Goal: Information Seeking & Learning: Learn about a topic

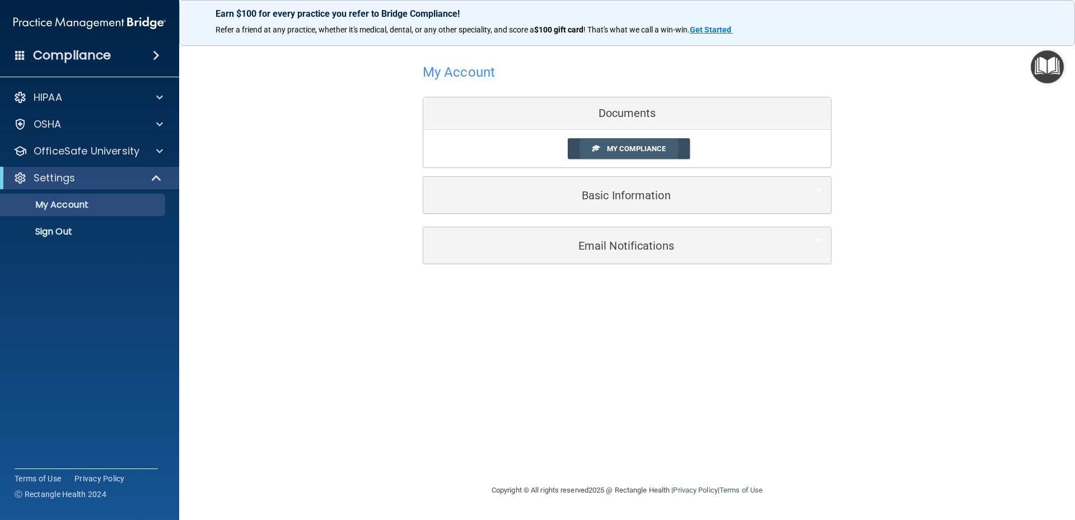
click at [609, 149] on span "My Compliance" at bounding box center [636, 148] width 59 height 8
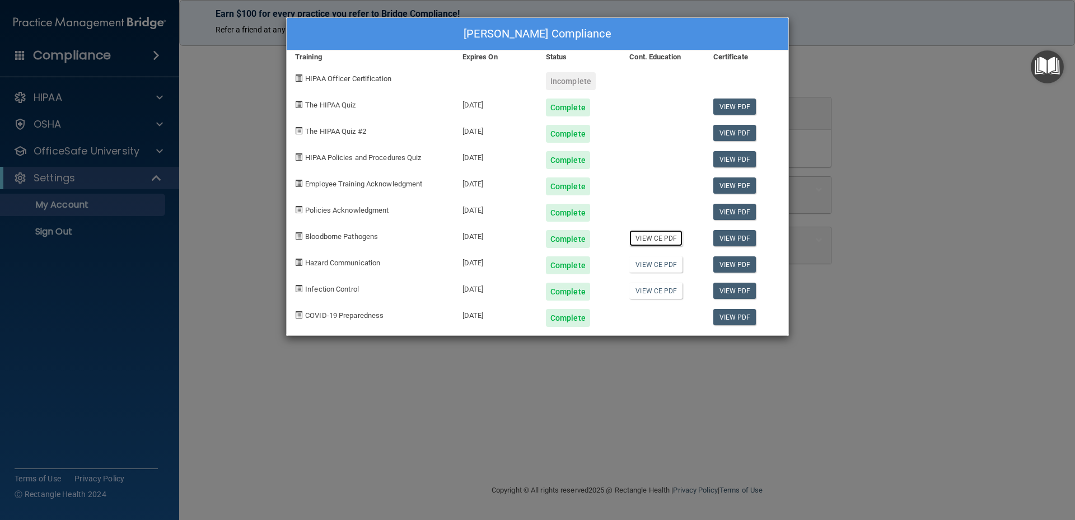
click at [659, 240] on link "View CE PDF" at bounding box center [655, 238] width 53 height 16
click at [731, 235] on link "View PDF" at bounding box center [734, 238] width 43 height 16
click at [251, 68] on div "James D Nickman's Compliance Training Expires On Status Cont. Education Certifi…" at bounding box center [537, 260] width 1075 height 520
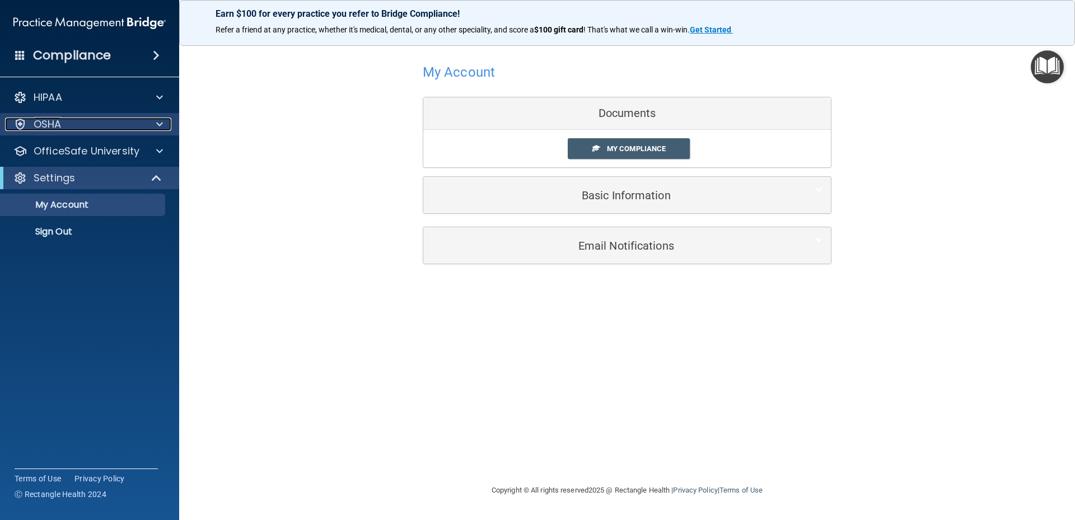
click at [114, 129] on div "OSHA" at bounding box center [74, 124] width 139 height 13
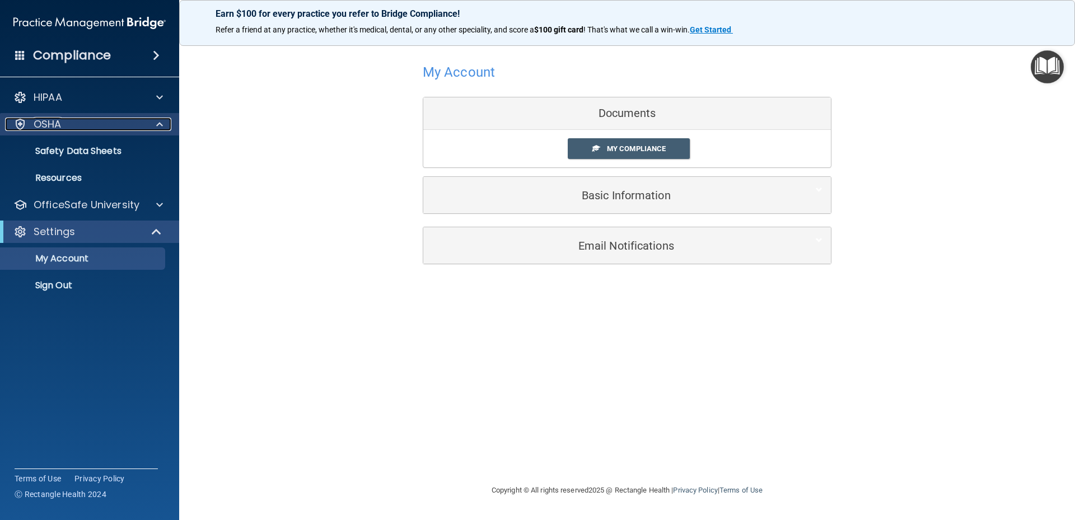
click at [113, 129] on div "OSHA" at bounding box center [74, 124] width 139 height 13
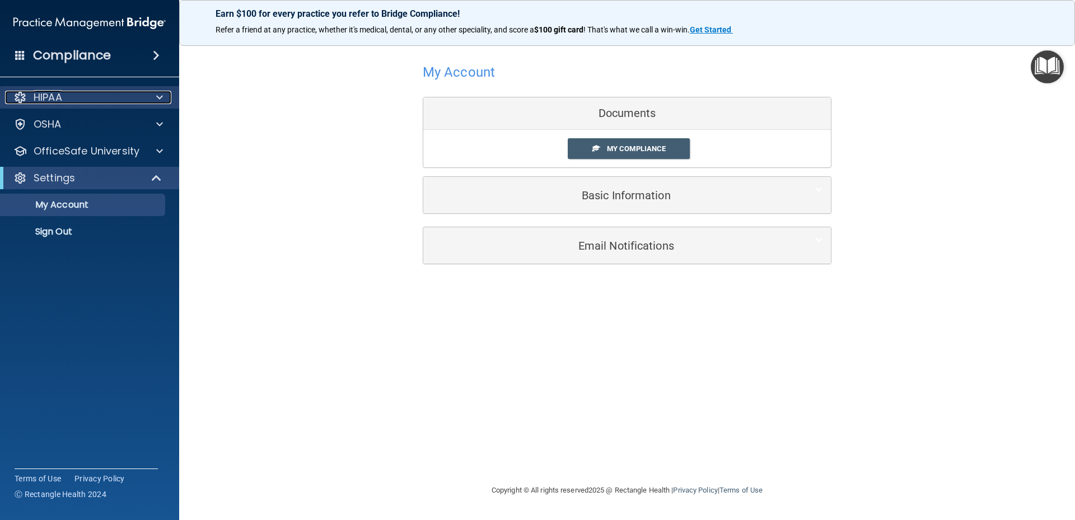
click at [110, 100] on div "HIPAA" at bounding box center [74, 97] width 139 height 13
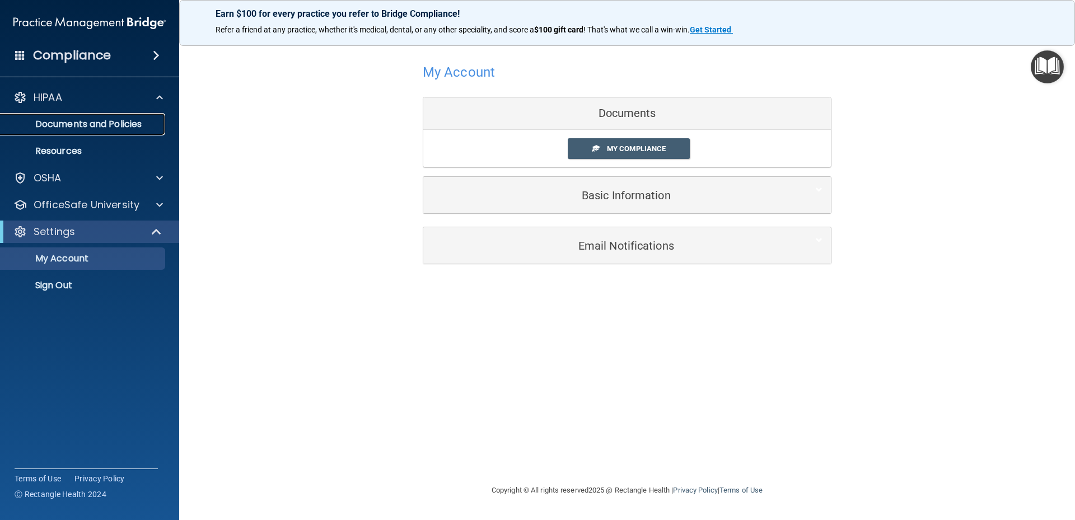
click at [109, 119] on p "Documents and Policies" at bounding box center [83, 124] width 153 height 11
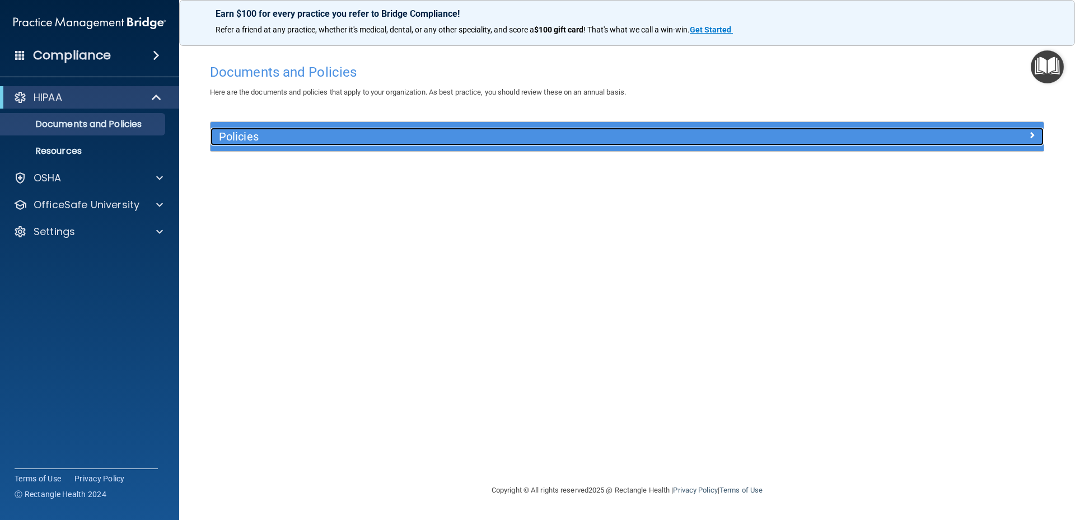
click at [268, 135] on h5 "Policies" at bounding box center [523, 136] width 608 height 12
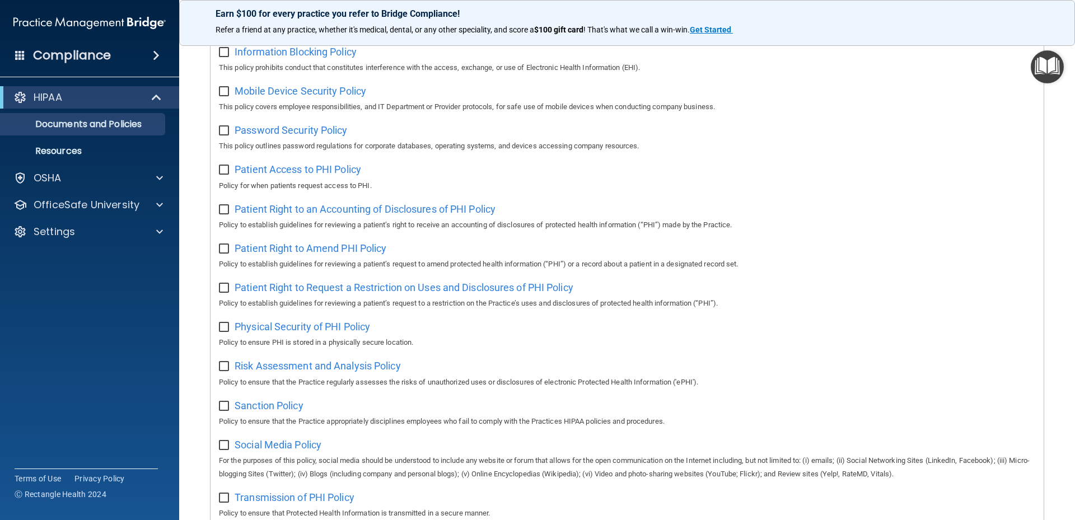
scroll to position [603, 0]
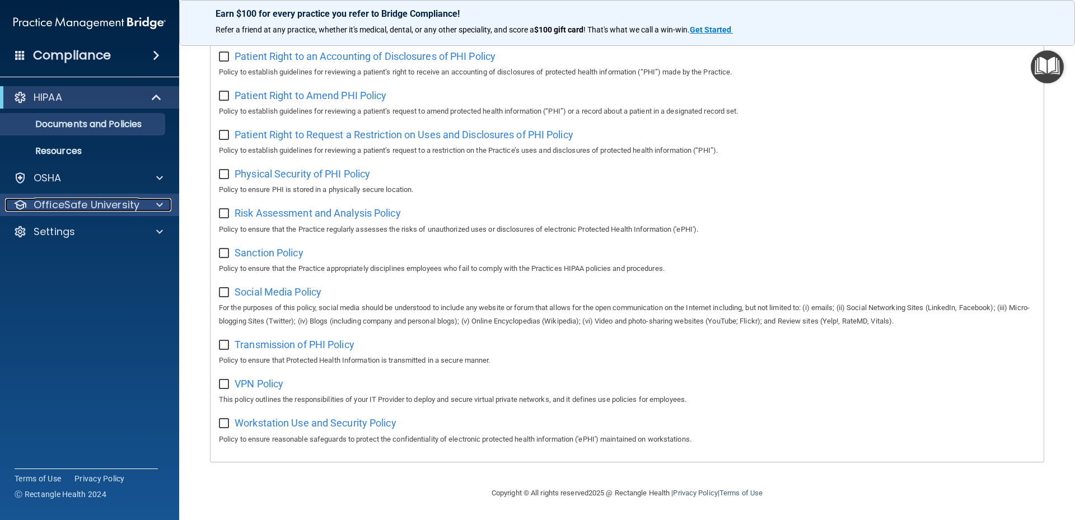
click at [123, 203] on p "OfficeSafe University" at bounding box center [87, 204] width 106 height 13
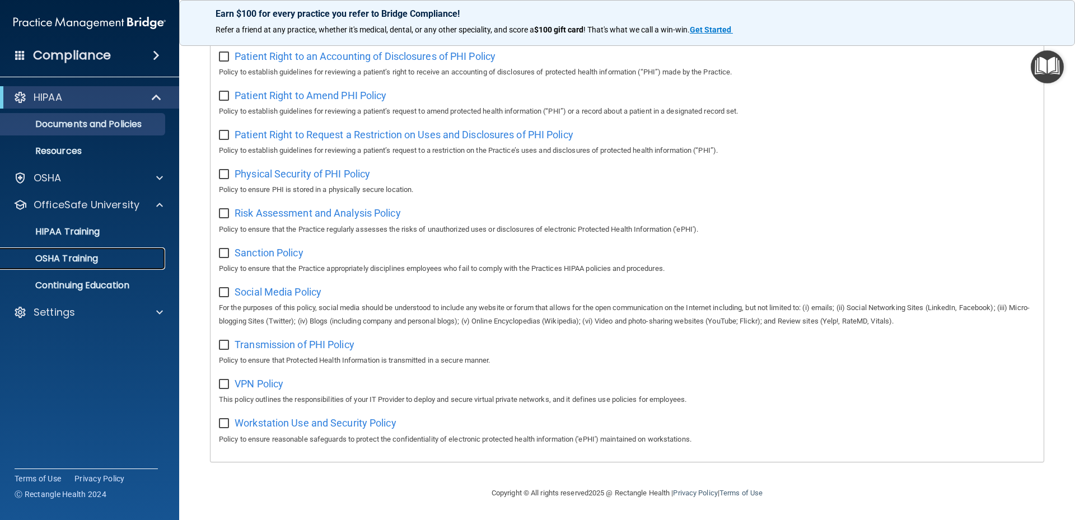
click at [112, 254] on div "OSHA Training" at bounding box center [83, 258] width 153 height 11
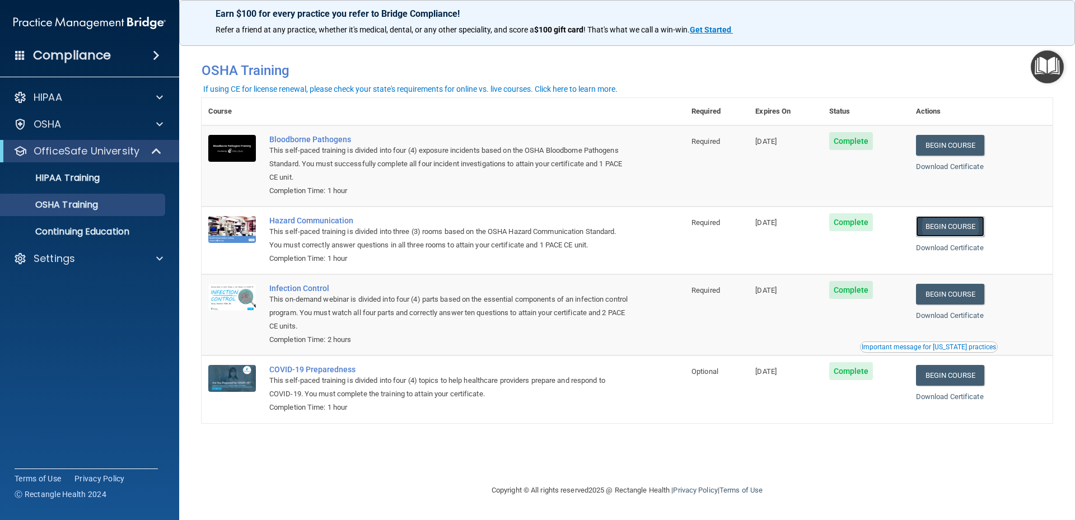
click at [944, 232] on link "Begin Course" at bounding box center [950, 226] width 68 height 21
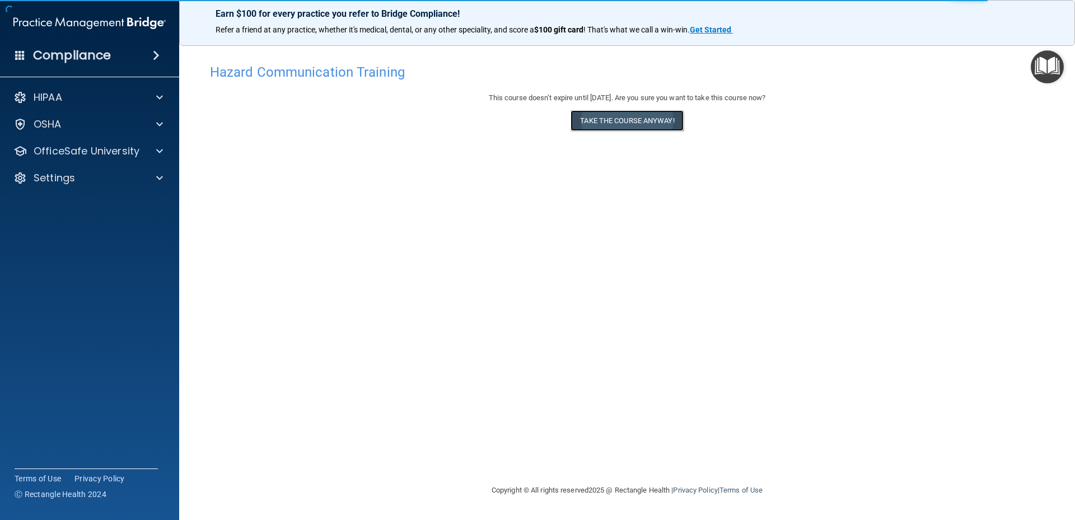
click at [645, 125] on button "Take the course anyway!" at bounding box center [626, 120] width 113 height 21
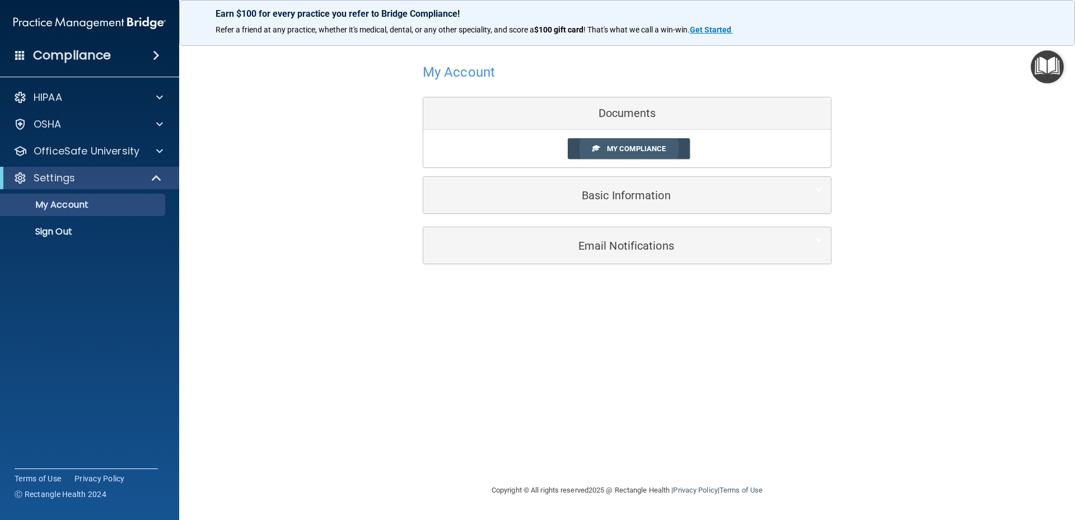
click at [620, 151] on span "My Compliance" at bounding box center [636, 148] width 59 height 8
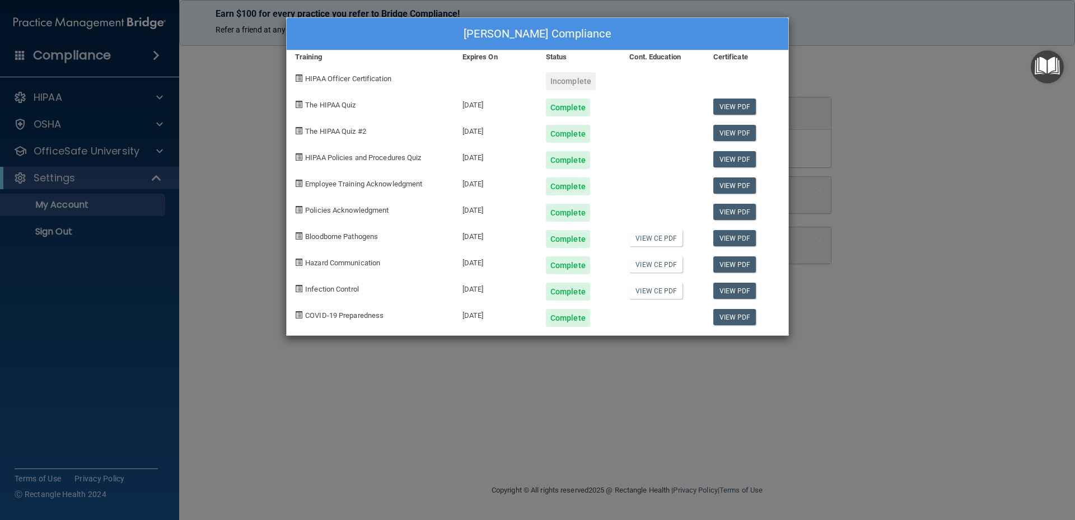
click at [884, 171] on div "James D Nickman's Compliance Training Expires On Status Cont. Education Certifi…" at bounding box center [537, 260] width 1075 height 520
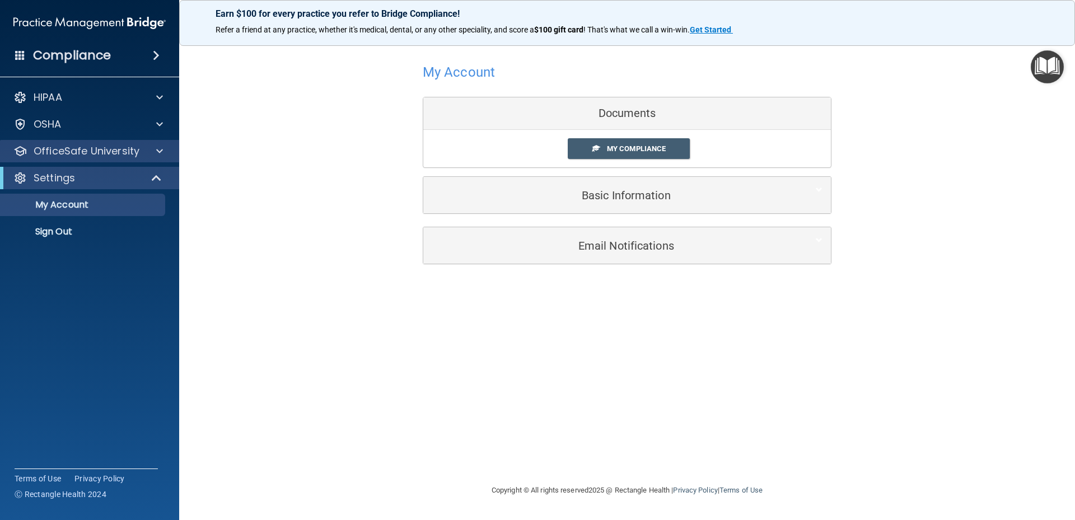
click at [119, 158] on div "OfficeSafe University" at bounding box center [90, 151] width 180 height 22
click at [118, 152] on p "OfficeSafe University" at bounding box center [87, 150] width 106 height 13
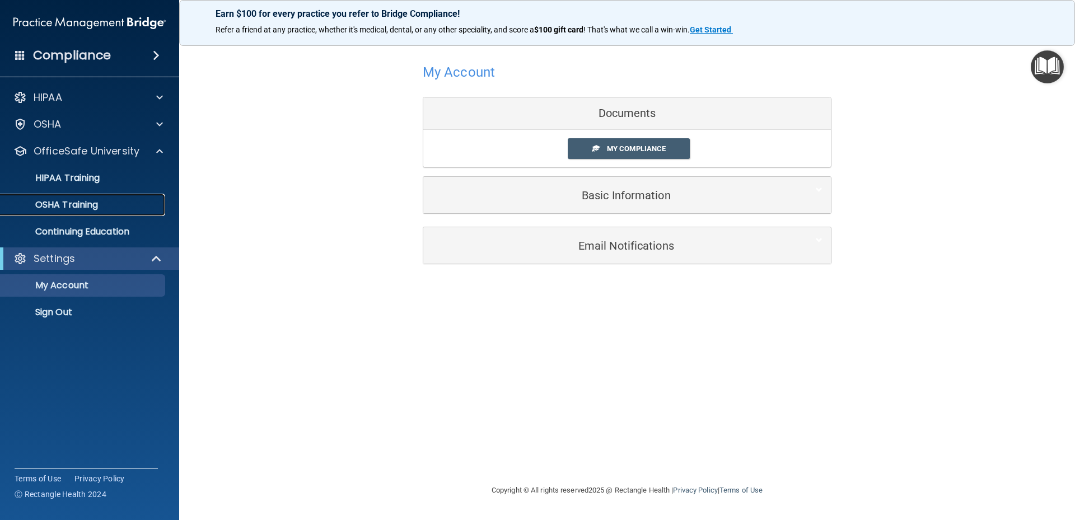
click at [90, 204] on p "OSHA Training" at bounding box center [52, 204] width 91 height 11
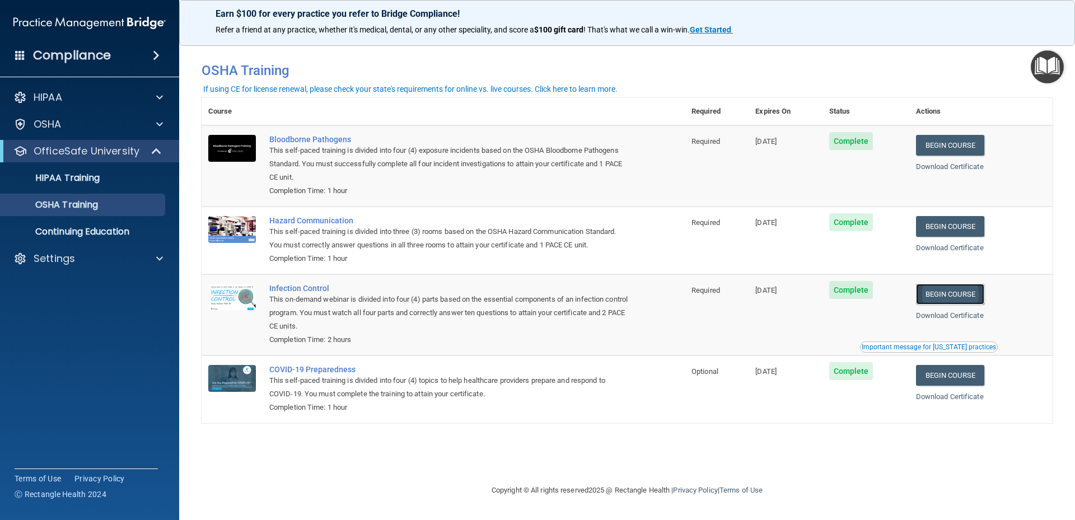
click at [957, 299] on link "Begin Course" at bounding box center [950, 294] width 68 height 21
click at [117, 177] on div "HIPAA Training" at bounding box center [83, 177] width 153 height 11
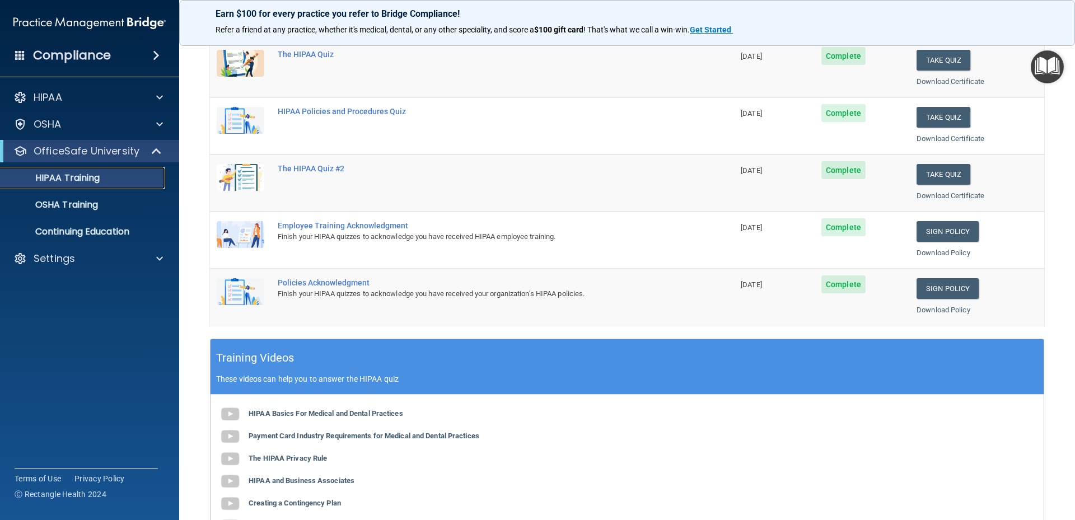
scroll to position [99, 0]
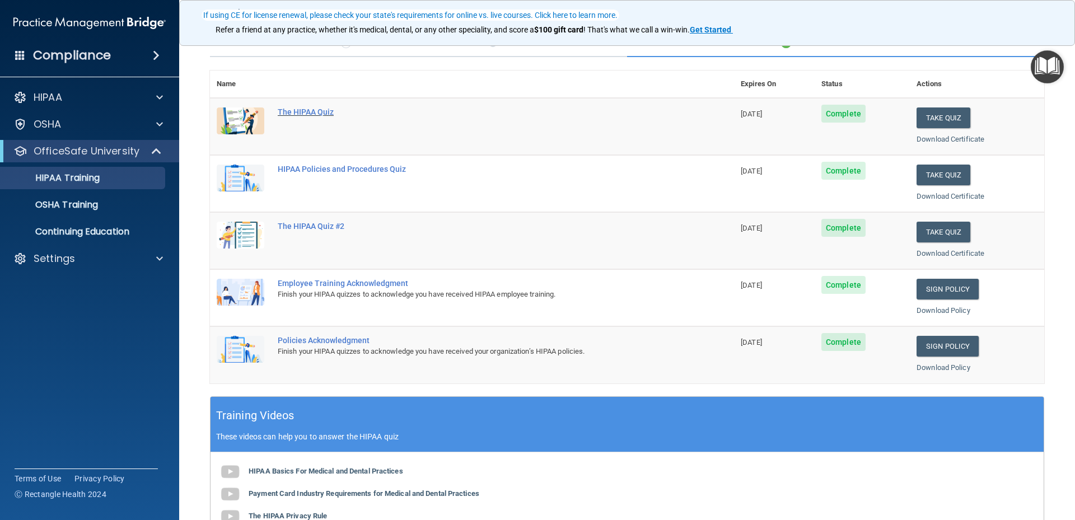
click at [326, 113] on div "The HIPAA Quiz" at bounding box center [478, 111] width 400 height 9
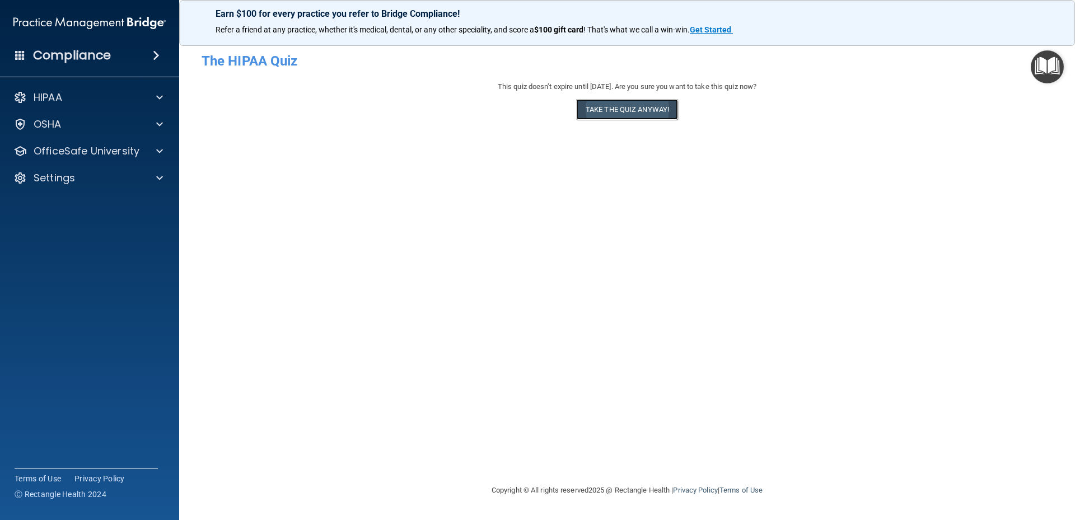
click at [605, 110] on button "Take the quiz anyway!" at bounding box center [627, 109] width 102 height 21
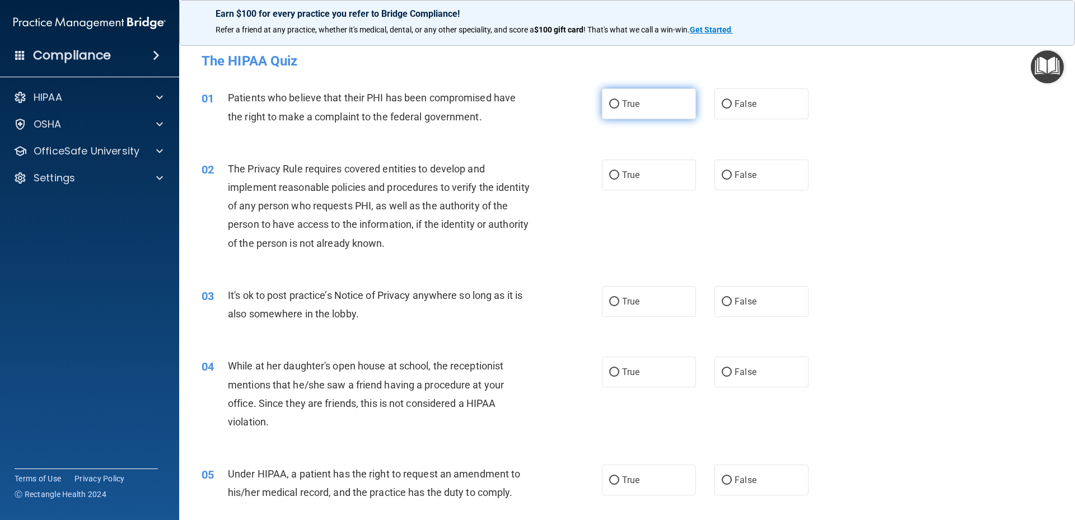
click at [626, 105] on span "True" at bounding box center [630, 104] width 17 height 11
click at [619, 105] on input "True" at bounding box center [614, 104] width 10 height 8
radio input "true"
click at [609, 176] on input "True" at bounding box center [614, 175] width 10 height 8
radio input "true"
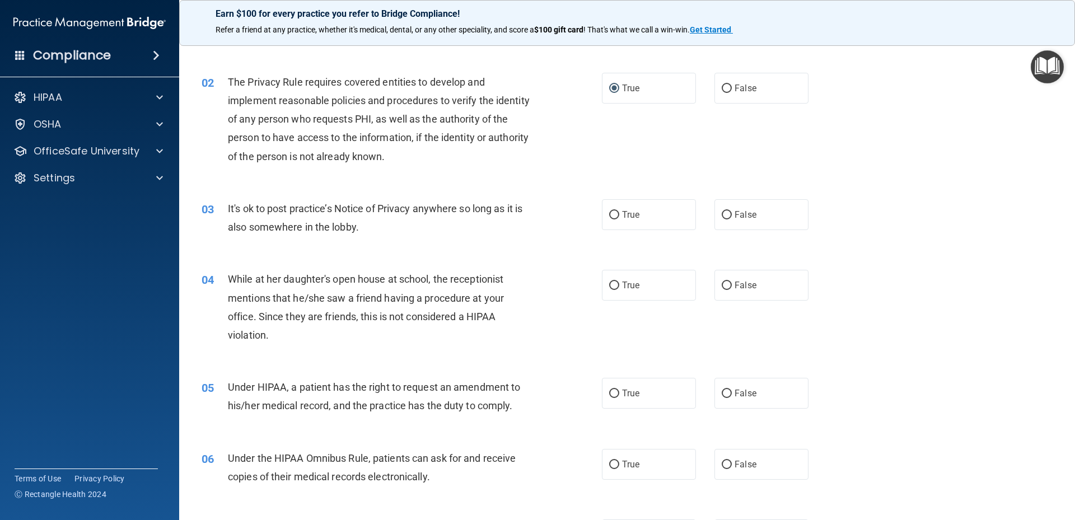
scroll to position [112, 0]
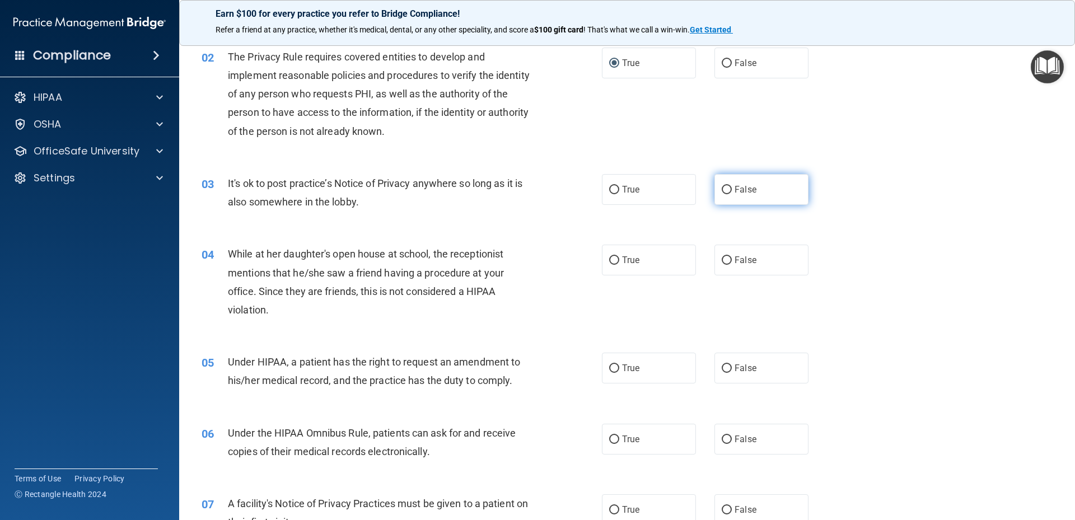
click at [722, 191] on input "False" at bounding box center [727, 190] width 10 height 8
radio input "true"
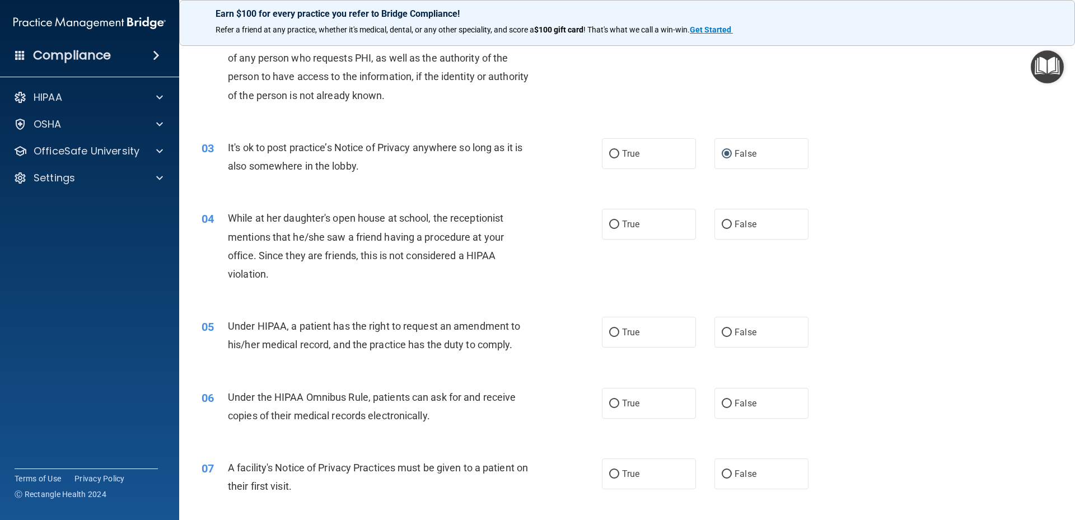
scroll to position [168, 0]
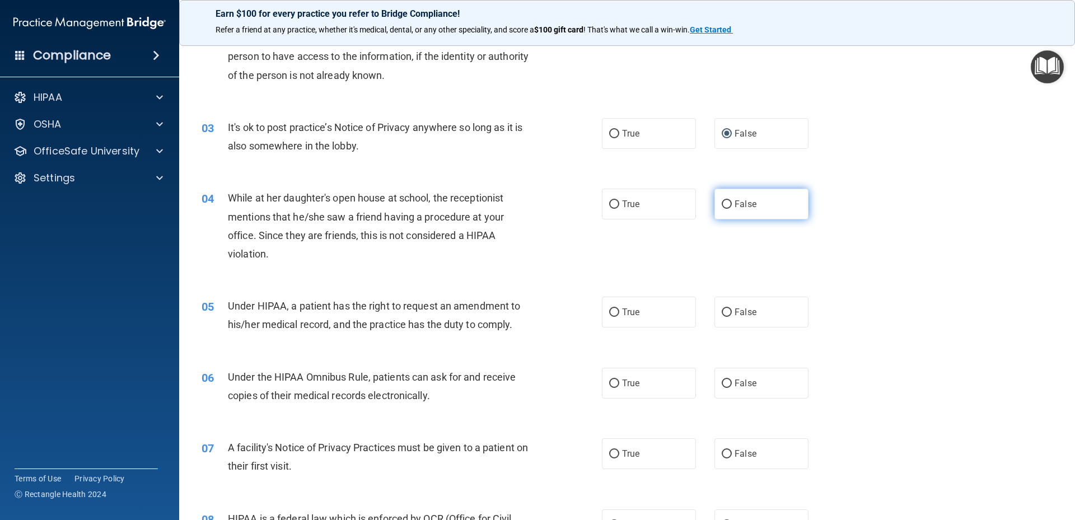
click at [722, 205] on input "False" at bounding box center [727, 204] width 10 height 8
radio input "true"
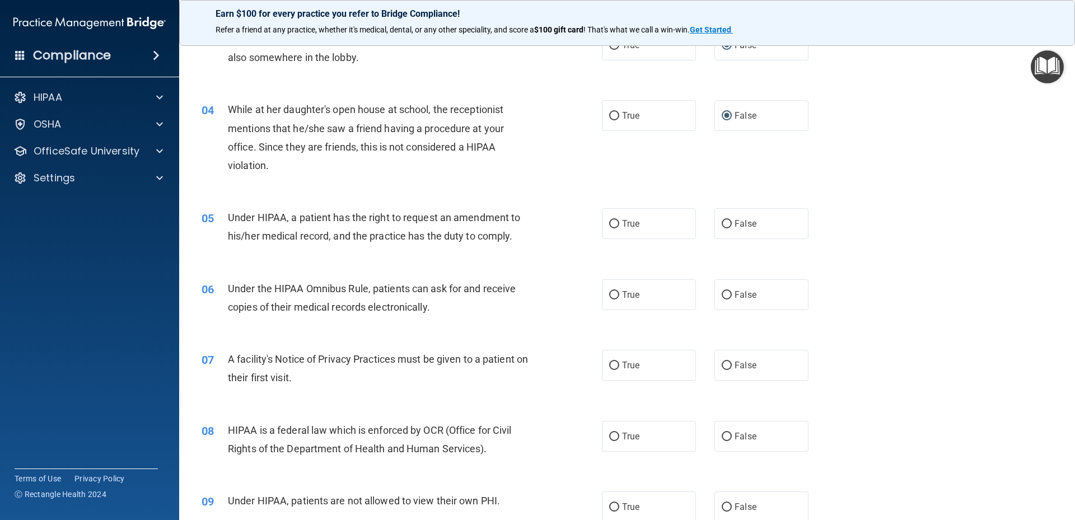
scroll to position [280, 0]
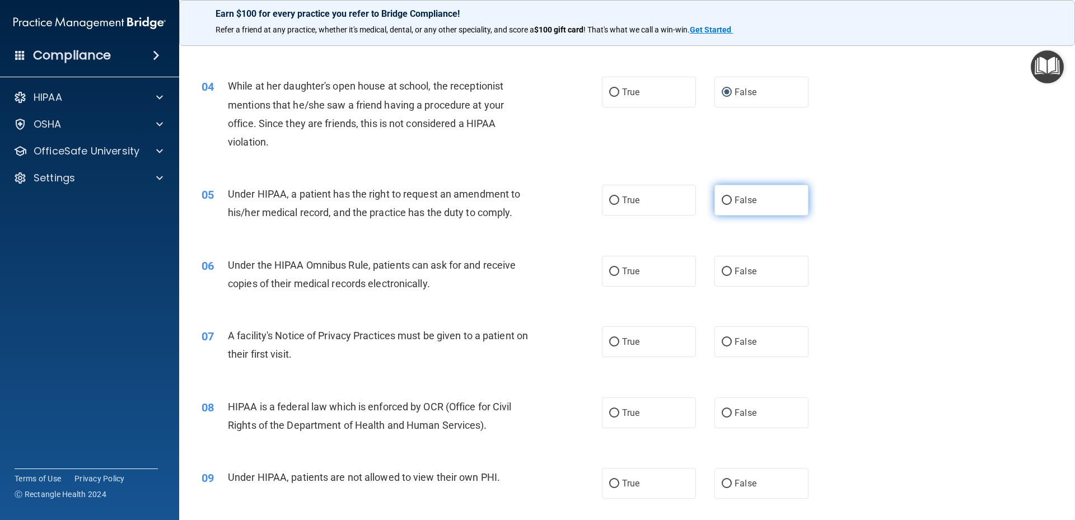
click at [722, 197] on input "False" at bounding box center [727, 200] width 10 height 8
radio input "true"
click at [622, 271] on span "True" at bounding box center [630, 271] width 17 height 11
click at [618, 271] on input "True" at bounding box center [614, 272] width 10 height 8
radio input "true"
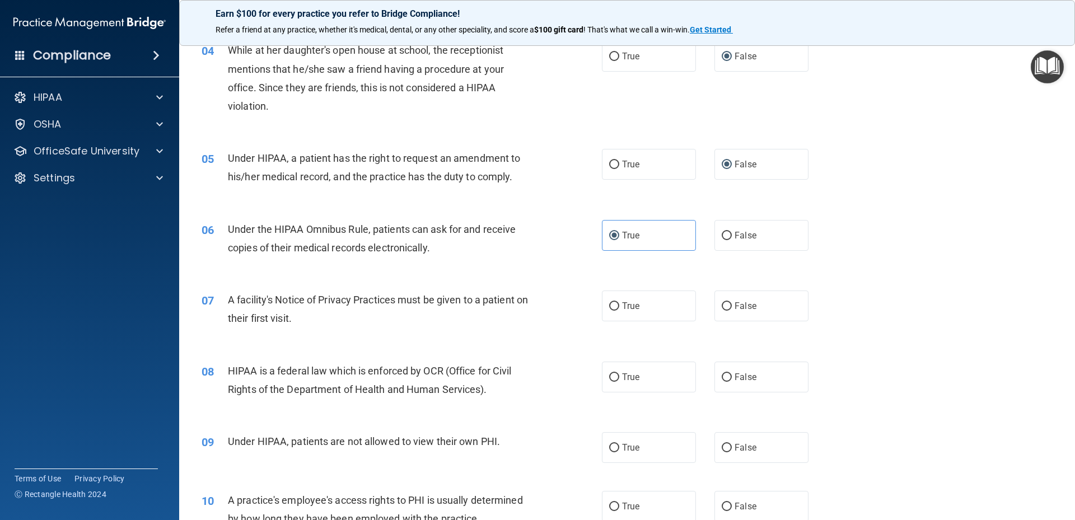
scroll to position [336, 0]
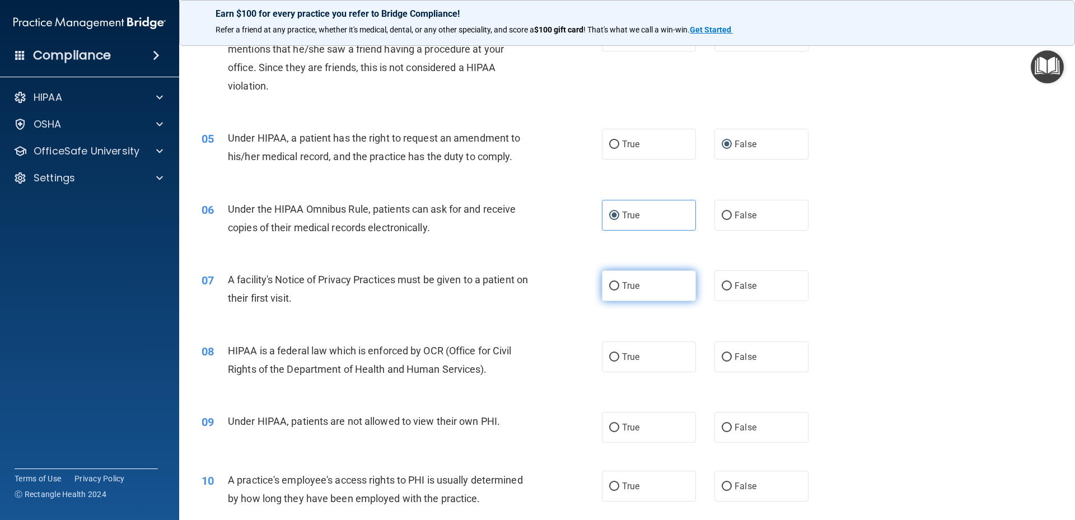
click at [616, 281] on label "True" at bounding box center [649, 285] width 94 height 31
click at [616, 282] on input "True" at bounding box center [614, 286] width 10 height 8
radio input "true"
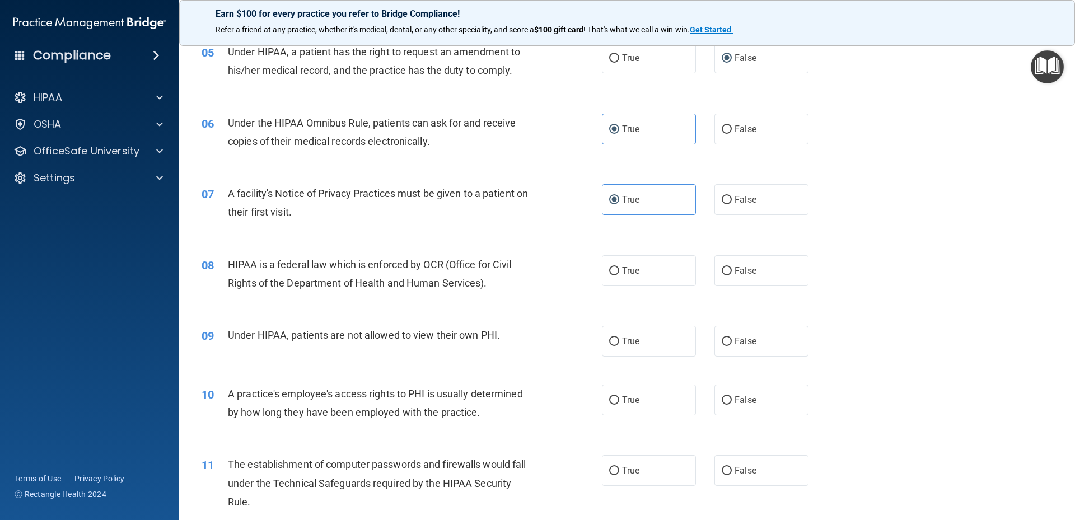
scroll to position [448, 0]
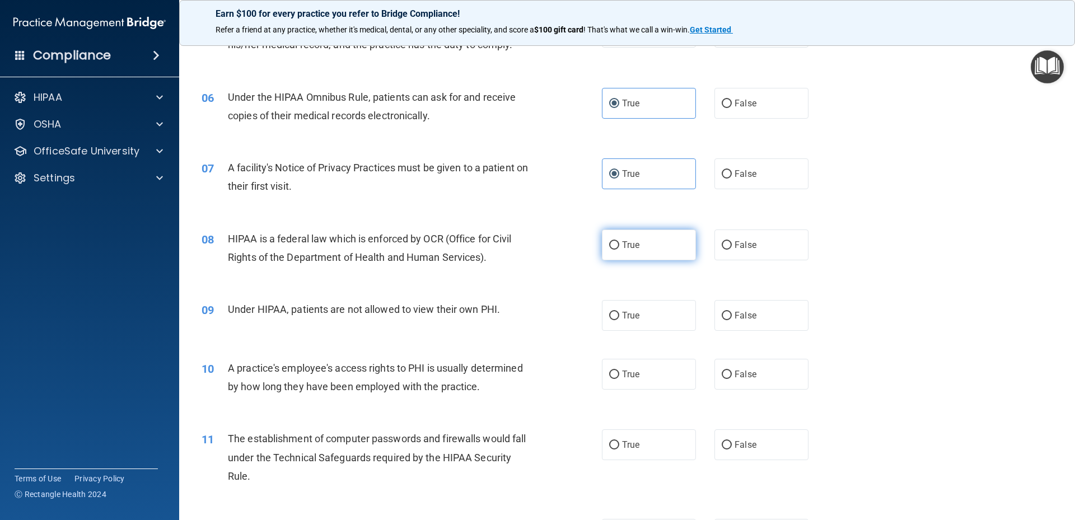
click at [614, 244] on input "True" at bounding box center [614, 245] width 10 height 8
radio input "true"
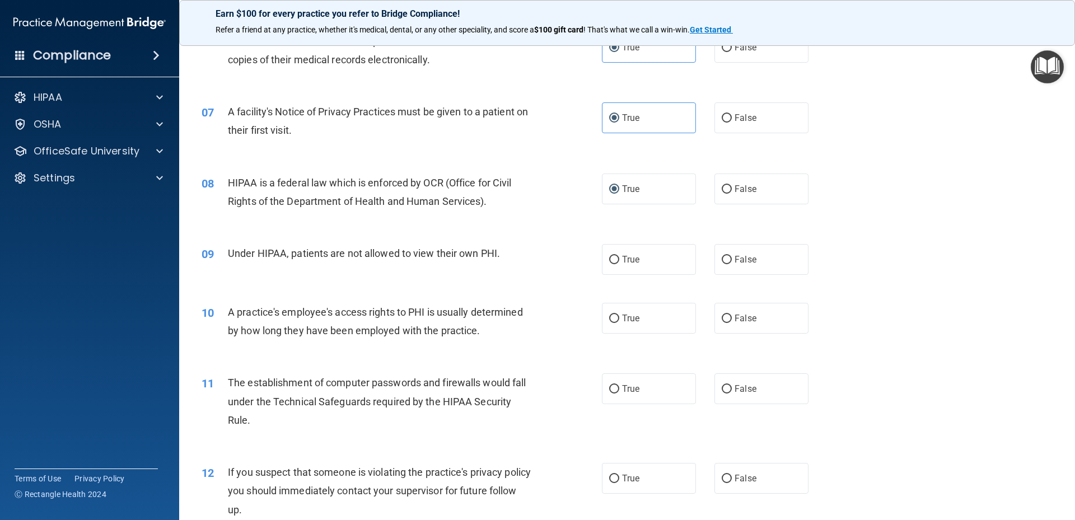
scroll to position [560, 0]
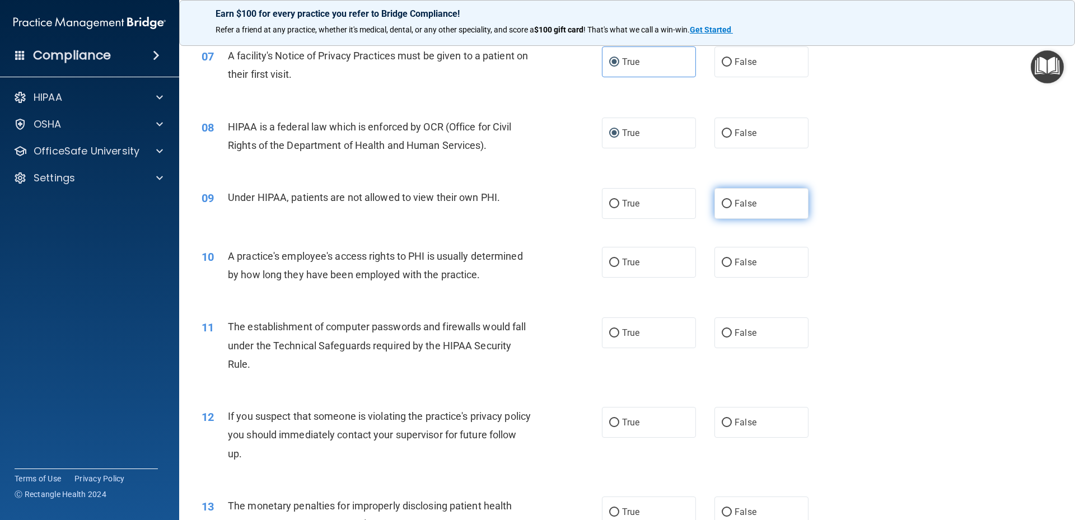
click at [722, 204] on input "False" at bounding box center [727, 204] width 10 height 8
radio input "true"
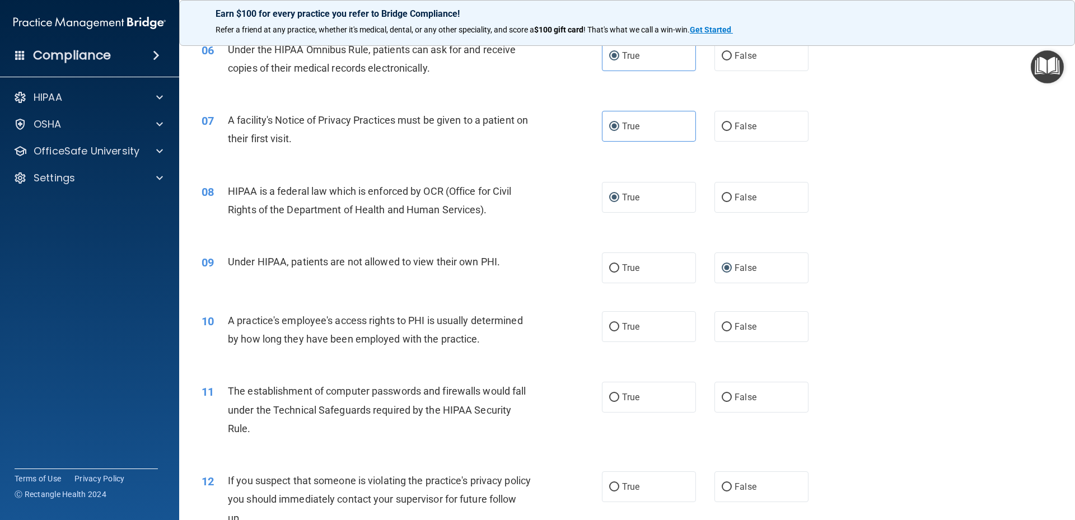
scroll to position [506, 0]
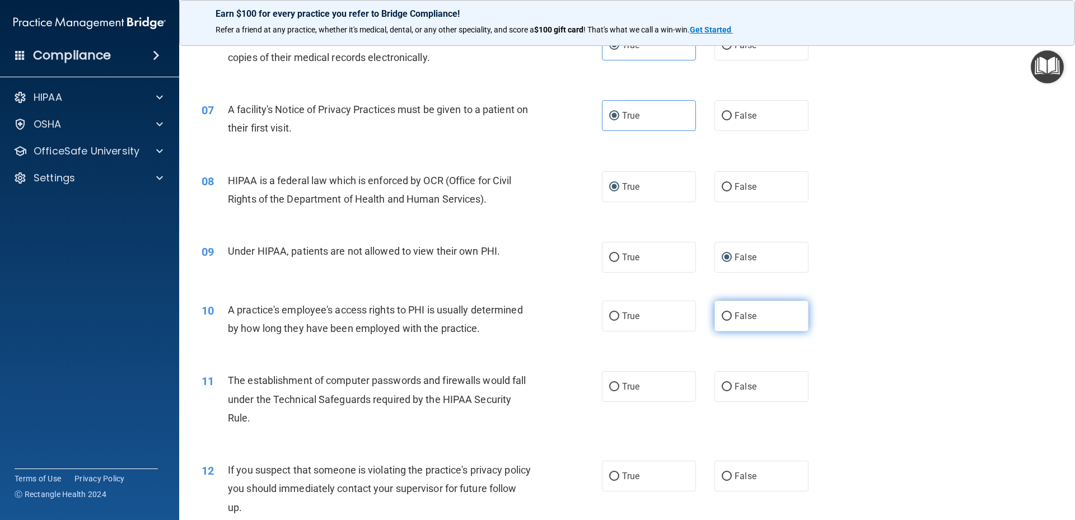
click at [722, 313] on input "False" at bounding box center [727, 316] width 10 height 8
radio input "true"
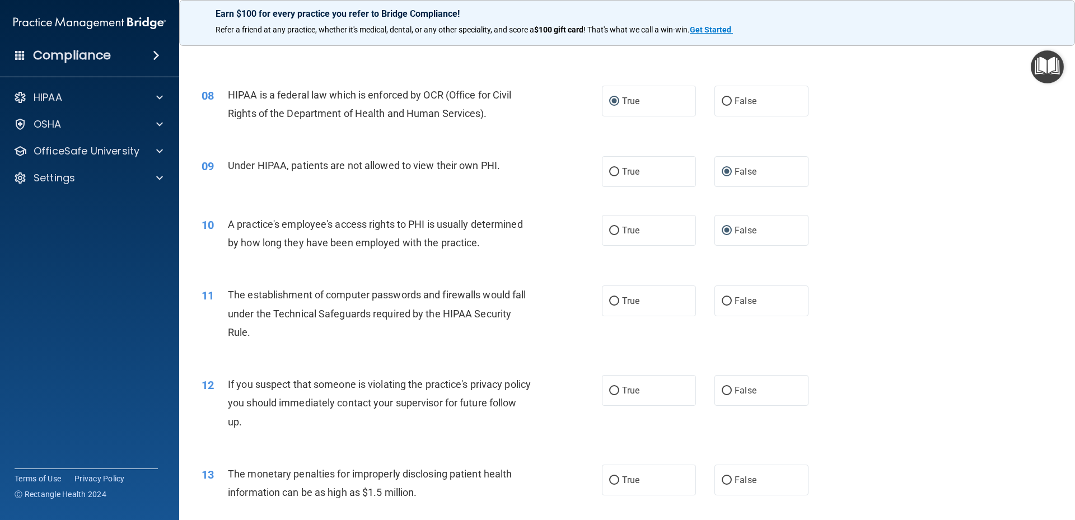
scroll to position [618, 0]
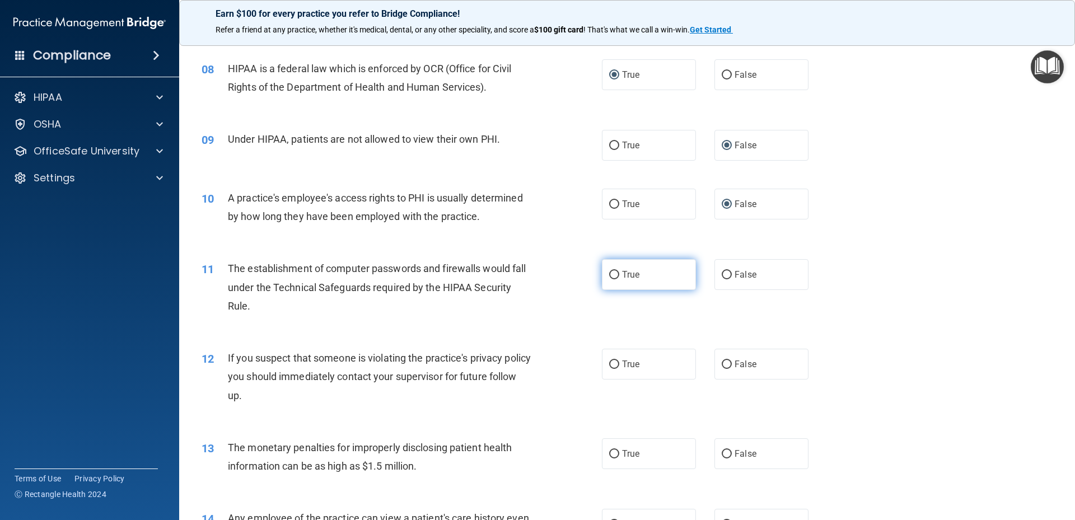
click at [609, 275] on input "True" at bounding box center [614, 275] width 10 height 8
radio input "true"
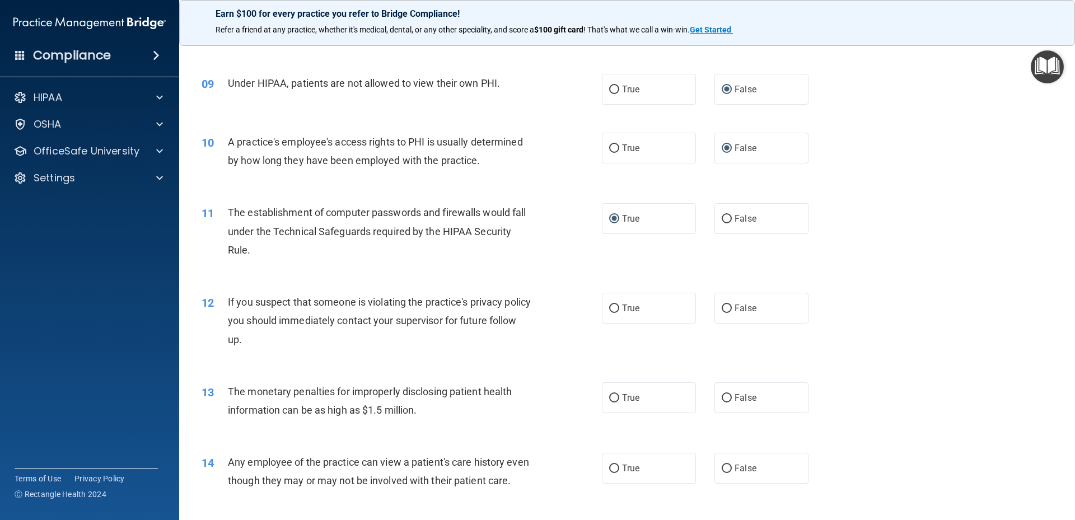
scroll to position [730, 0]
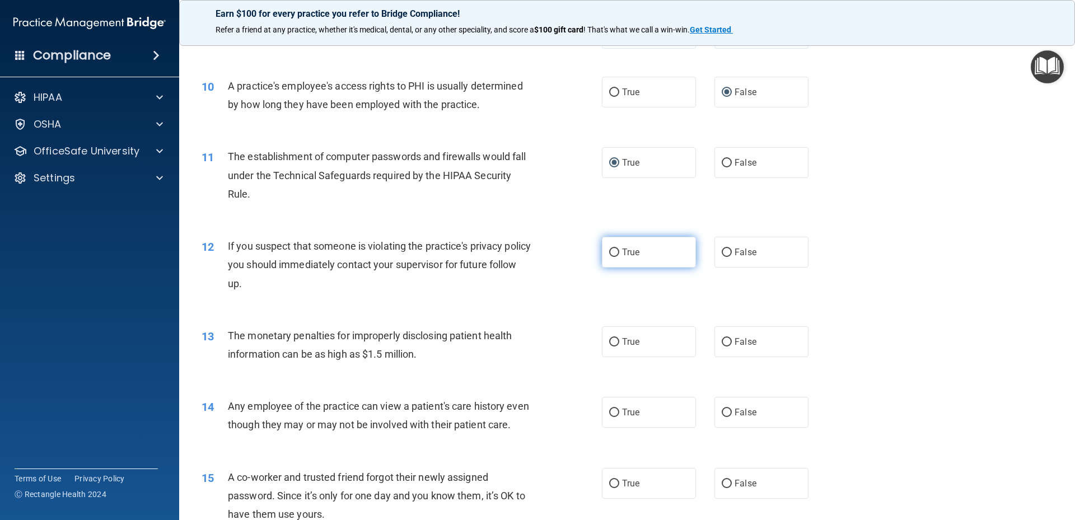
click at [609, 256] on input "True" at bounding box center [614, 253] width 10 height 8
radio input "true"
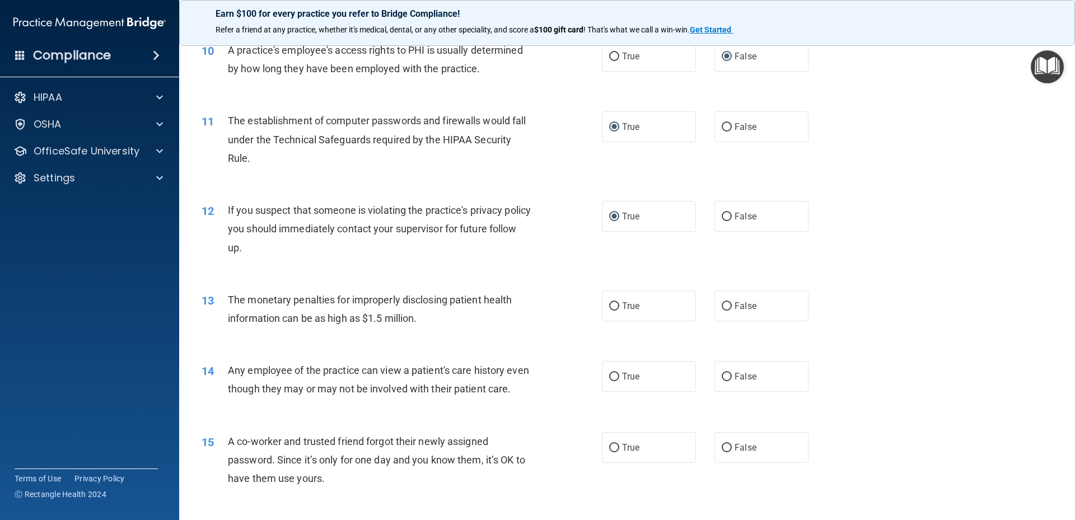
scroll to position [786, 0]
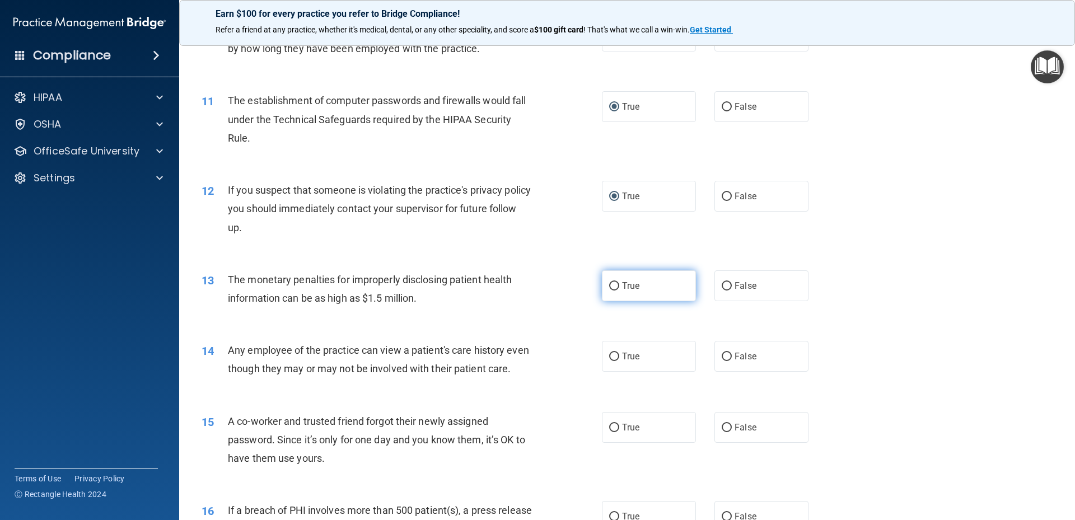
click at [609, 285] on input "True" at bounding box center [614, 286] width 10 height 8
radio input "true"
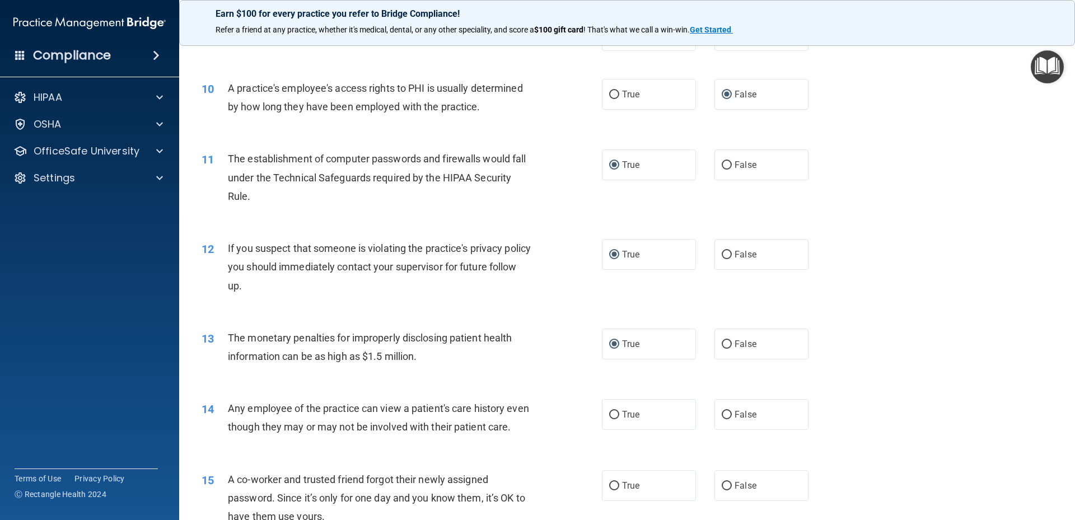
scroll to position [784, 0]
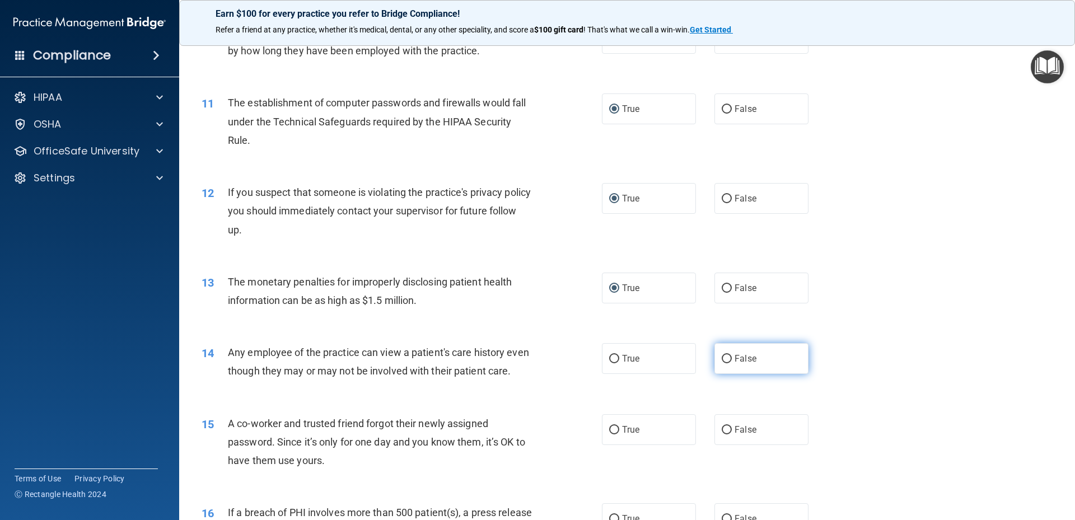
click at [723, 357] on input "False" at bounding box center [727, 359] width 10 height 8
radio input "true"
click at [722, 434] on input "False" at bounding box center [727, 430] width 10 height 8
radio input "true"
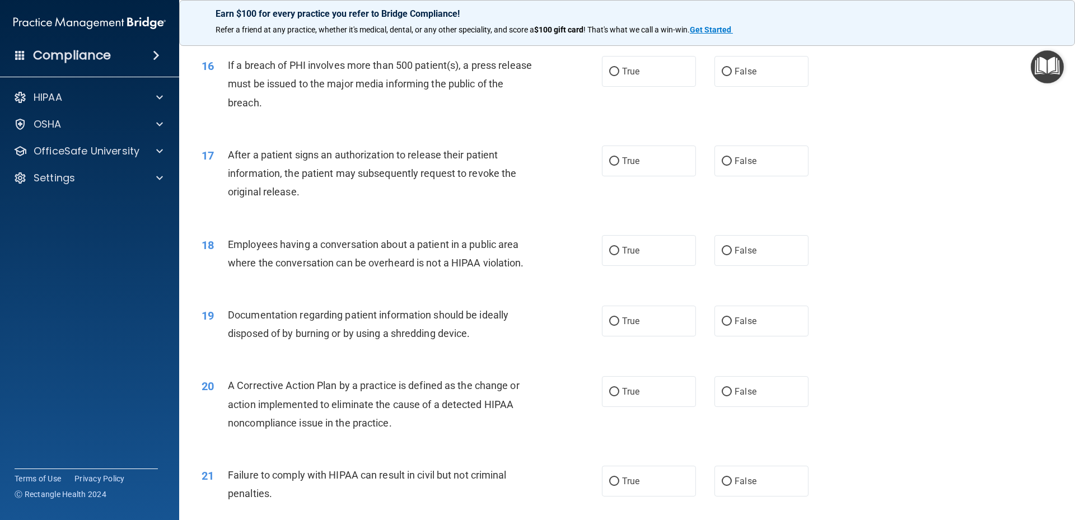
scroll to position [1232, 0]
click at [609, 76] on input "True" at bounding box center [614, 71] width 10 height 8
radio input "true"
drag, startPoint x: 610, startPoint y: 177, endPoint x: 602, endPoint y: 185, distance: 11.5
click at [609, 165] on input "True" at bounding box center [614, 161] width 10 height 8
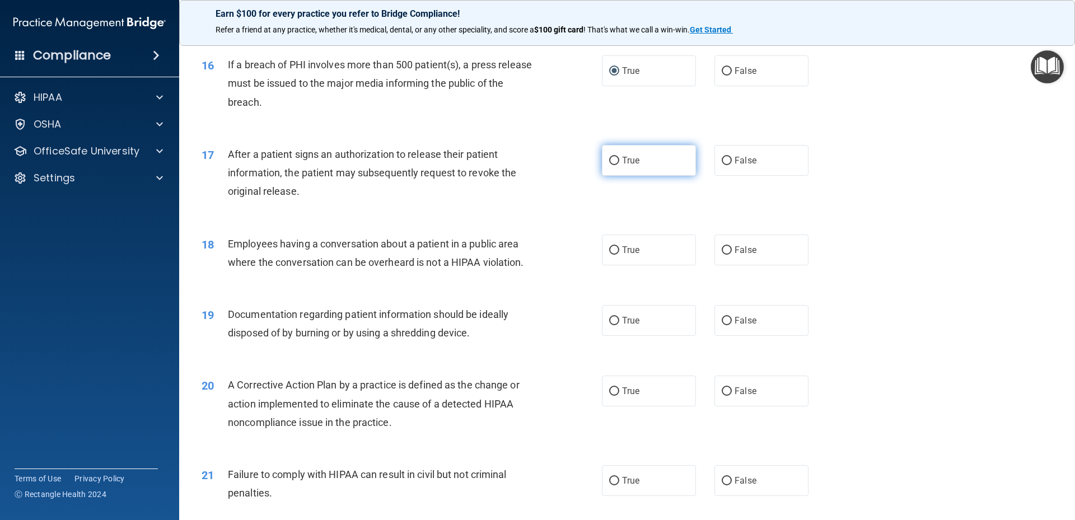
radio input "true"
click at [725, 255] on input "False" at bounding box center [727, 250] width 10 height 8
radio input "true"
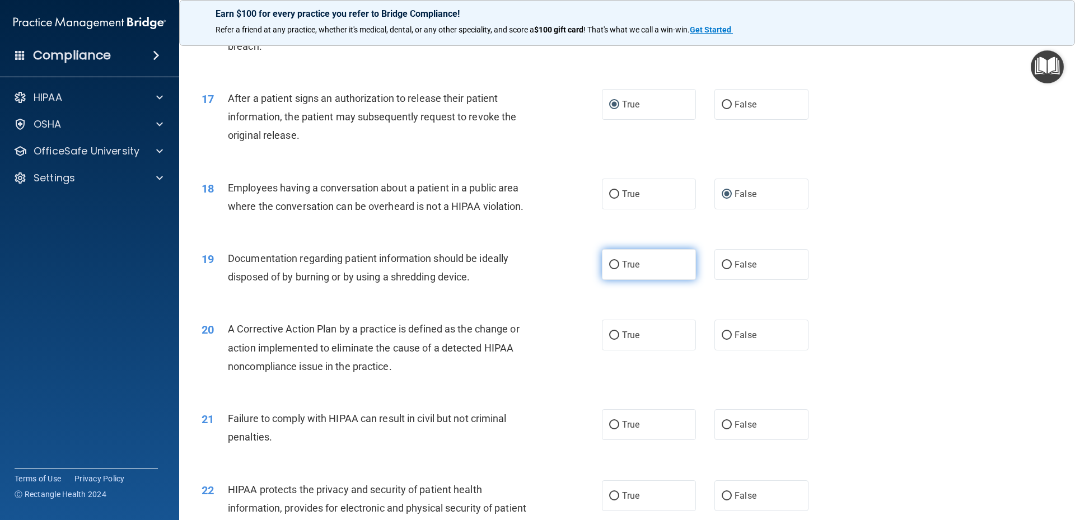
click at [609, 269] on input "True" at bounding box center [614, 265] width 10 height 8
radio input "true"
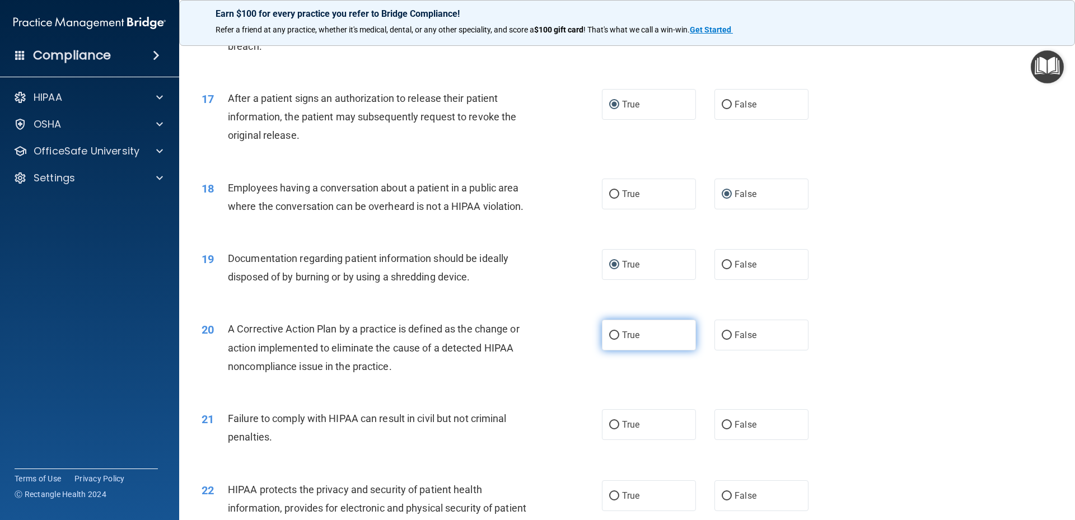
click at [614, 340] on input "True" at bounding box center [614, 335] width 10 height 8
radio input "true"
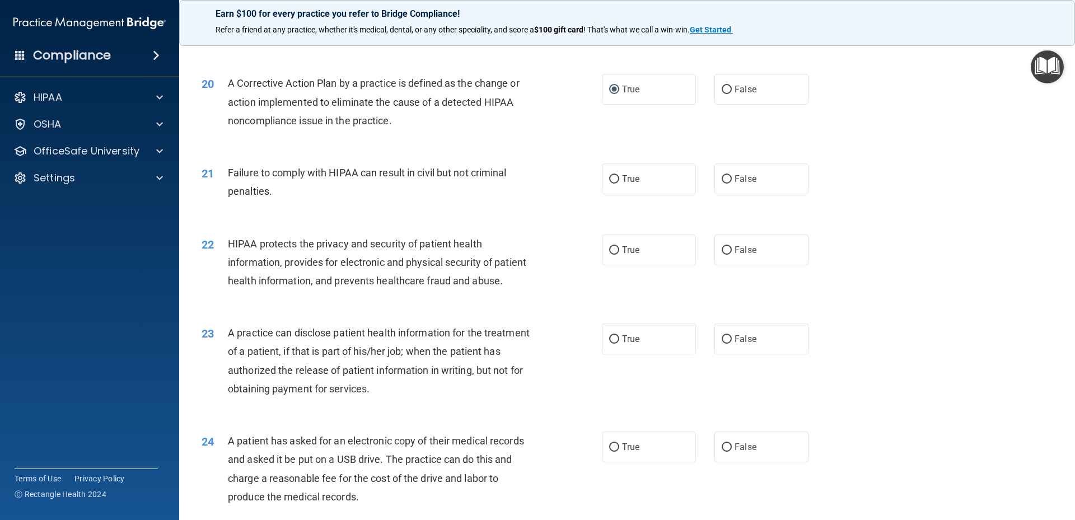
scroll to position [1567, 0]
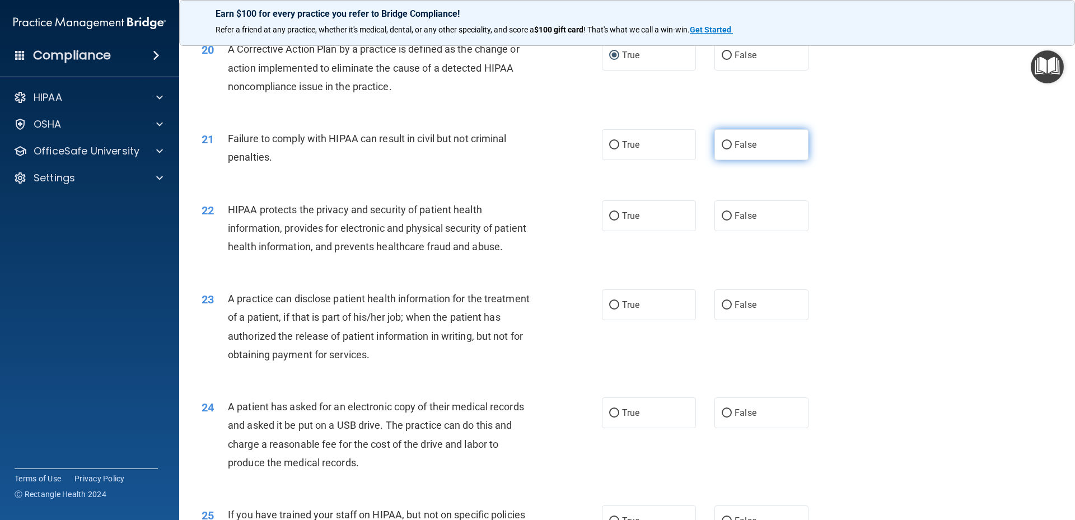
click at [724, 149] on input "False" at bounding box center [727, 145] width 10 height 8
radio input "true"
click at [603, 217] on div "22 HIPAA protects the privacy and security of patient health information, provi…" at bounding box center [627, 231] width 868 height 90
click at [609, 227] on label "True" at bounding box center [649, 215] width 94 height 31
click at [609, 221] on input "True" at bounding box center [614, 216] width 10 height 8
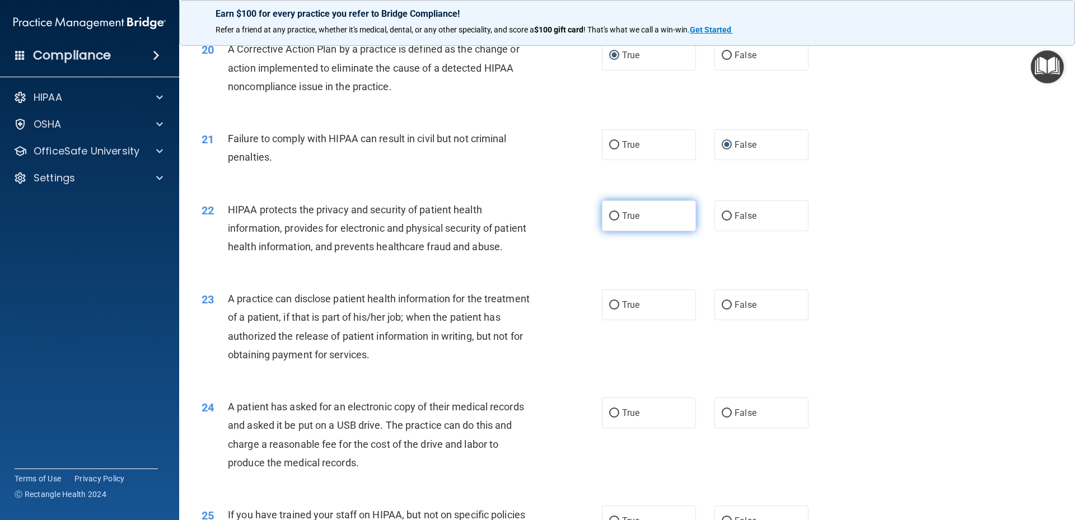
radio input "true"
click at [609, 418] on input "True" at bounding box center [614, 413] width 10 height 8
radio input "true"
click at [609, 320] on label "True" at bounding box center [649, 304] width 94 height 31
click at [609, 310] on input "True" at bounding box center [614, 305] width 10 height 8
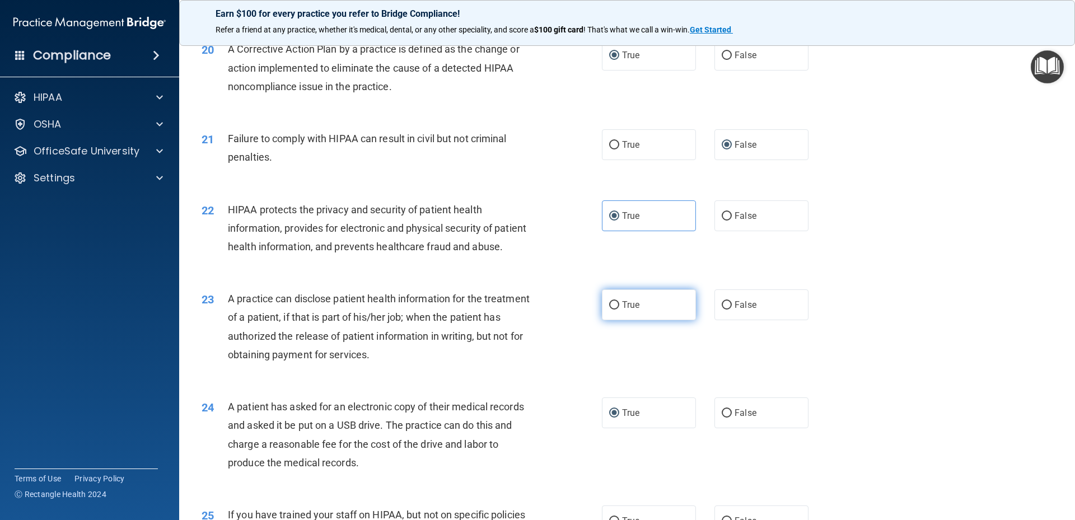
radio input "true"
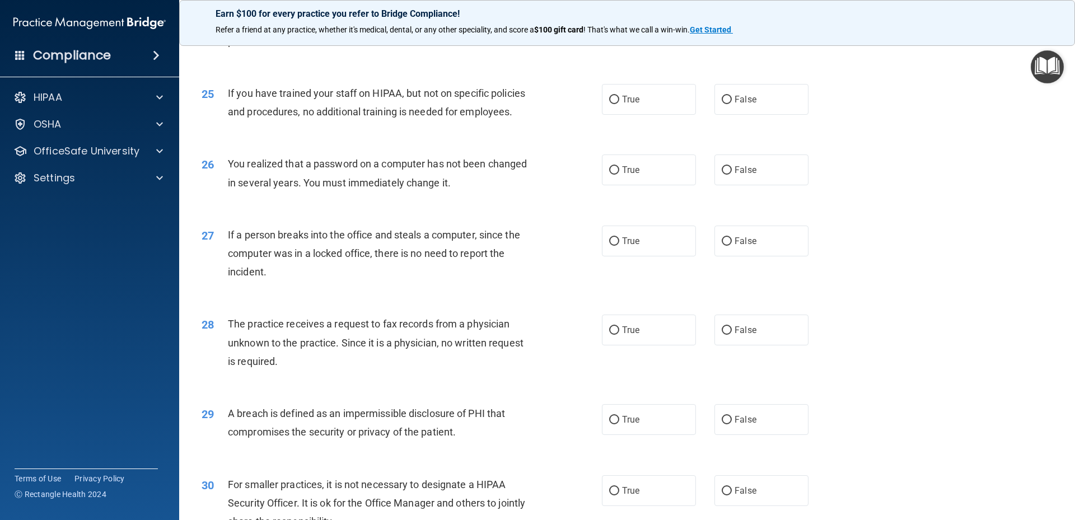
scroll to position [2015, 0]
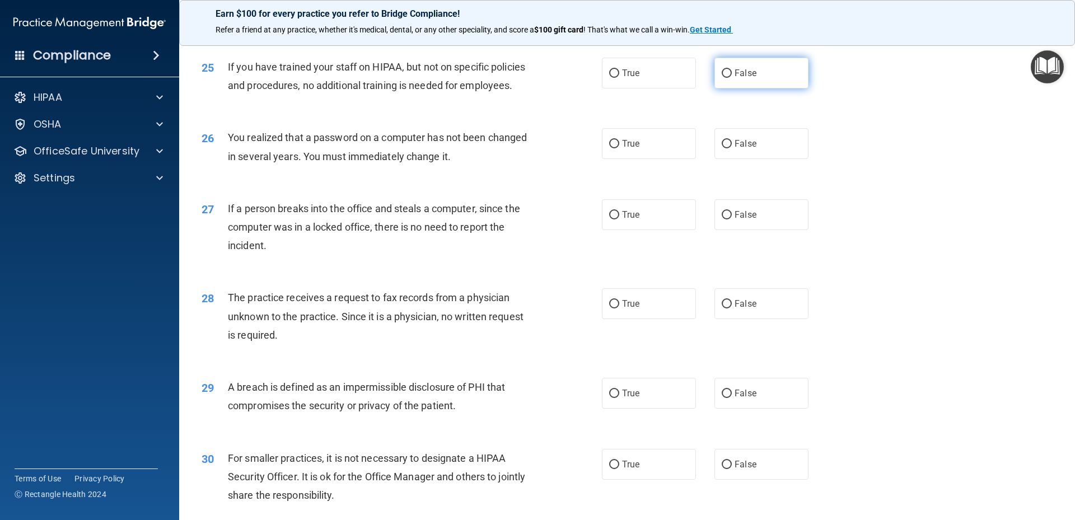
click at [734, 78] on span "False" at bounding box center [745, 73] width 22 height 11
click at [730, 78] on input "False" at bounding box center [727, 73] width 10 height 8
radio input "true"
click at [650, 159] on label "True" at bounding box center [649, 143] width 94 height 31
click at [619, 148] on input "True" at bounding box center [614, 144] width 10 height 8
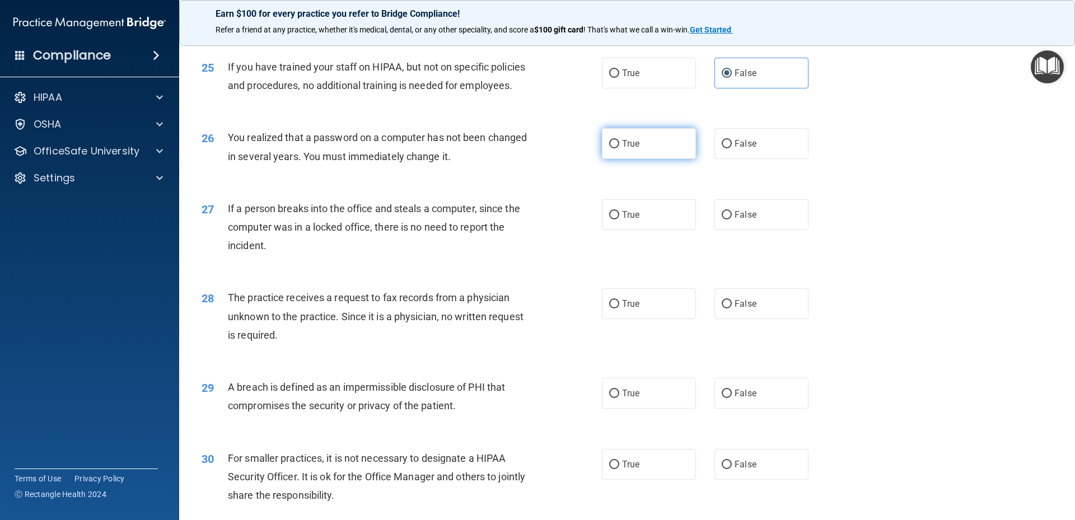
radio input "true"
click at [716, 230] on label "False" at bounding box center [761, 214] width 94 height 31
click at [722, 219] on input "False" at bounding box center [727, 215] width 10 height 8
radio input "true"
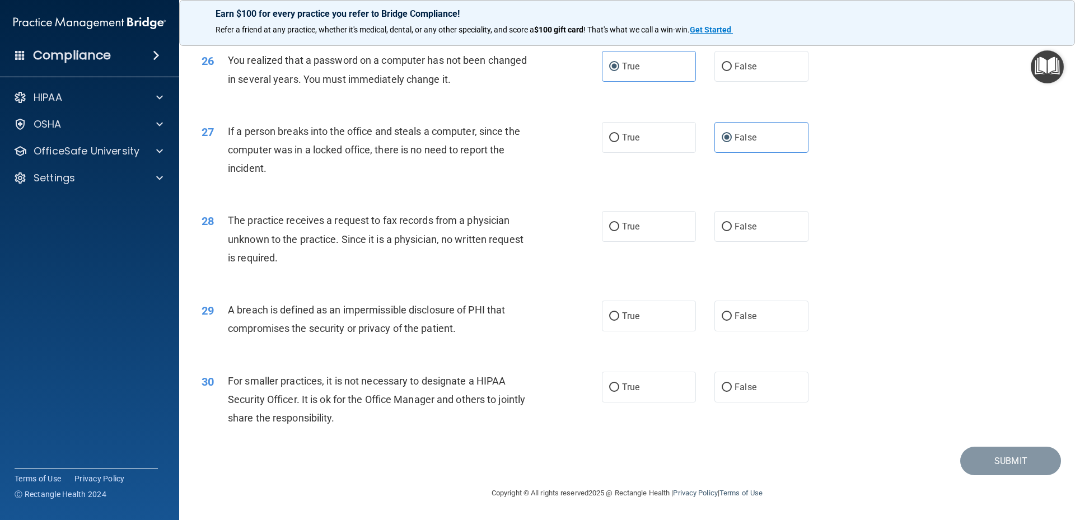
scroll to position [2129, 0]
click at [722, 229] on input "False" at bounding box center [727, 227] width 10 height 8
radio input "true"
click at [612, 316] on input "True" at bounding box center [614, 316] width 10 height 8
radio input "true"
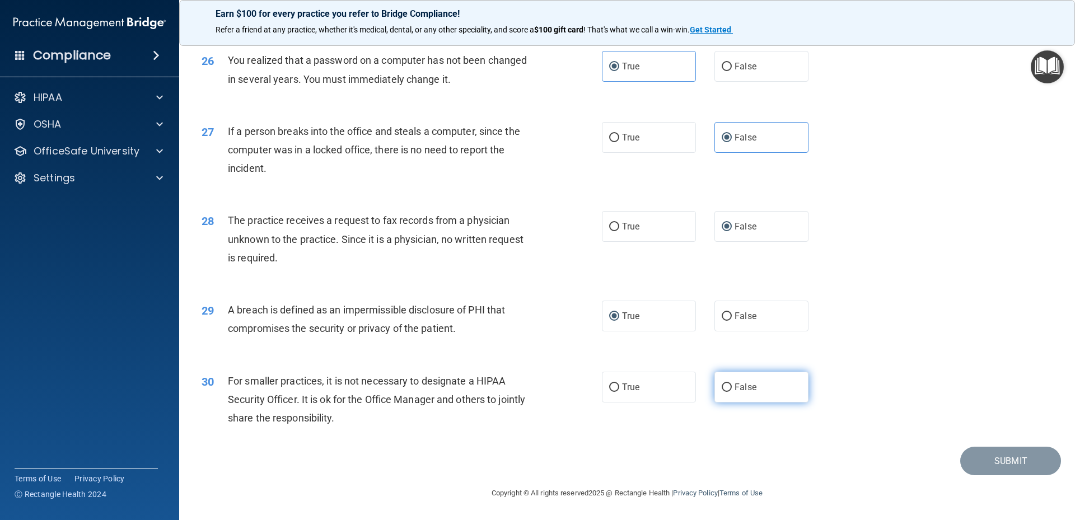
click at [722, 387] on input "False" at bounding box center [727, 387] width 10 height 8
radio input "true"
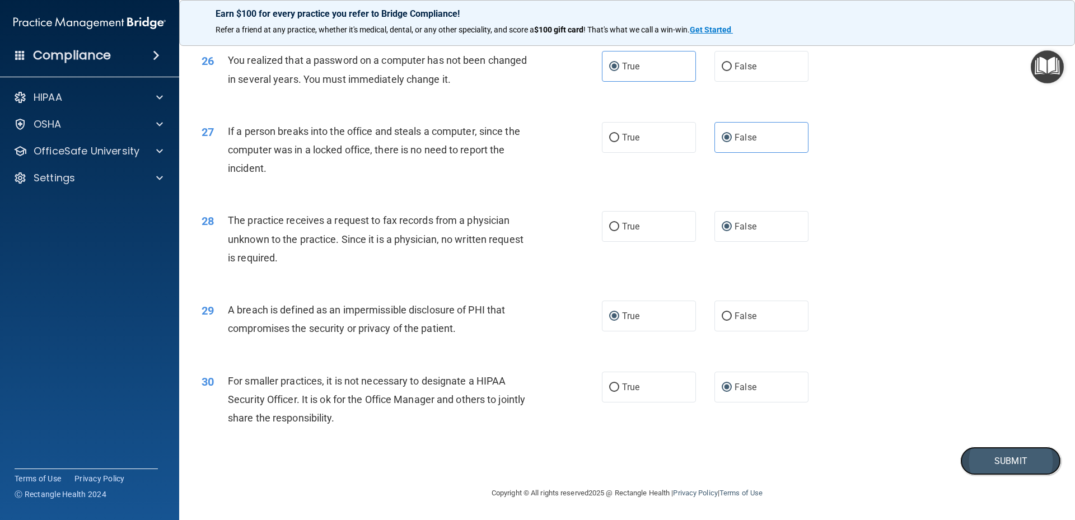
click at [993, 460] on button "Submit" at bounding box center [1010, 461] width 101 height 29
click at [977, 458] on button "Submit" at bounding box center [1010, 461] width 101 height 29
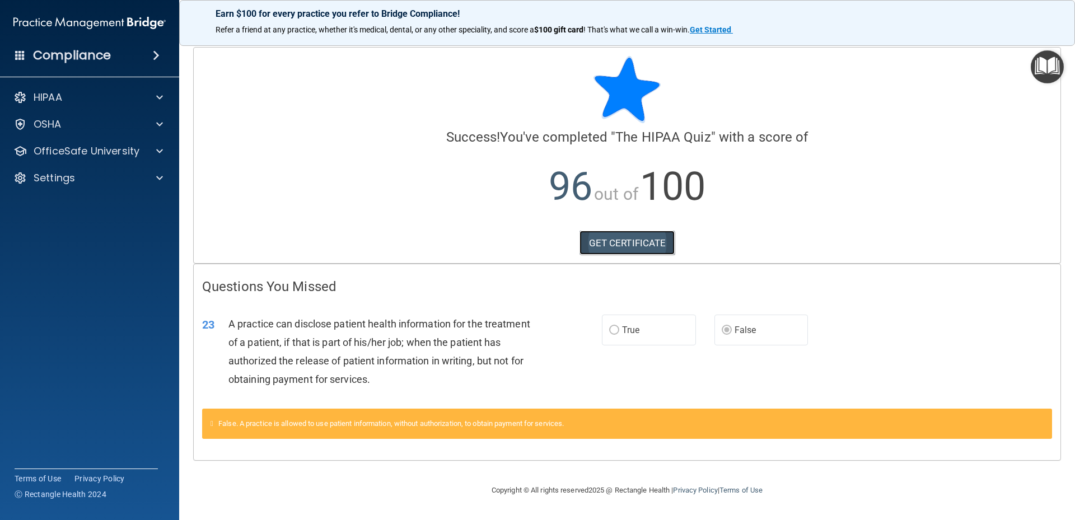
click at [635, 244] on link "GET CERTIFICATE" at bounding box center [627, 243] width 96 height 25
click at [119, 144] on p "OfficeSafe University" at bounding box center [87, 150] width 106 height 13
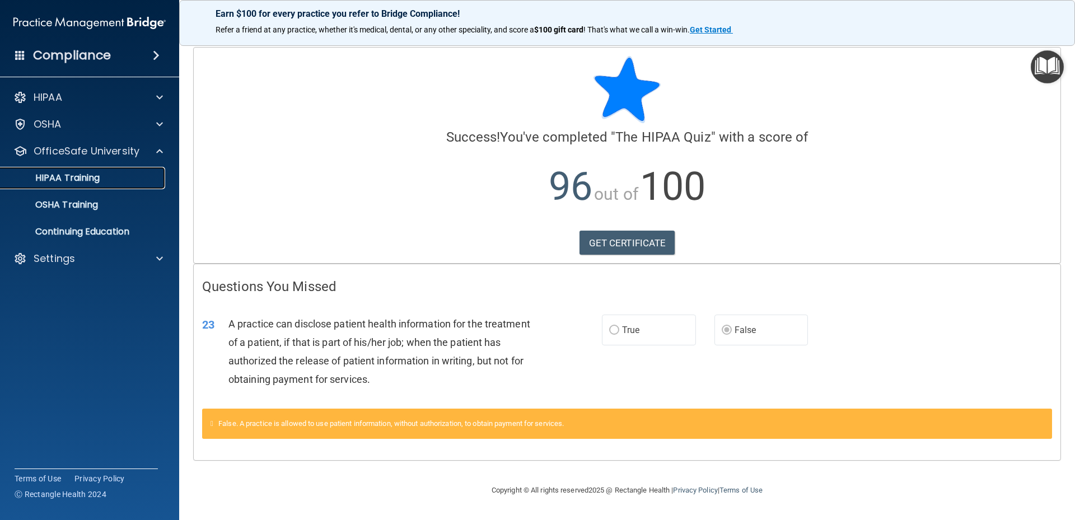
click at [127, 181] on div "HIPAA Training" at bounding box center [83, 177] width 153 height 11
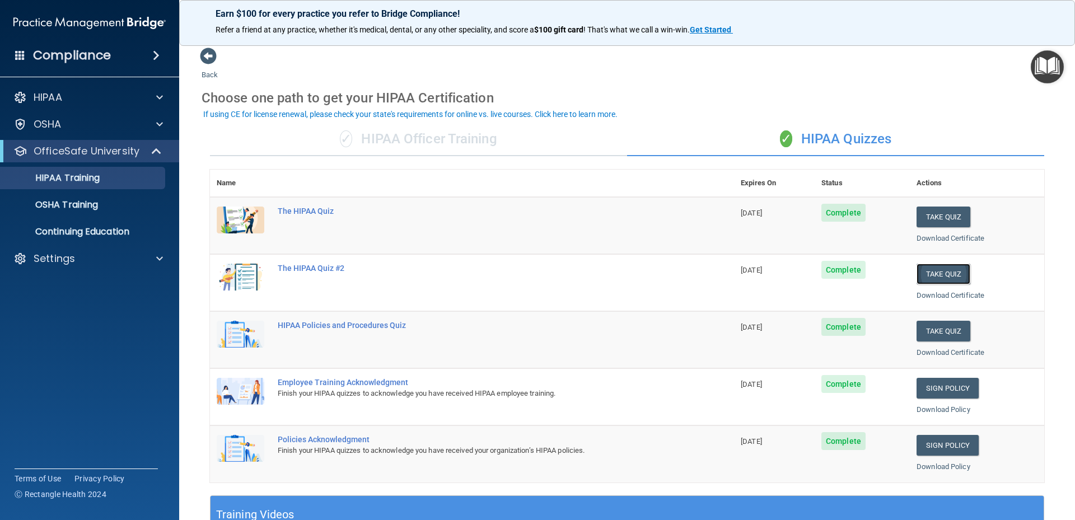
click at [928, 275] on button "Take Quiz" at bounding box center [943, 274] width 54 height 21
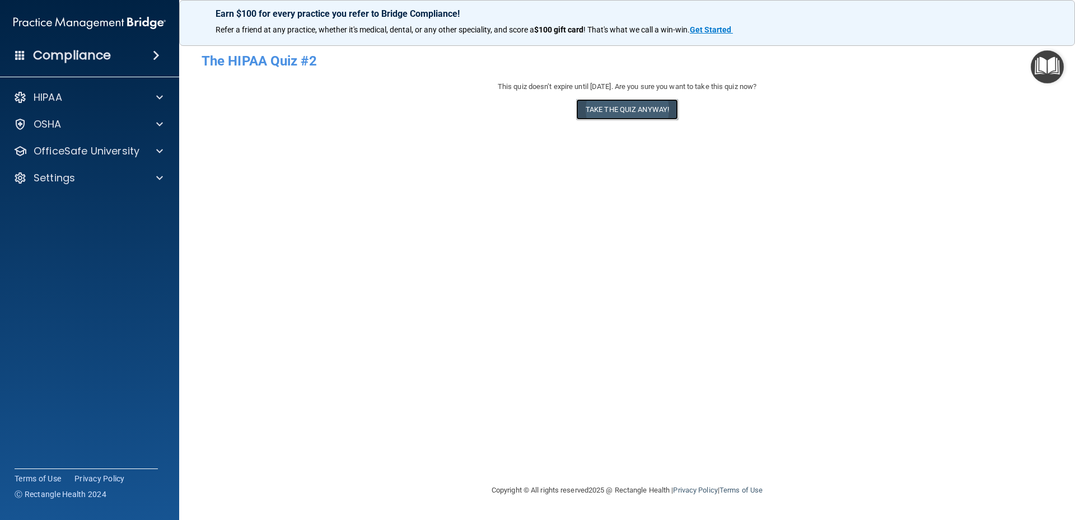
click at [643, 114] on button "Take the quiz anyway!" at bounding box center [627, 109] width 102 height 21
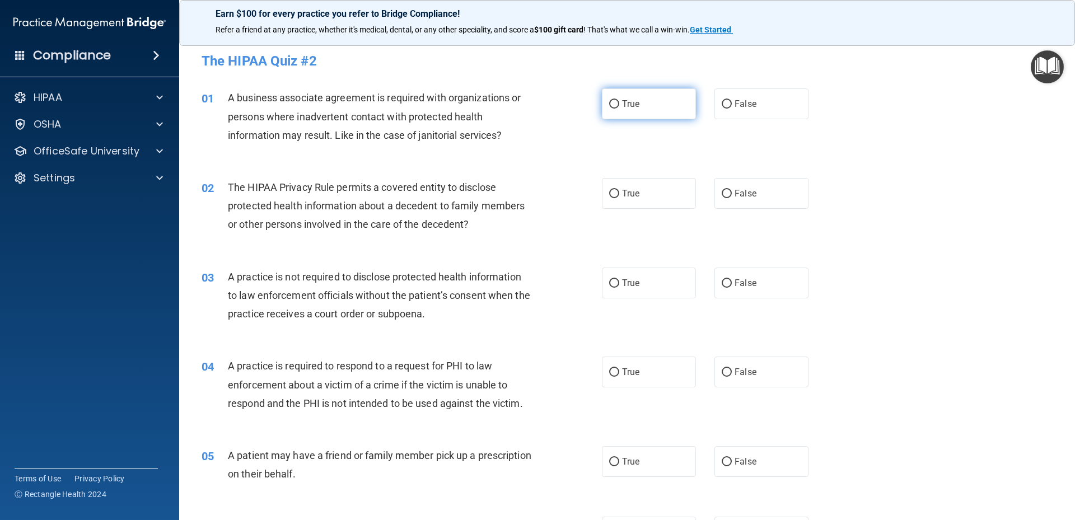
click at [611, 108] on input "True" at bounding box center [614, 104] width 10 height 8
radio input "true"
click at [722, 194] on input "False" at bounding box center [727, 194] width 10 height 8
radio input "true"
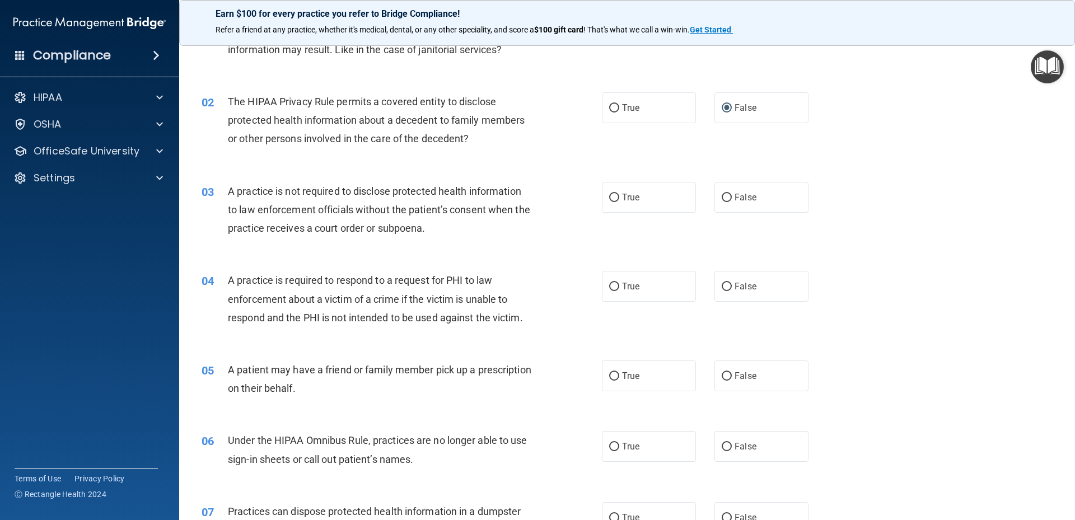
scroll to position [112, 0]
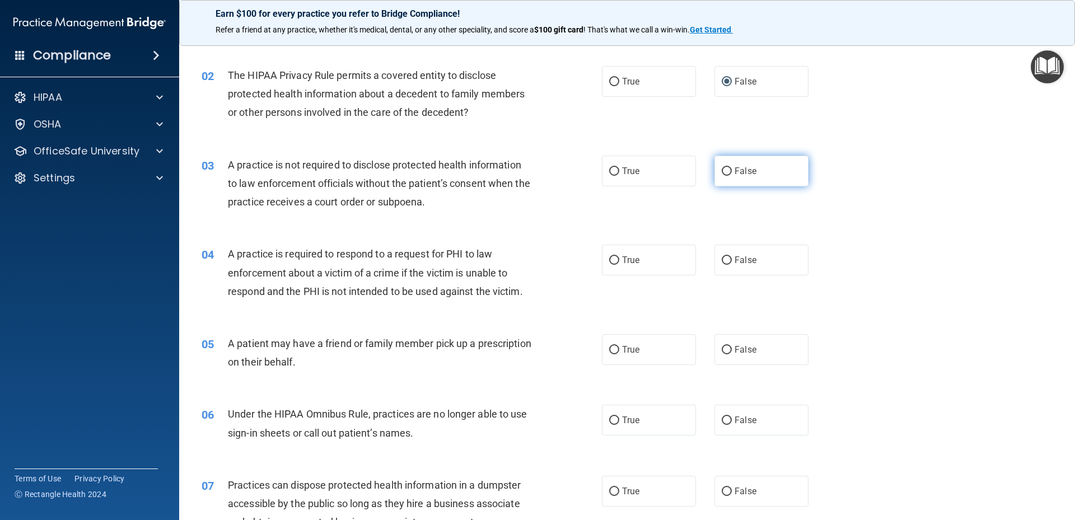
click at [715, 170] on label "False" at bounding box center [761, 171] width 94 height 31
click at [722, 170] on input "False" at bounding box center [727, 171] width 10 height 8
radio input "true"
click at [721, 266] on label "False" at bounding box center [761, 260] width 94 height 31
click at [722, 265] on input "False" at bounding box center [727, 260] width 10 height 8
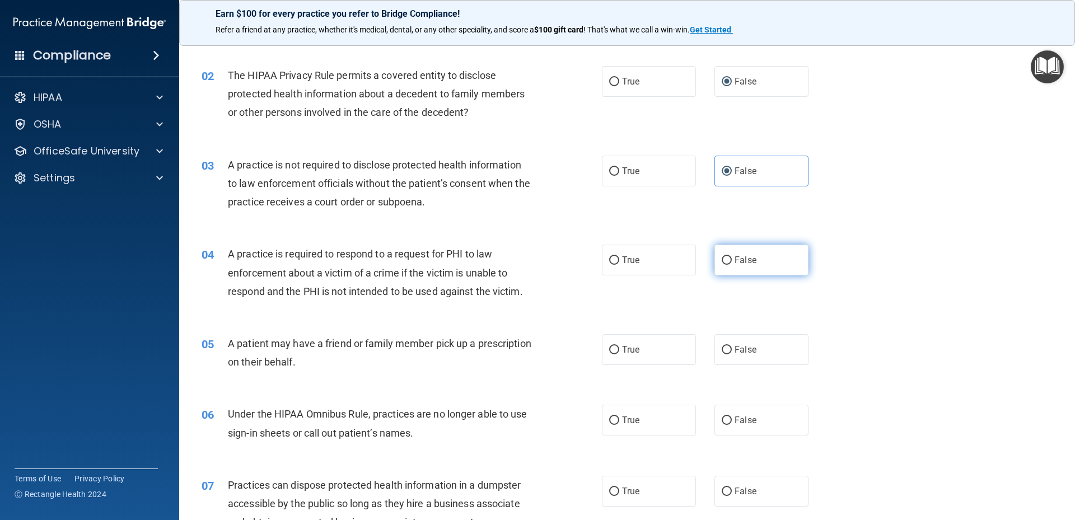
radio input "true"
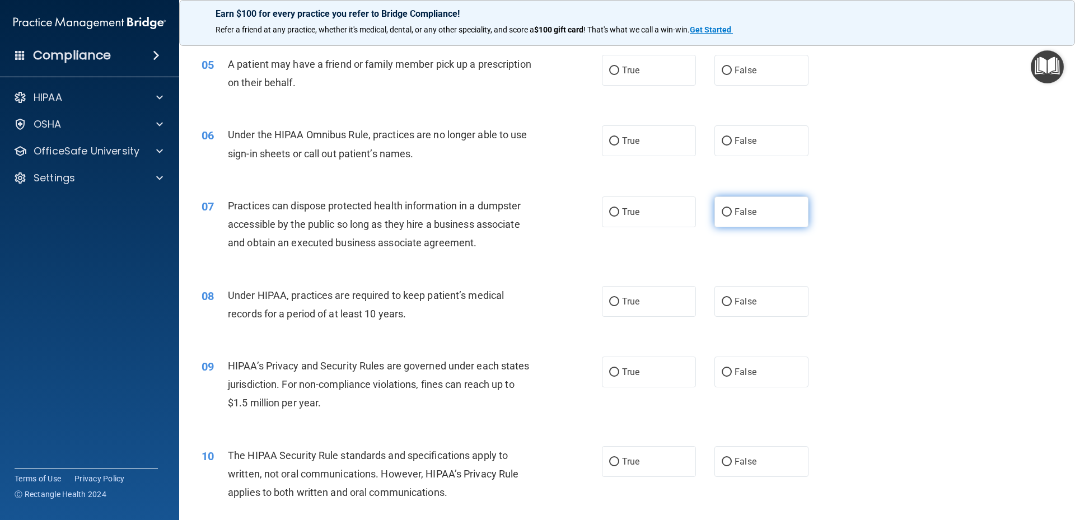
scroll to position [392, 0]
click at [609, 74] on input "True" at bounding box center [614, 70] width 10 height 8
radio input "true"
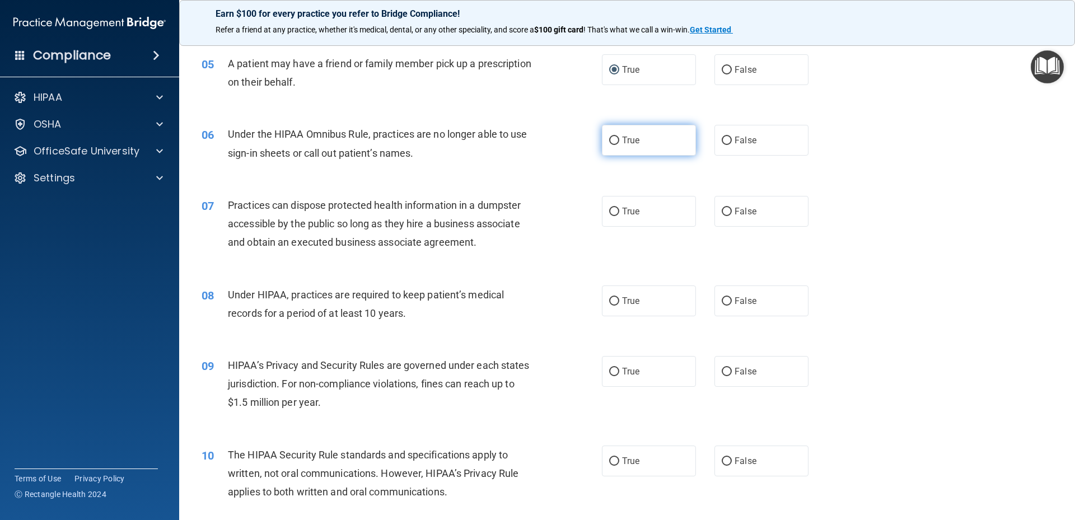
click at [609, 144] on input "True" at bounding box center [614, 141] width 10 height 8
radio input "true"
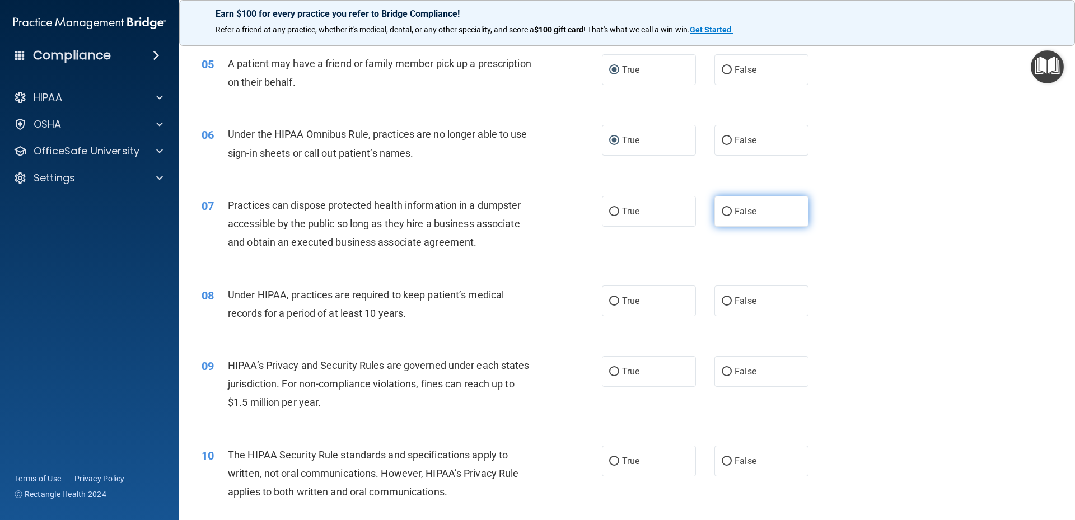
click at [722, 210] on input "False" at bounding box center [727, 212] width 10 height 8
radio input "true"
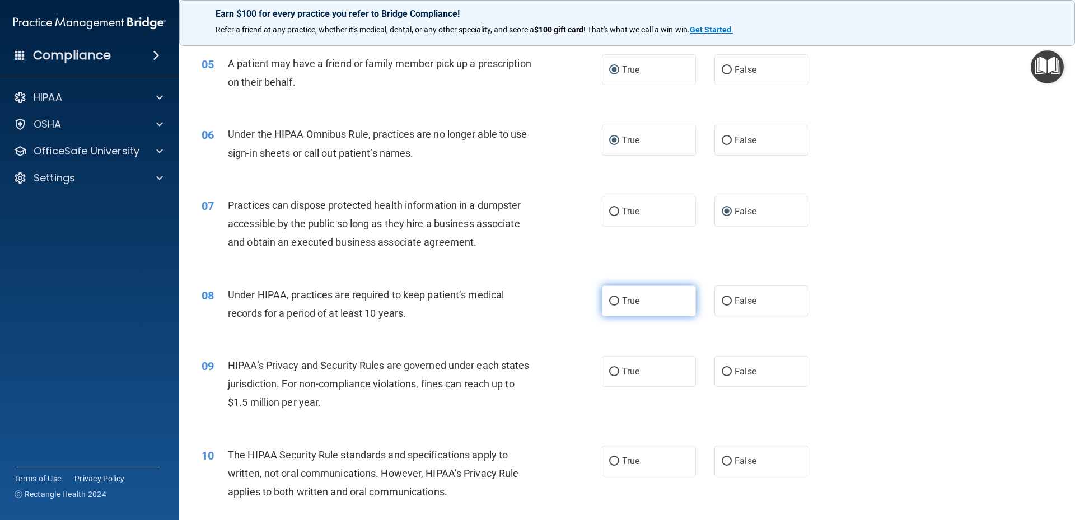
click at [622, 301] on span "True" at bounding box center [630, 301] width 17 height 11
click at [619, 301] on input "True" at bounding box center [614, 301] width 10 height 8
radio input "true"
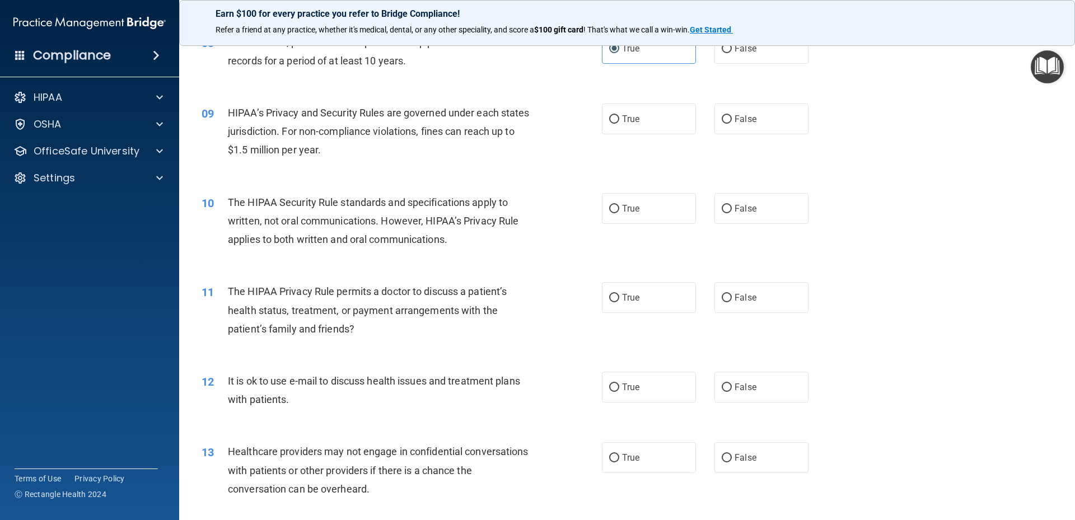
scroll to position [672, 0]
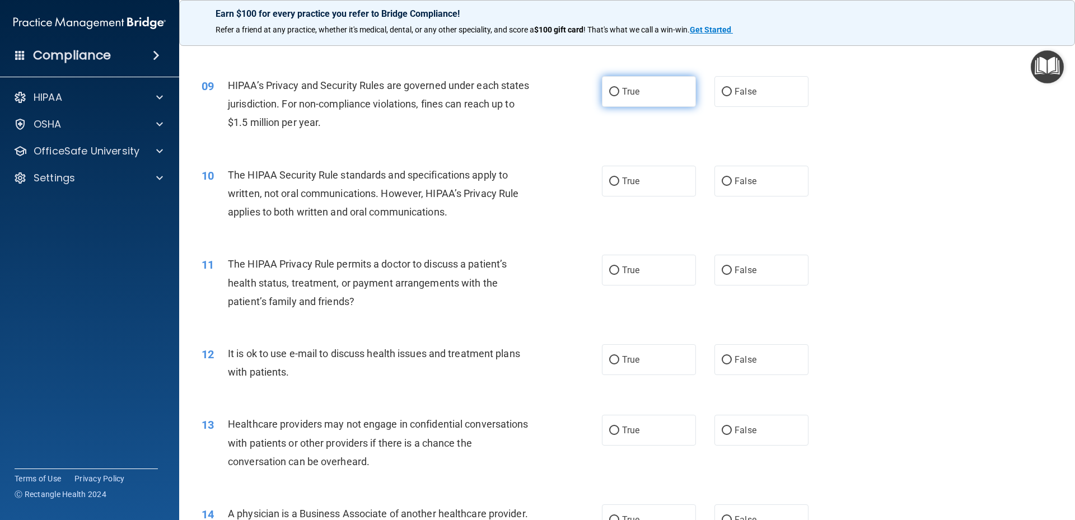
click at [611, 92] on input "True" at bounding box center [614, 92] width 10 height 8
radio input "true"
click at [614, 181] on input "True" at bounding box center [614, 181] width 10 height 8
radio input "true"
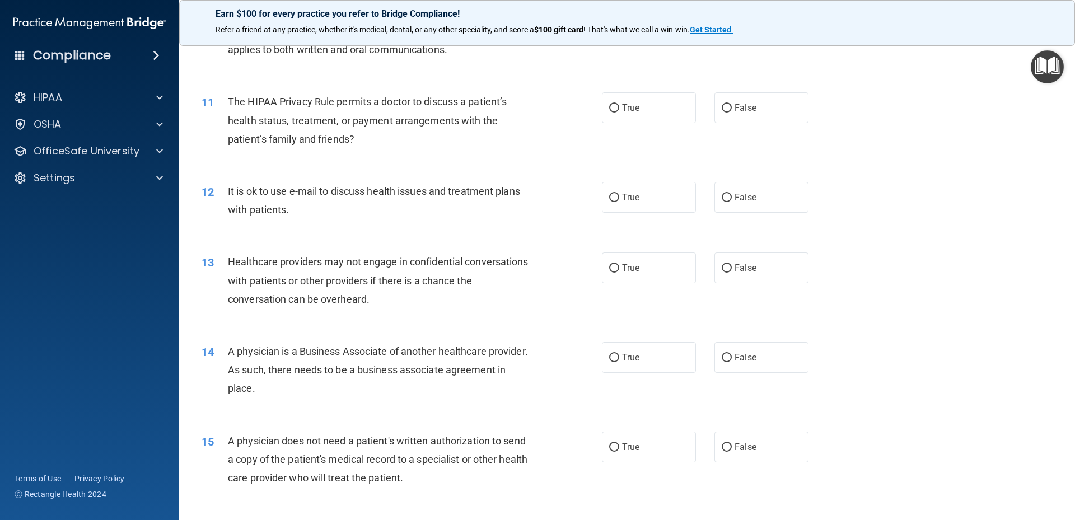
scroll to position [840, 0]
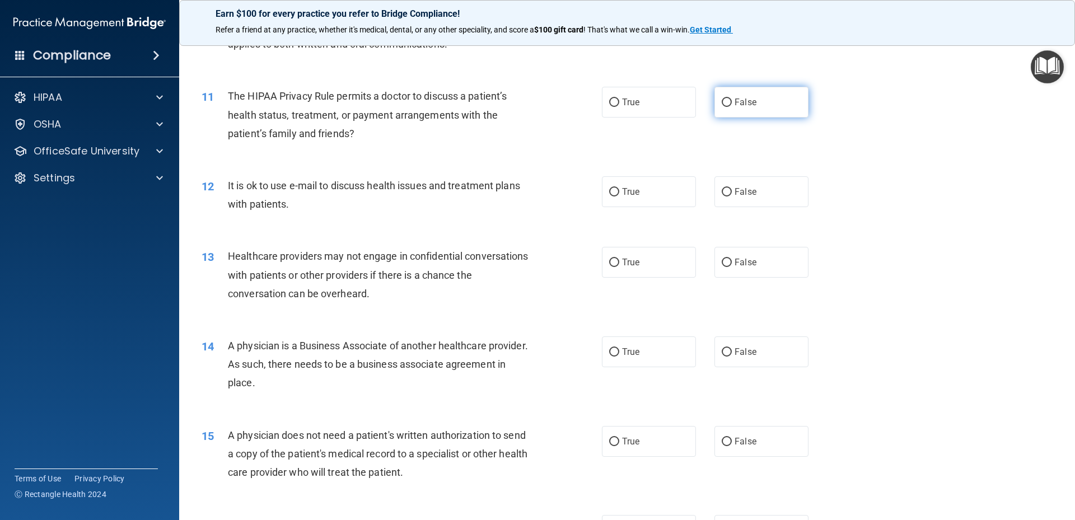
click at [722, 100] on input "False" at bounding box center [727, 103] width 10 height 8
radio input "true"
click at [725, 191] on input "False" at bounding box center [727, 192] width 10 height 8
radio input "true"
click at [609, 265] on input "True" at bounding box center [614, 263] width 10 height 8
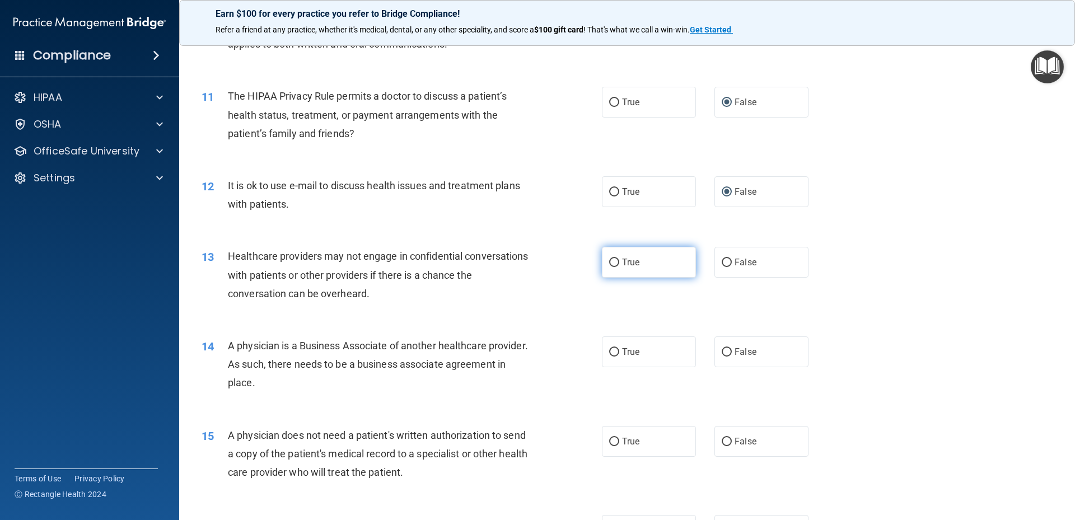
radio input "true"
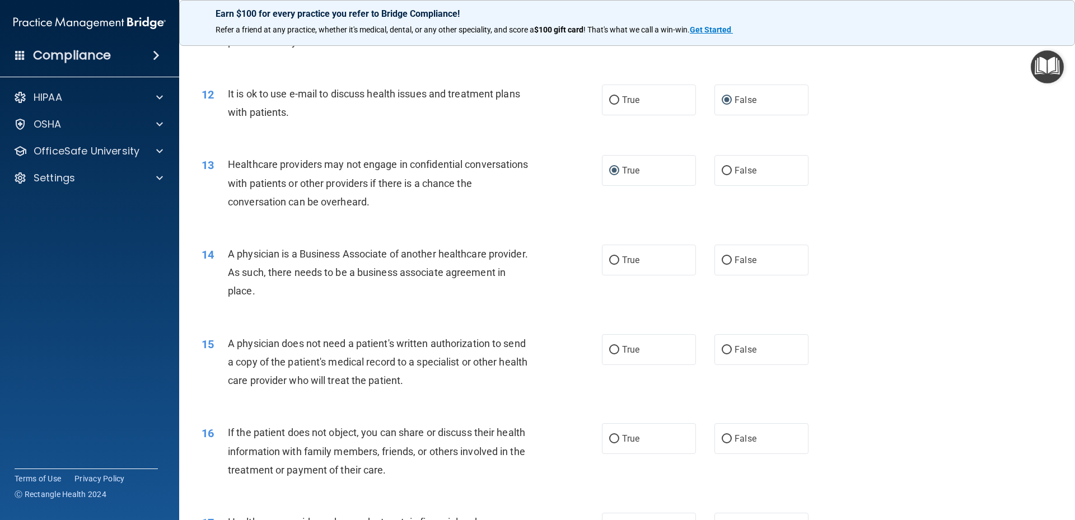
scroll to position [952, 0]
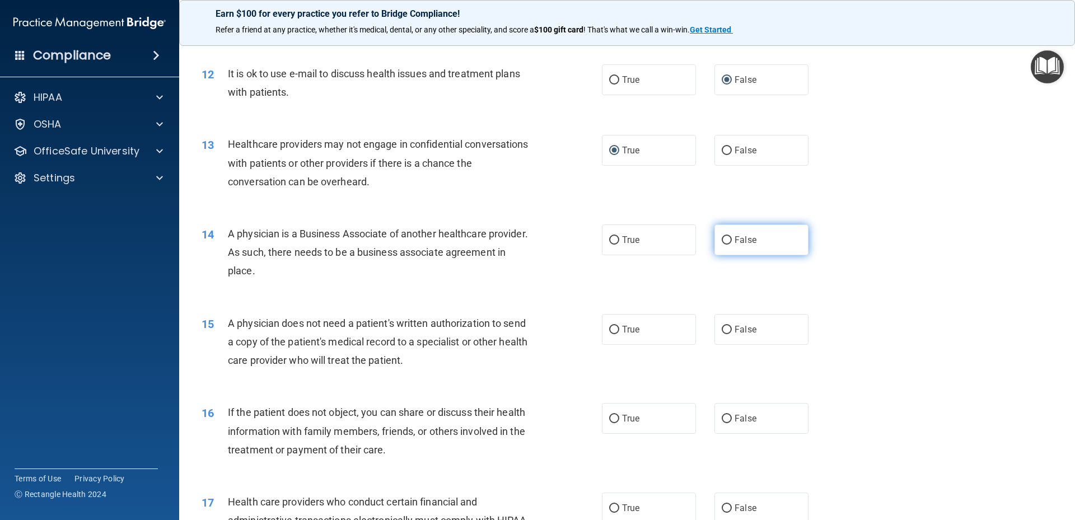
click at [722, 238] on input "False" at bounding box center [727, 240] width 10 height 8
radio input "true"
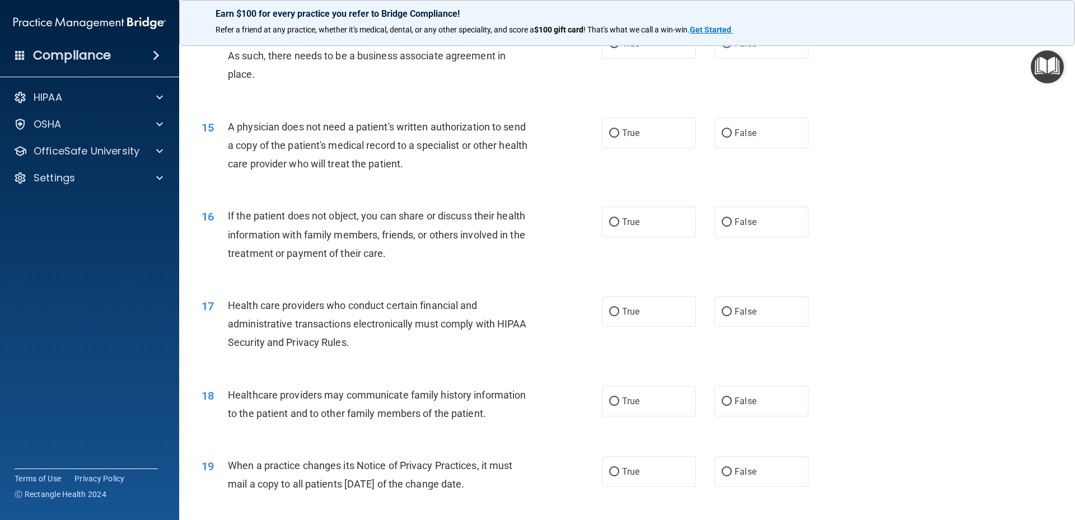
scroll to position [1176, 0]
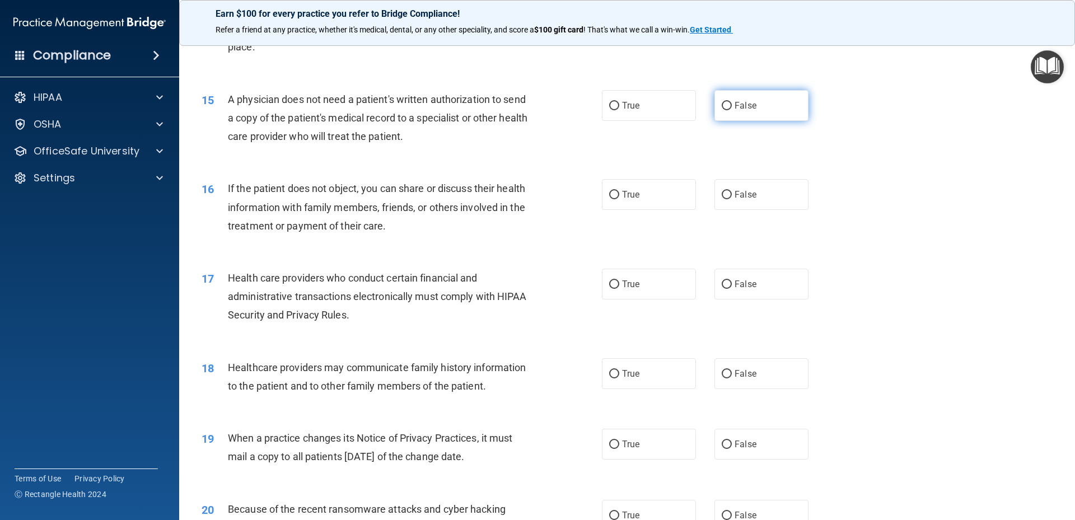
click at [721, 110] on label "False" at bounding box center [761, 105] width 94 height 31
click at [722, 110] on input "False" at bounding box center [727, 106] width 10 height 8
radio input "true"
click at [613, 202] on label "True" at bounding box center [649, 194] width 94 height 31
click at [613, 199] on input "True" at bounding box center [614, 195] width 10 height 8
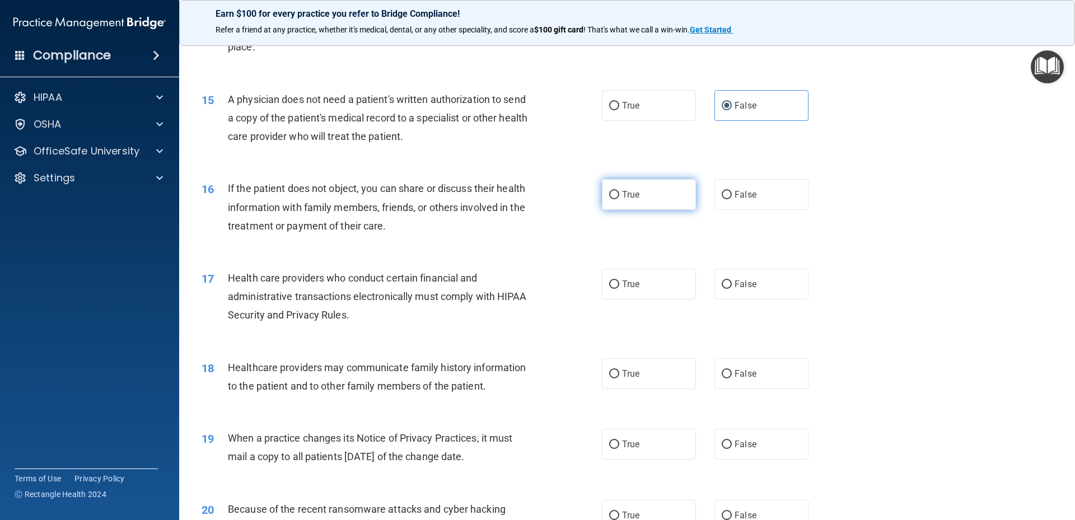
radio input "true"
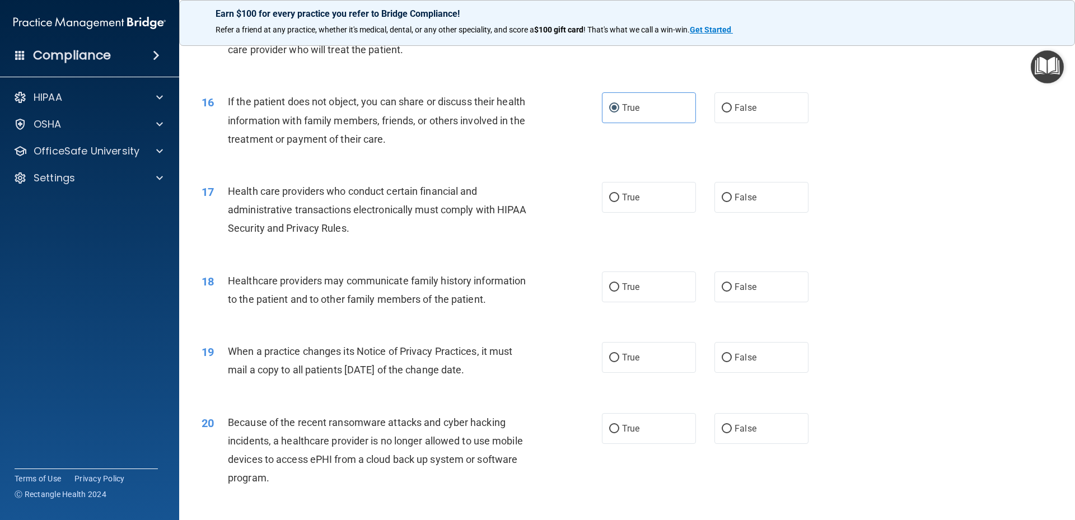
scroll to position [1288, 0]
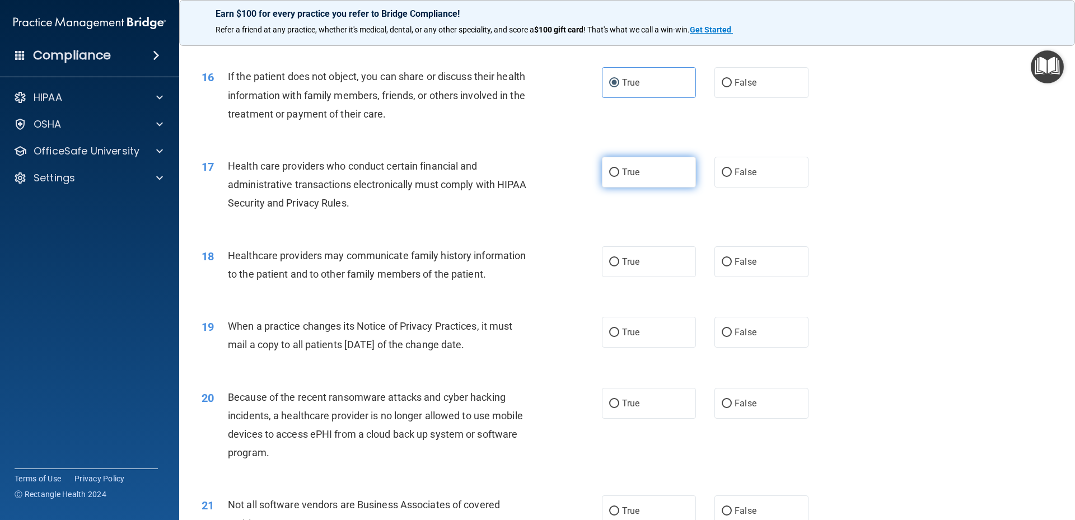
click at [611, 174] on input "True" at bounding box center [614, 172] width 10 height 8
radio input "true"
click at [609, 259] on input "True" at bounding box center [614, 262] width 10 height 8
radio input "true"
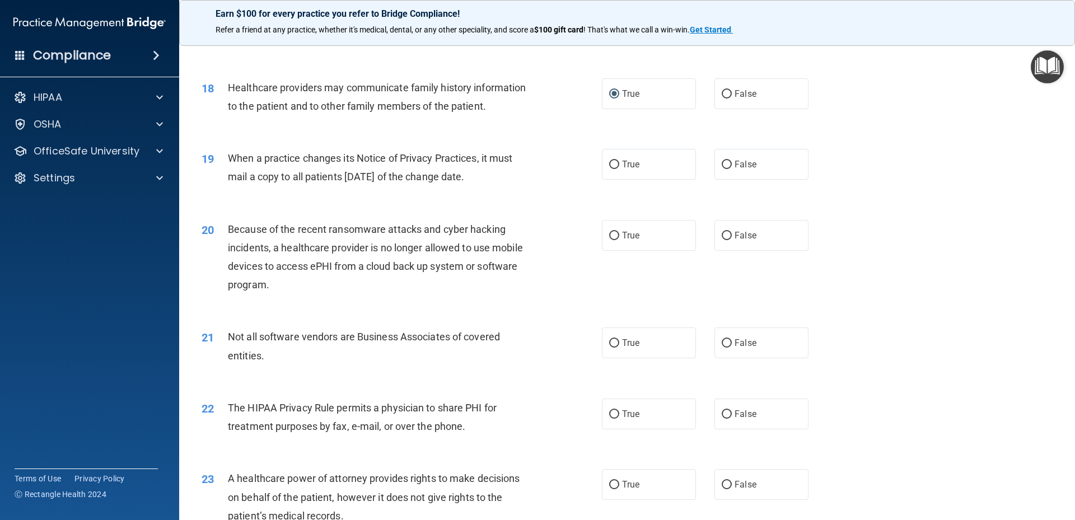
scroll to position [1511, 0]
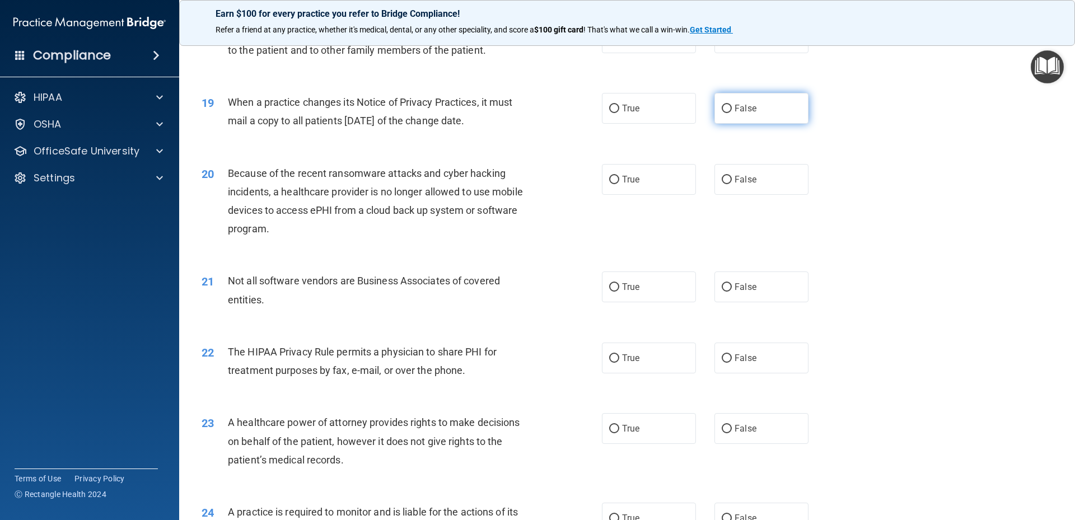
click at [722, 105] on input "False" at bounding box center [727, 109] width 10 height 8
radio input "true"
click at [722, 179] on input "False" at bounding box center [727, 180] width 10 height 8
radio input "true"
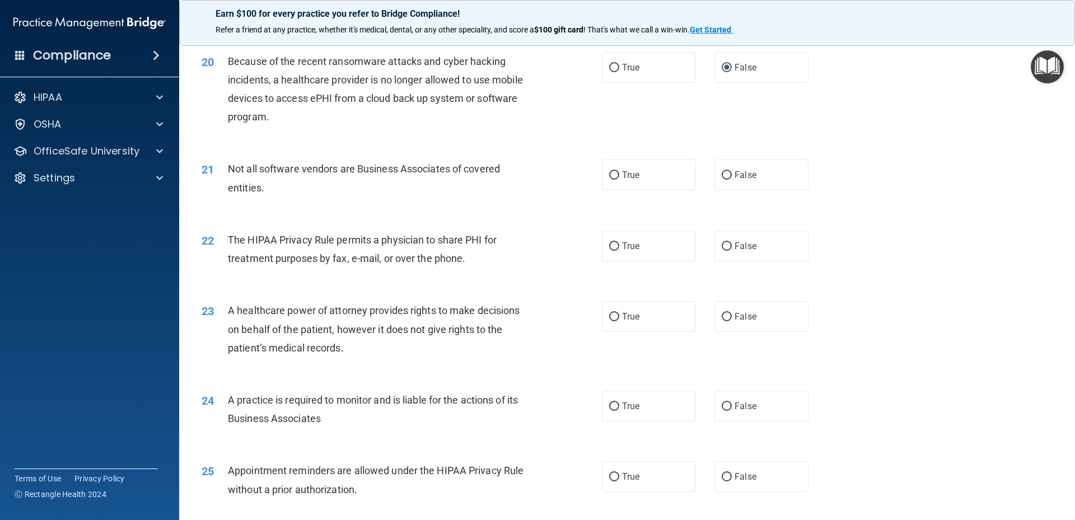
scroll to position [1679, 0]
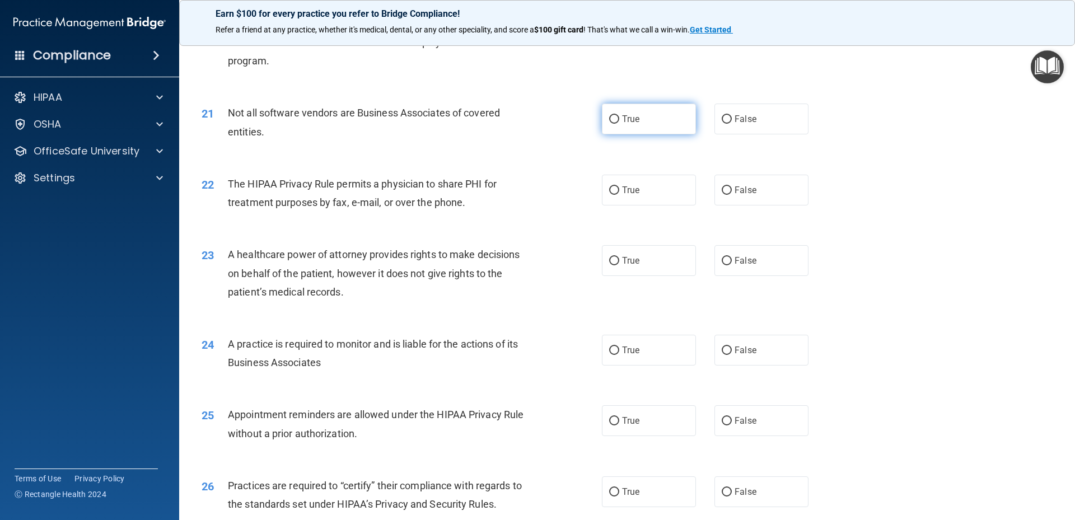
click at [617, 116] on label "True" at bounding box center [649, 119] width 94 height 31
click at [617, 116] on input "True" at bounding box center [614, 119] width 10 height 8
radio input "true"
click at [609, 193] on input "True" at bounding box center [614, 190] width 10 height 8
radio input "true"
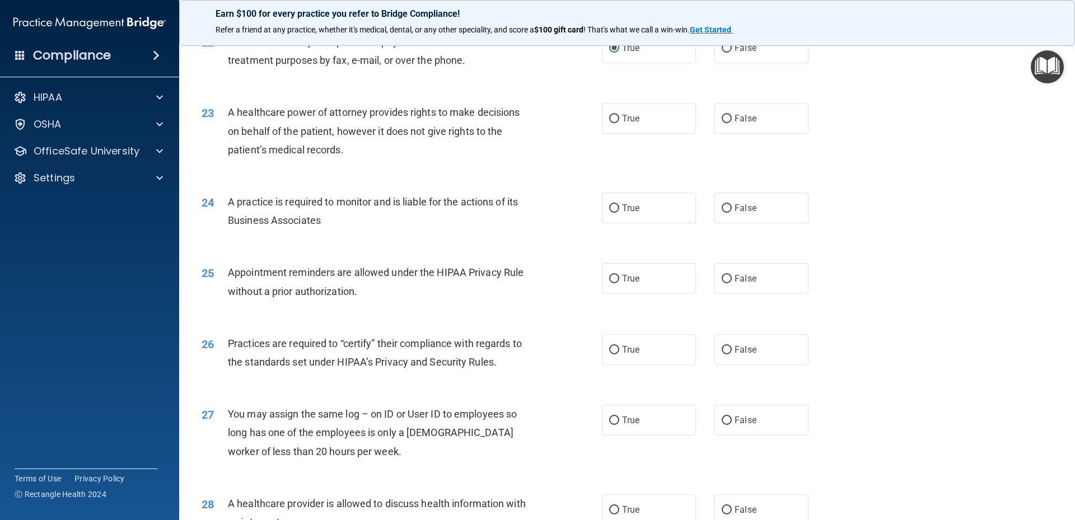
scroll to position [1847, 0]
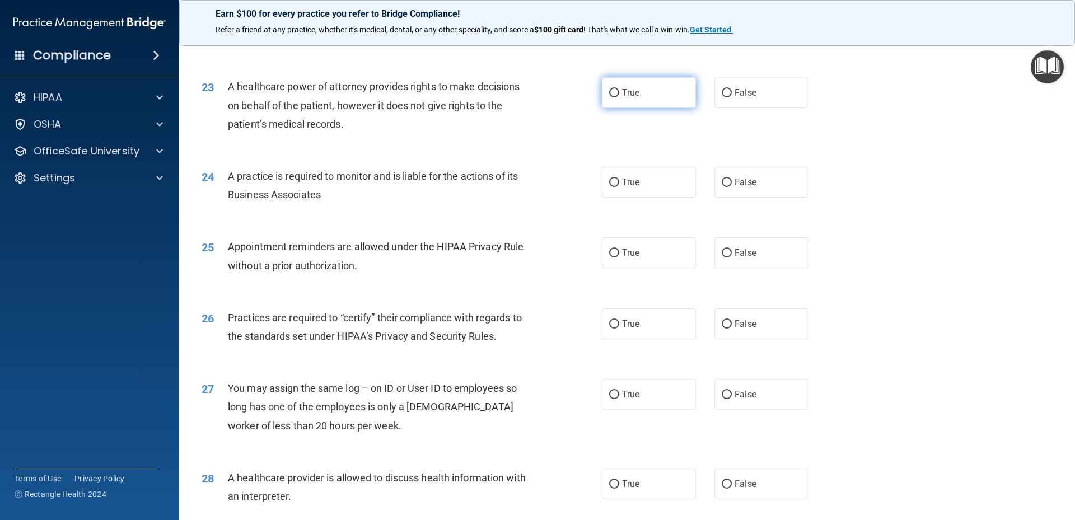
click at [609, 92] on input "True" at bounding box center [614, 93] width 10 height 8
radio input "true"
click at [605, 187] on label "True" at bounding box center [649, 182] width 94 height 31
click at [609, 187] on input "True" at bounding box center [614, 183] width 10 height 8
radio input "true"
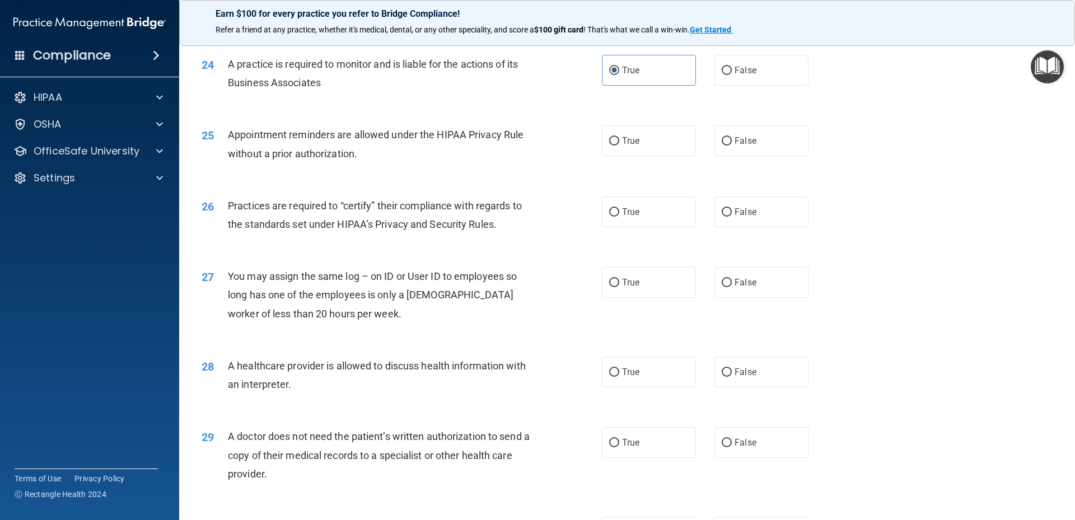
scroll to position [2015, 0]
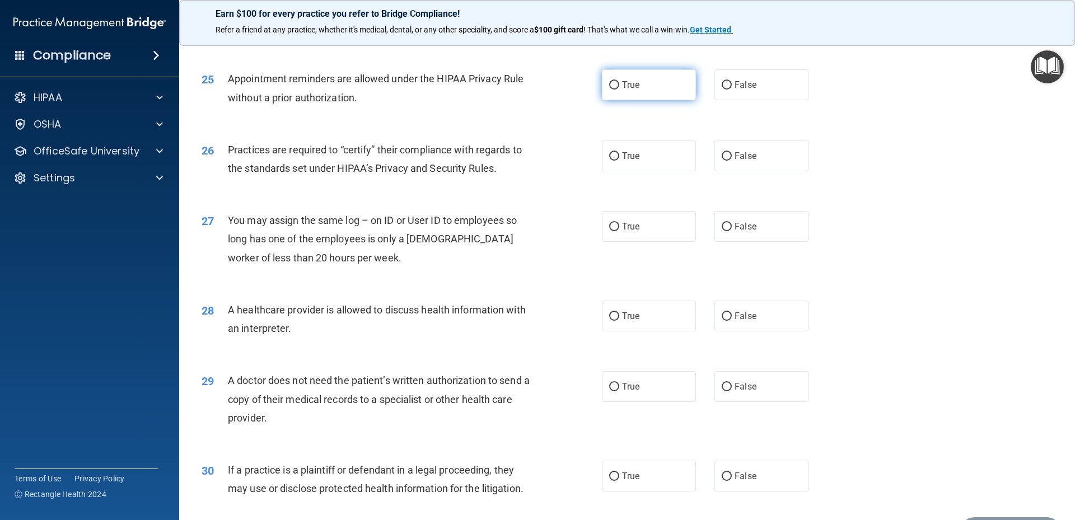
click at [609, 87] on input "True" at bounding box center [614, 85] width 10 height 8
radio input "true"
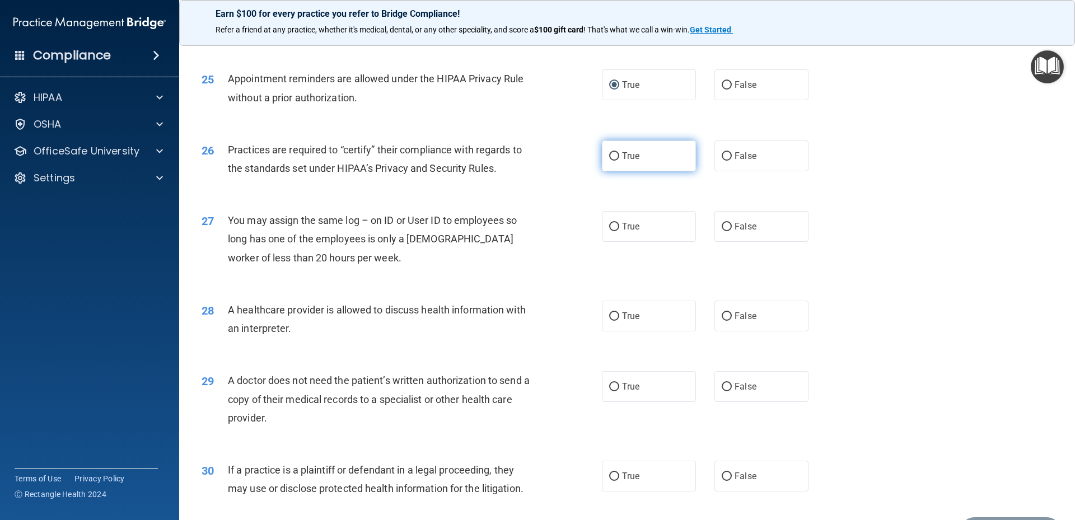
click at [612, 155] on input "True" at bounding box center [614, 156] width 10 height 8
radio input "true"
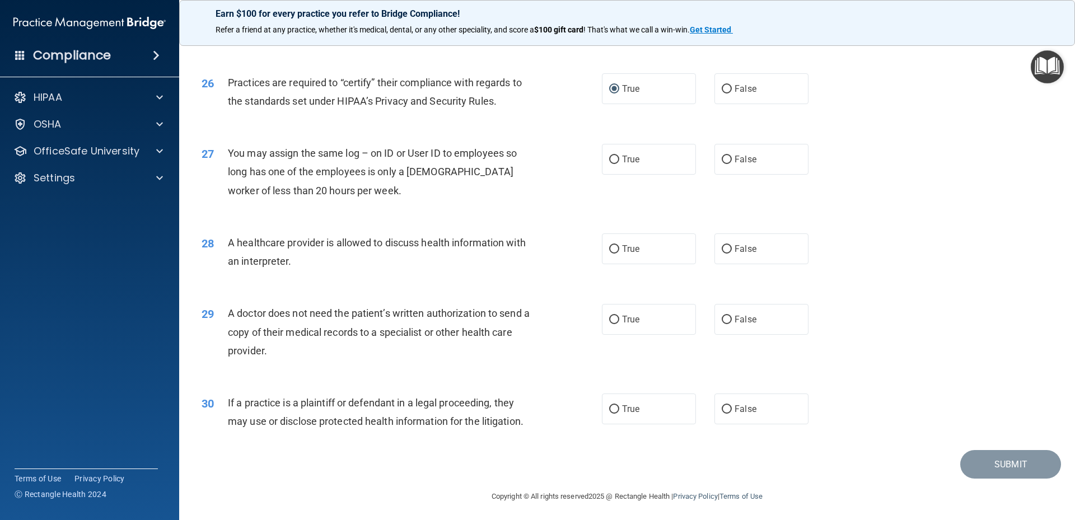
scroll to position [2086, 0]
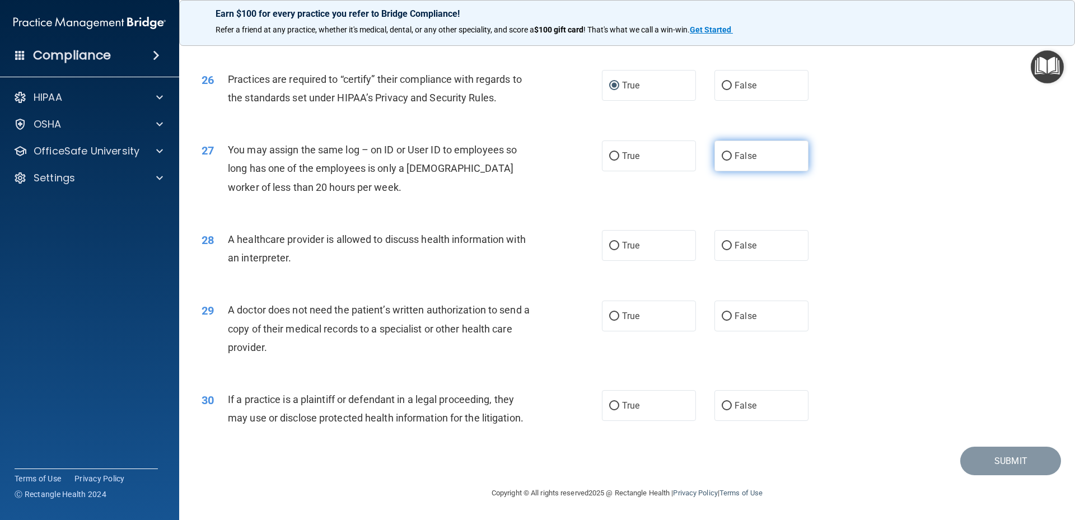
click at [725, 157] on input "False" at bounding box center [727, 156] width 10 height 8
radio input "true"
click at [631, 238] on label "True" at bounding box center [649, 245] width 94 height 31
click at [619, 242] on input "True" at bounding box center [614, 246] width 10 height 8
radio input "true"
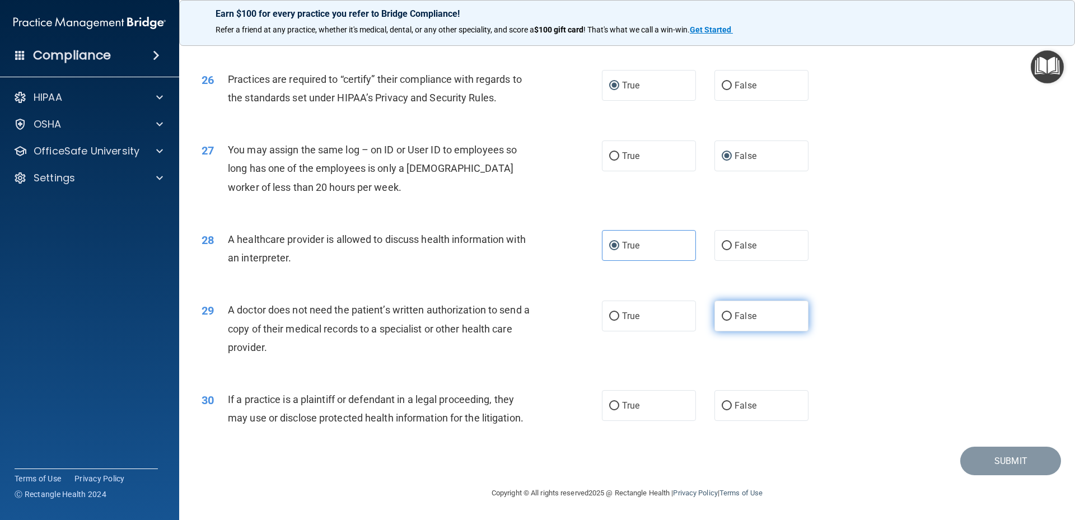
click at [745, 319] on span "False" at bounding box center [745, 316] width 22 height 11
click at [732, 319] on input "False" at bounding box center [727, 316] width 10 height 8
radio input "true"
click at [652, 409] on label "True" at bounding box center [649, 405] width 94 height 31
click at [619, 409] on input "True" at bounding box center [614, 406] width 10 height 8
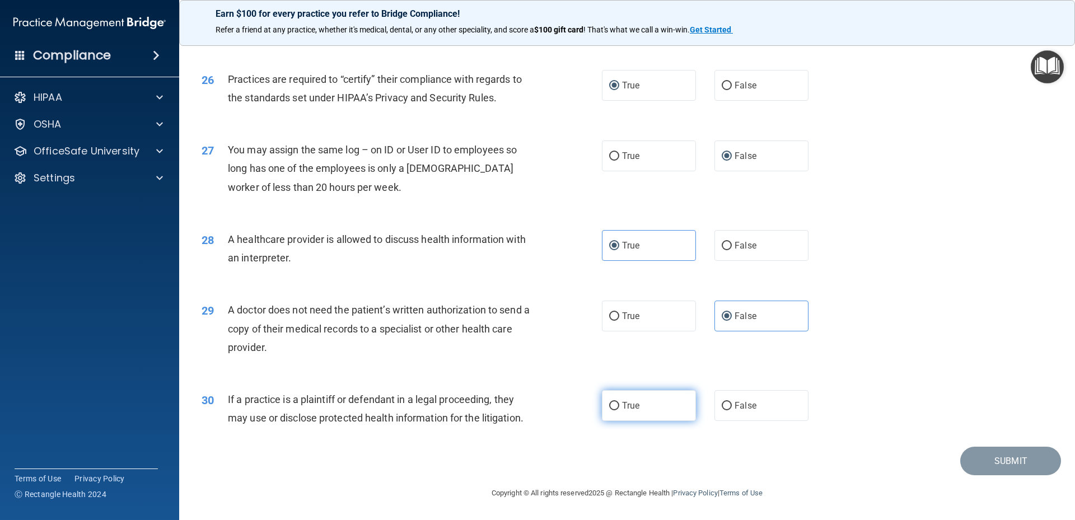
radio input "true"
click at [990, 459] on button "Submit" at bounding box center [1010, 461] width 101 height 29
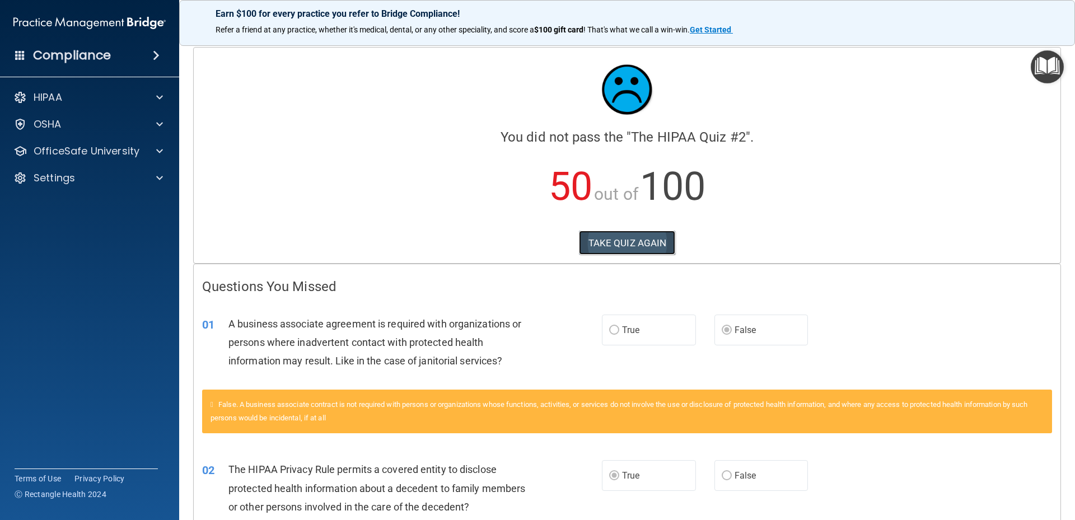
click at [616, 241] on button "TAKE QUIZ AGAIN" at bounding box center [627, 243] width 97 height 25
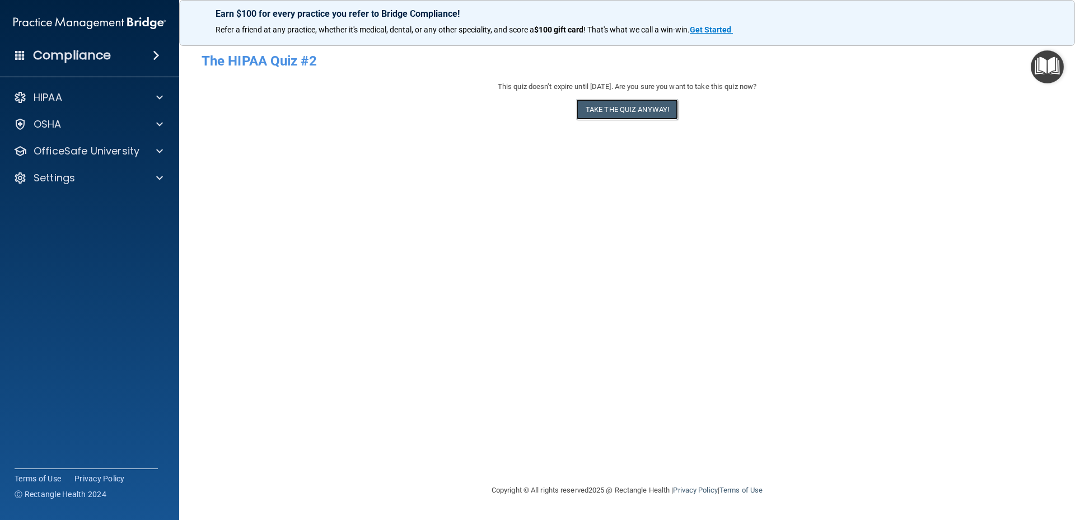
click at [608, 109] on button "Take the quiz anyway!" at bounding box center [627, 109] width 102 height 21
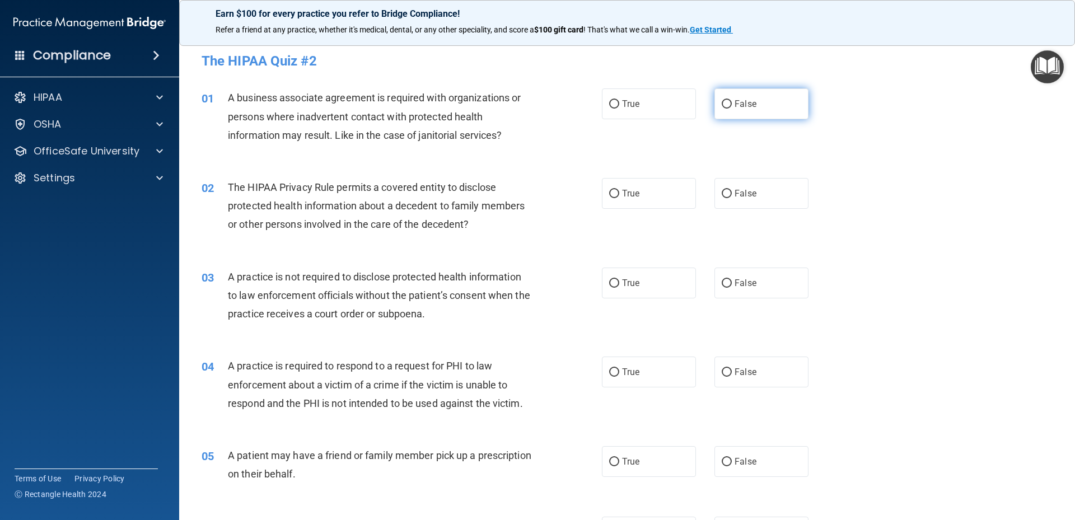
click at [734, 106] on span "False" at bounding box center [745, 104] width 22 height 11
click at [730, 106] on input "False" at bounding box center [727, 104] width 10 height 8
radio input "true"
click at [641, 191] on label "True" at bounding box center [649, 193] width 94 height 31
click at [619, 191] on input "True" at bounding box center [614, 194] width 10 height 8
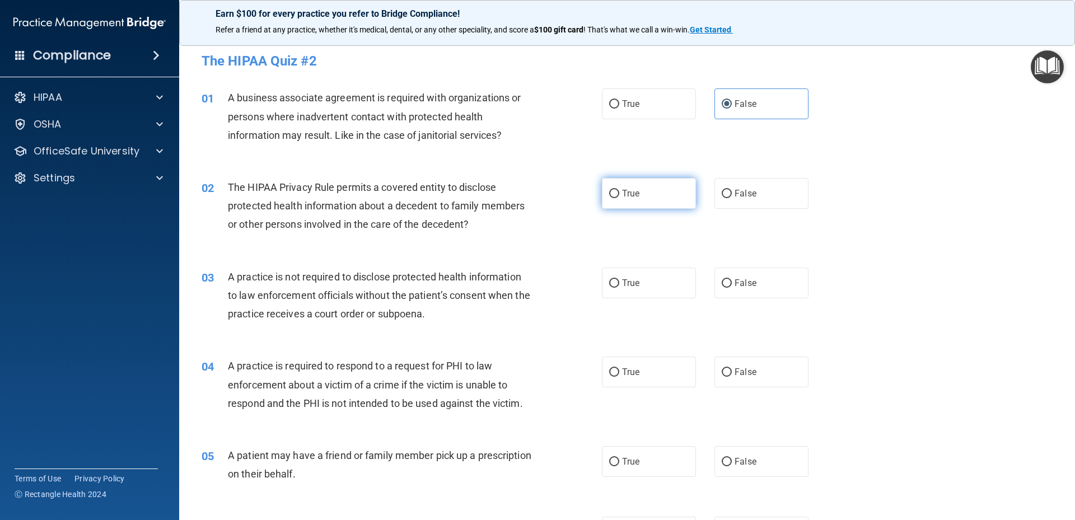
radio input "true"
click at [734, 287] on span "False" at bounding box center [745, 283] width 22 height 11
click at [729, 287] on input "False" at bounding box center [727, 283] width 10 height 8
radio input "true"
click at [622, 371] on span "True" at bounding box center [630, 372] width 17 height 11
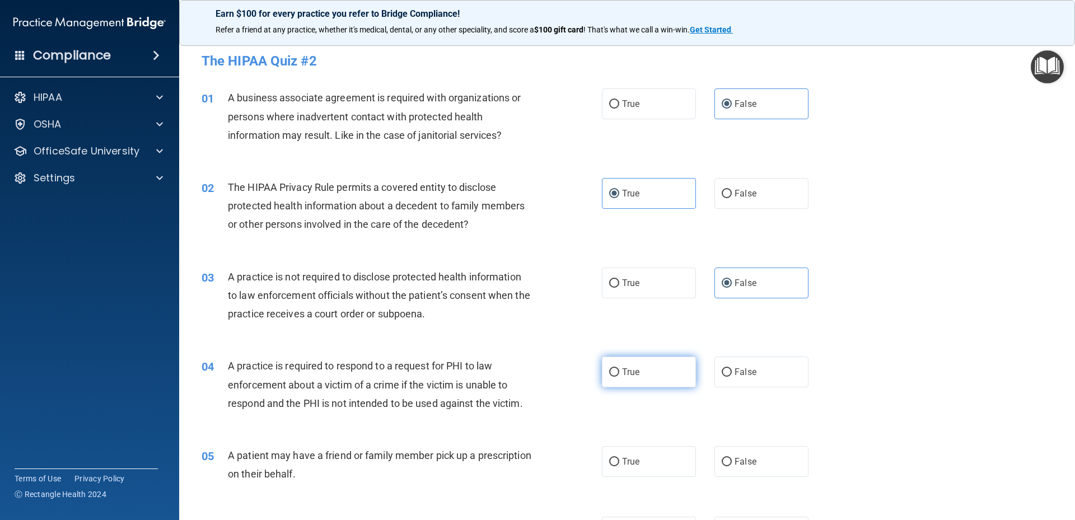
click at [619, 371] on input "True" at bounding box center [614, 372] width 10 height 8
radio input "true"
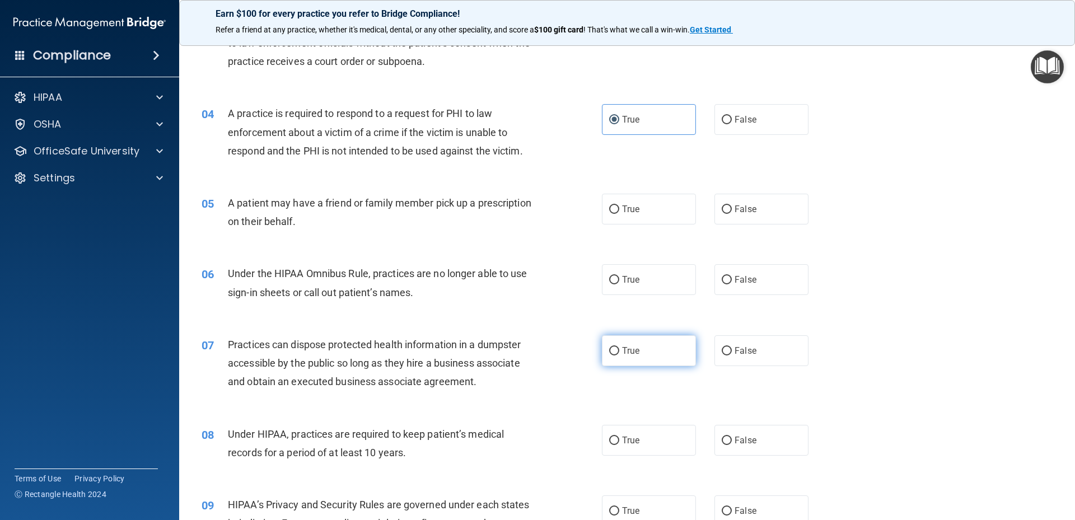
scroll to position [280, 0]
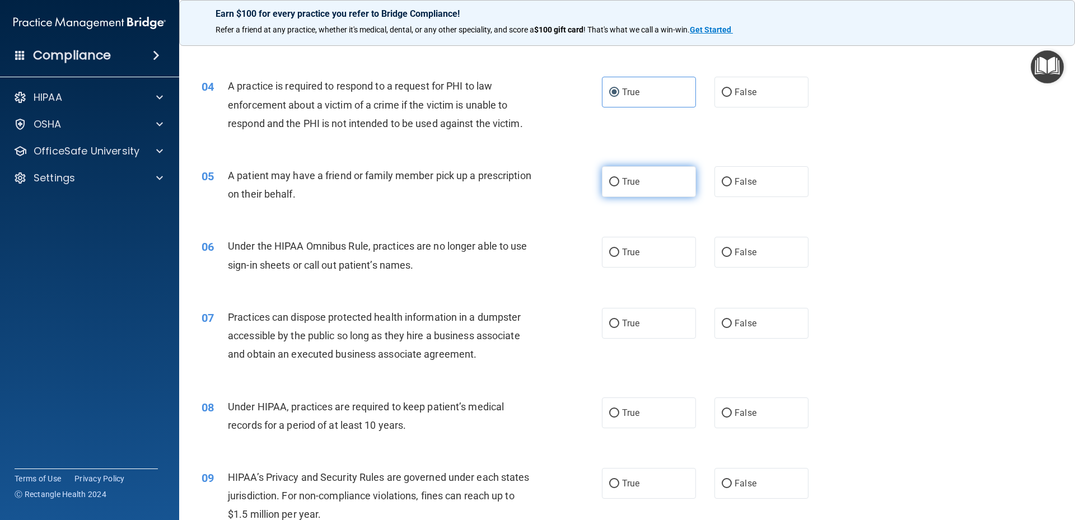
click at [622, 186] on span "True" at bounding box center [630, 181] width 17 height 11
click at [618, 186] on input "True" at bounding box center [614, 182] width 10 height 8
radio input "true"
click at [718, 246] on label "False" at bounding box center [761, 252] width 94 height 31
click at [722, 249] on input "False" at bounding box center [727, 253] width 10 height 8
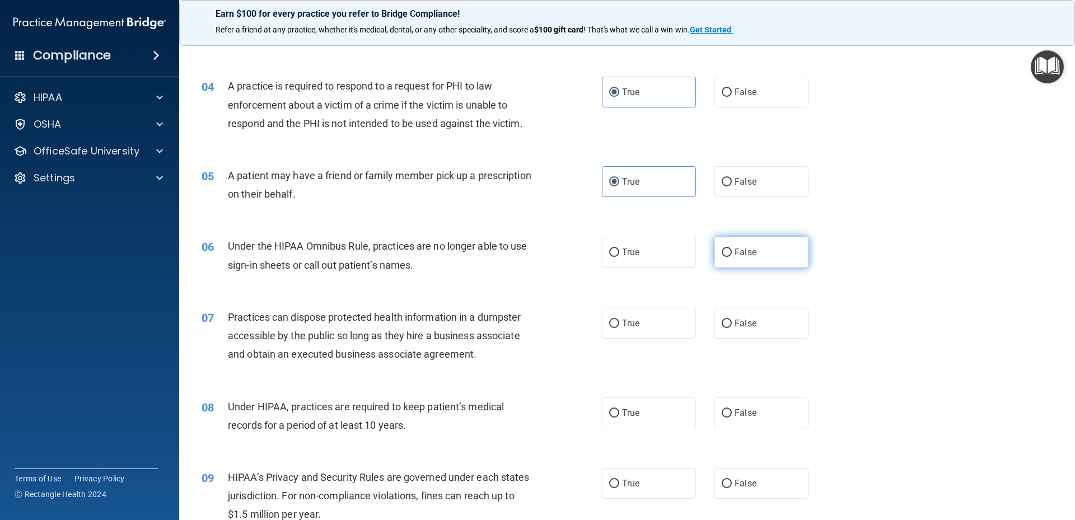
radio input "true"
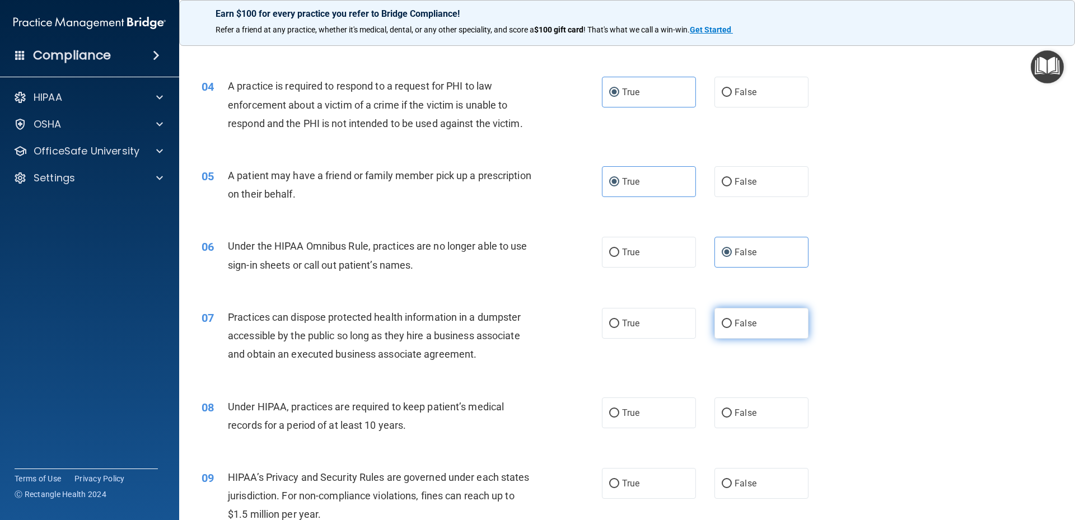
click at [728, 324] on label "False" at bounding box center [761, 323] width 94 height 31
click at [728, 324] on input "False" at bounding box center [727, 324] width 10 height 8
radio input "true"
click at [733, 418] on label "False" at bounding box center [761, 412] width 94 height 31
click at [732, 418] on input "False" at bounding box center [727, 413] width 10 height 8
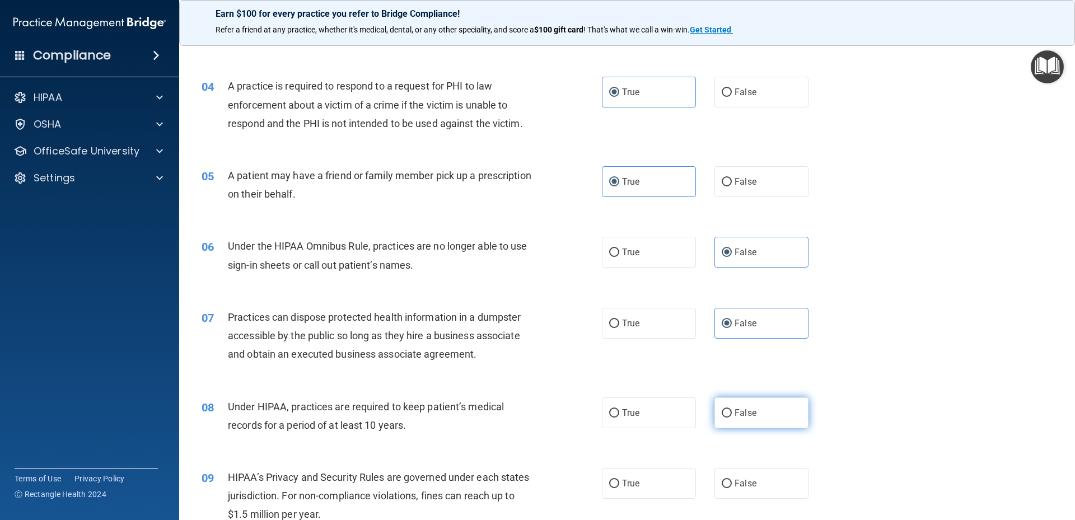
radio input "true"
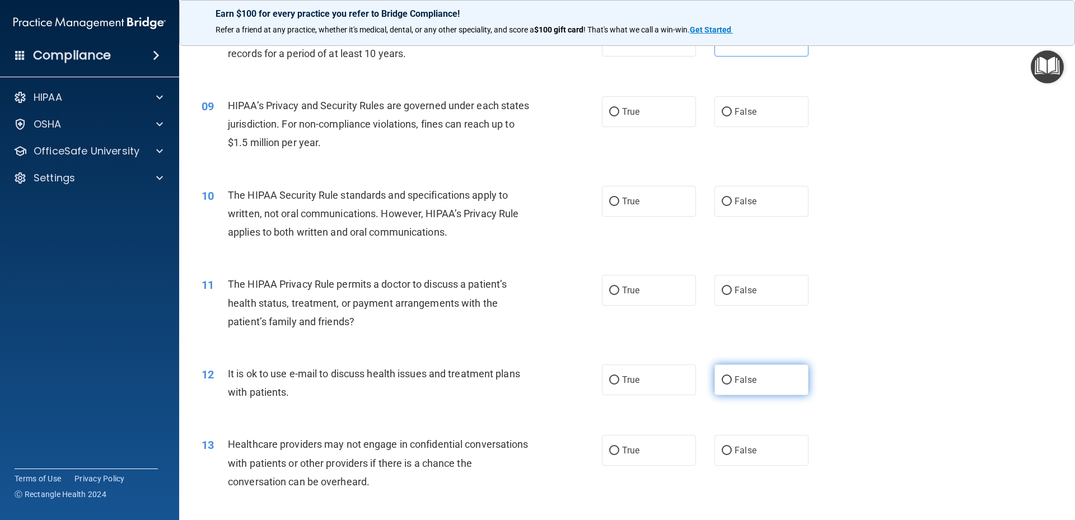
scroll to position [672, 0]
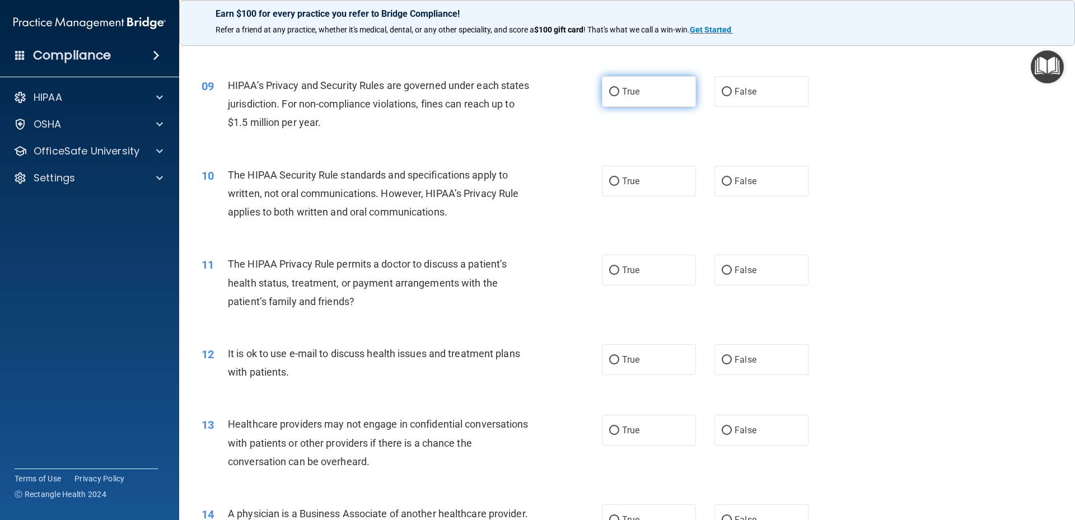
click at [617, 91] on label "True" at bounding box center [649, 91] width 94 height 31
click at [617, 91] on input "True" at bounding box center [614, 92] width 10 height 8
radio input "true"
click at [629, 174] on label "True" at bounding box center [649, 181] width 94 height 31
click at [619, 177] on input "True" at bounding box center [614, 181] width 10 height 8
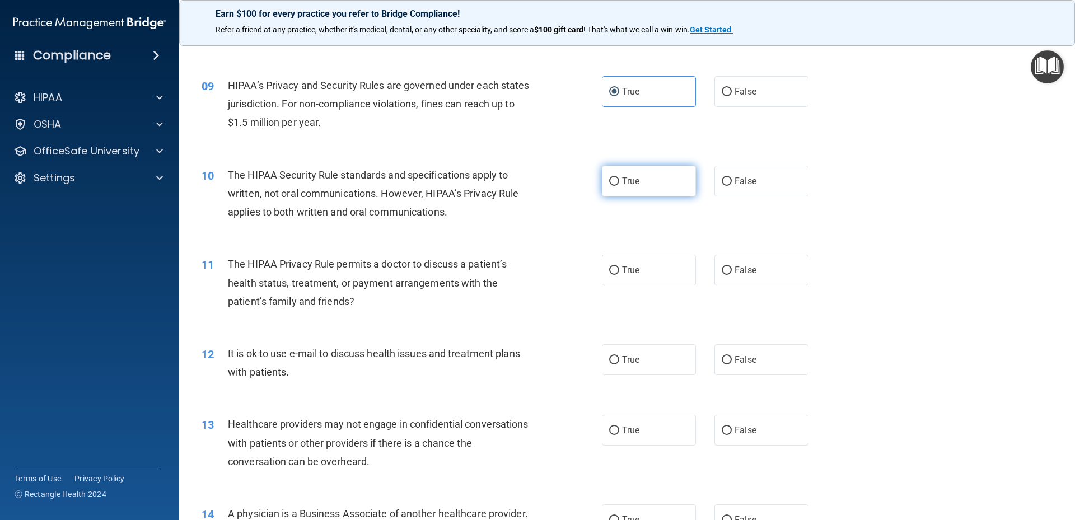
radio input "true"
click at [625, 273] on span "True" at bounding box center [630, 270] width 17 height 11
click at [619, 273] on input "True" at bounding box center [614, 270] width 10 height 8
radio input "true"
click at [629, 361] on span "True" at bounding box center [630, 359] width 17 height 11
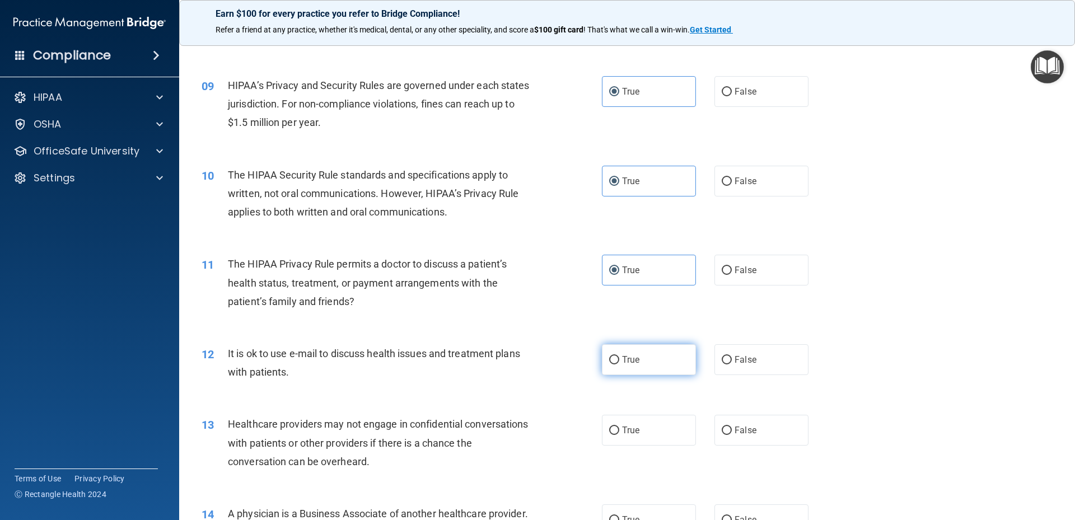
click at [619, 361] on input "True" at bounding box center [614, 360] width 10 height 8
radio input "true"
click at [720, 423] on label "False" at bounding box center [761, 430] width 94 height 31
click at [722, 427] on input "False" at bounding box center [727, 431] width 10 height 8
radio input "true"
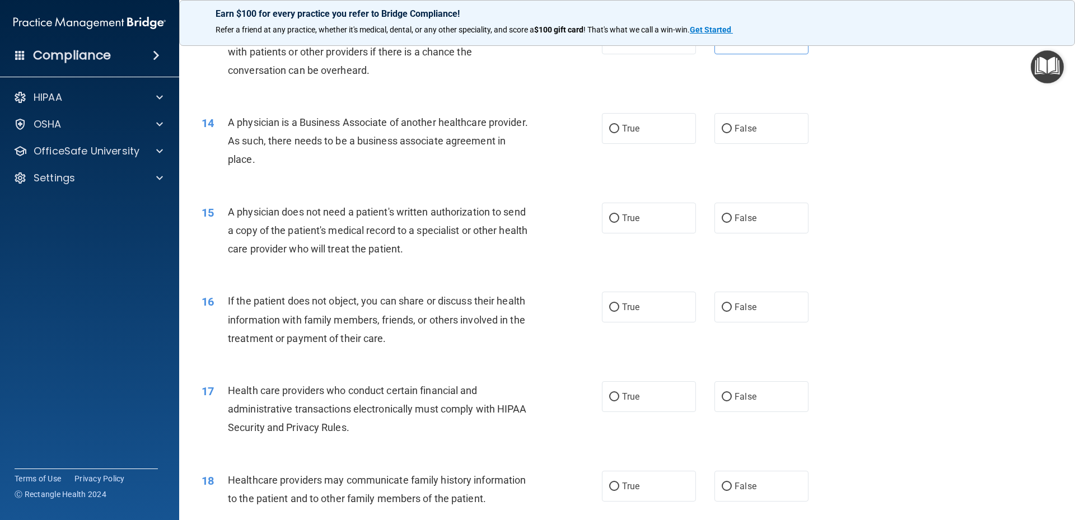
scroll to position [1064, 0]
click at [715, 131] on label "False" at bounding box center [761, 128] width 94 height 31
click at [722, 131] on input "False" at bounding box center [727, 128] width 10 height 8
radio input "true"
click at [622, 217] on span "True" at bounding box center [630, 217] width 17 height 11
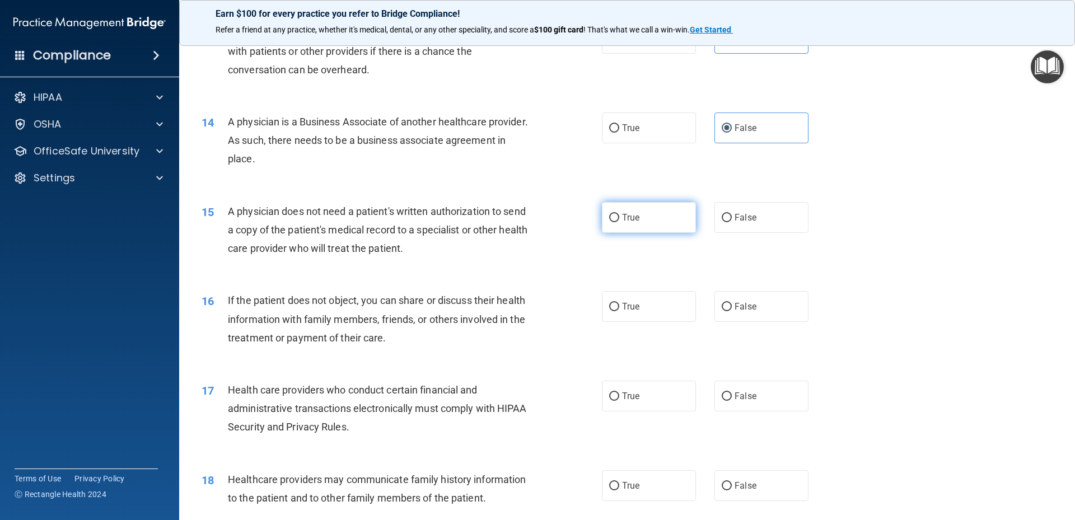
click at [619, 217] on input "True" at bounding box center [614, 218] width 10 height 8
radio input "true"
click at [621, 300] on label "True" at bounding box center [649, 306] width 94 height 31
click at [619, 303] on input "True" at bounding box center [614, 307] width 10 height 8
radio input "true"
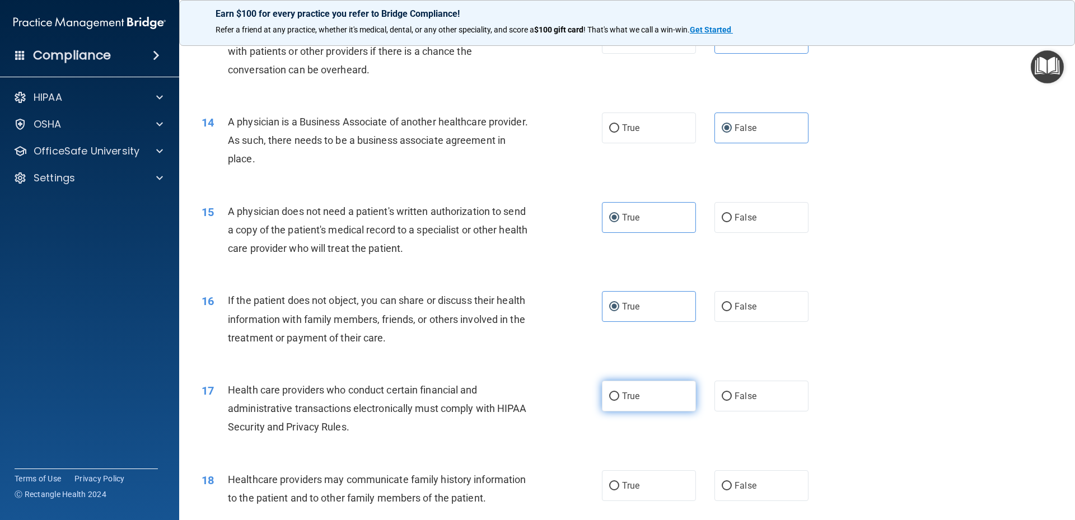
click at [621, 402] on label "True" at bounding box center [649, 396] width 94 height 31
click at [619, 401] on input "True" at bounding box center [614, 396] width 10 height 8
radio input "true"
click at [714, 484] on label "False" at bounding box center [761, 485] width 94 height 31
click at [722, 484] on input "False" at bounding box center [727, 486] width 10 height 8
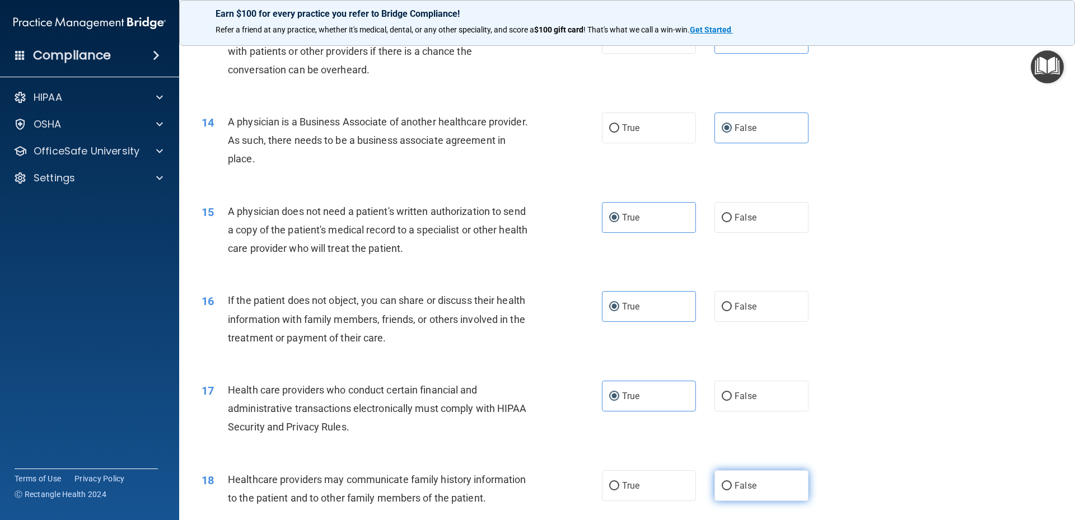
radio input "true"
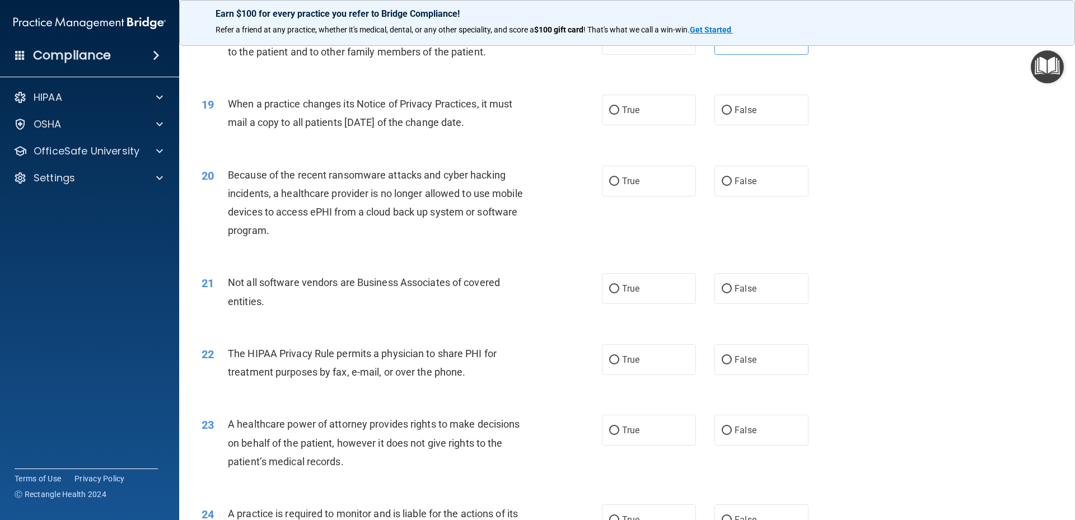
scroll to position [1511, 0]
click at [722, 111] on input "False" at bounding box center [727, 109] width 10 height 8
radio input "true"
click at [734, 176] on span "False" at bounding box center [745, 179] width 22 height 11
click at [732, 176] on input "False" at bounding box center [727, 180] width 10 height 8
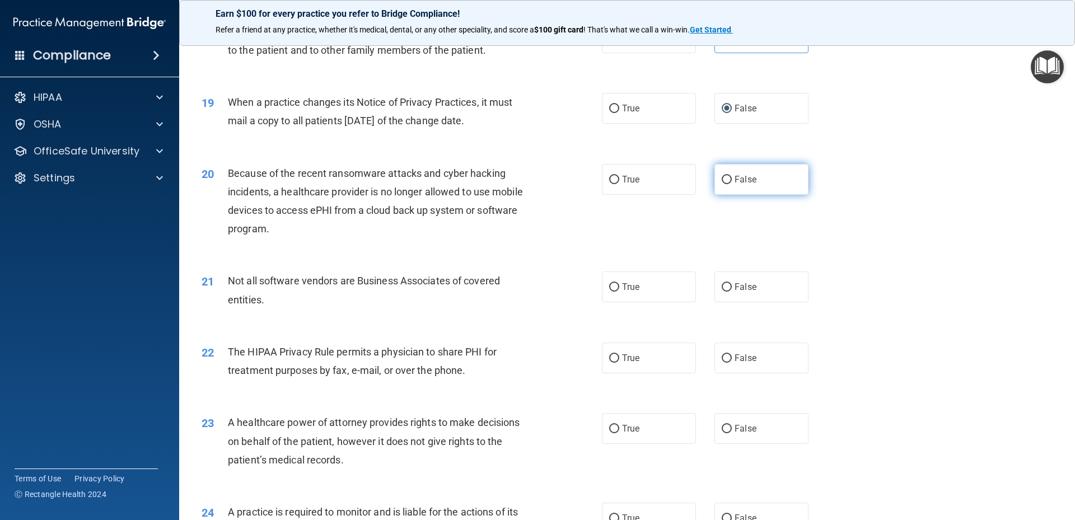
radio input "true"
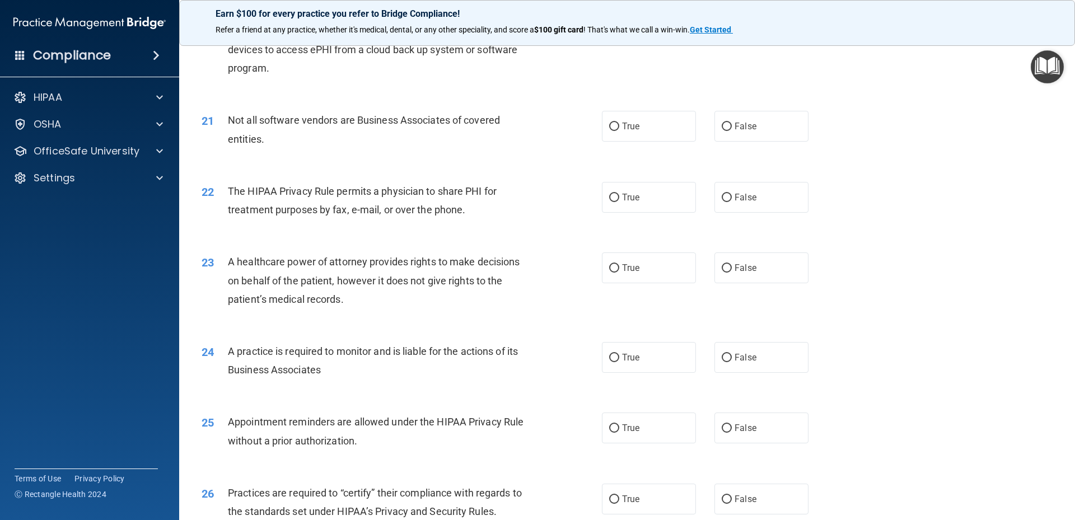
scroll to position [1679, 0]
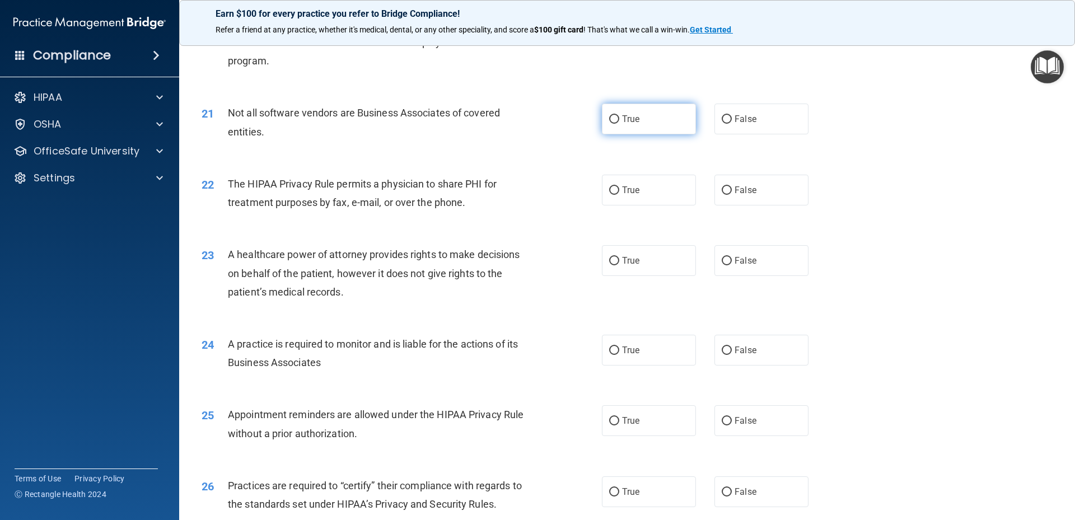
click at [630, 118] on span "True" at bounding box center [630, 119] width 17 height 11
click at [619, 118] on input "True" at bounding box center [614, 119] width 10 height 8
radio input "true"
click at [636, 184] on label "True" at bounding box center [649, 190] width 94 height 31
click at [619, 186] on input "True" at bounding box center [614, 190] width 10 height 8
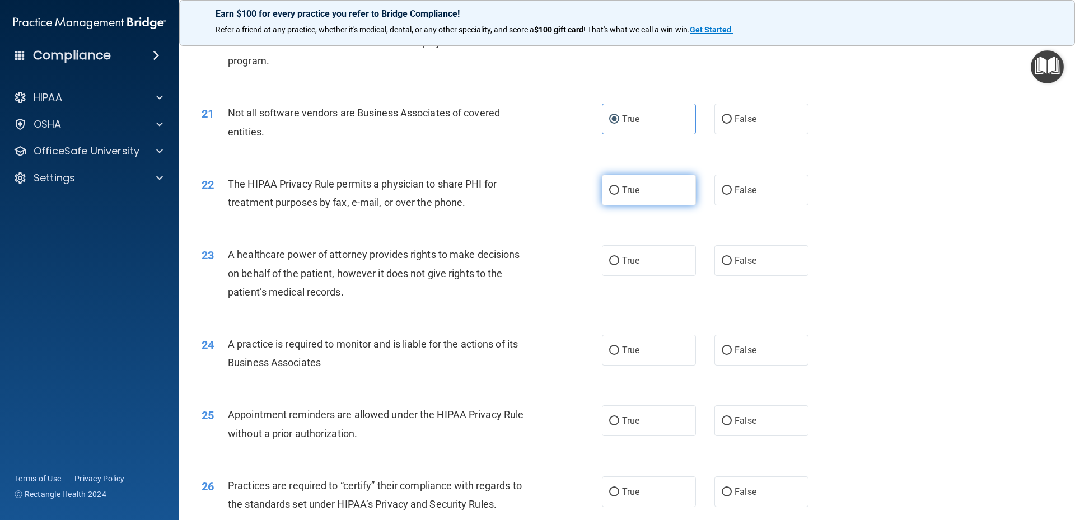
radio input "true"
click at [728, 259] on label "False" at bounding box center [761, 260] width 94 height 31
click at [728, 259] on input "False" at bounding box center [727, 261] width 10 height 8
radio input "true"
click at [729, 347] on label "False" at bounding box center [761, 350] width 94 height 31
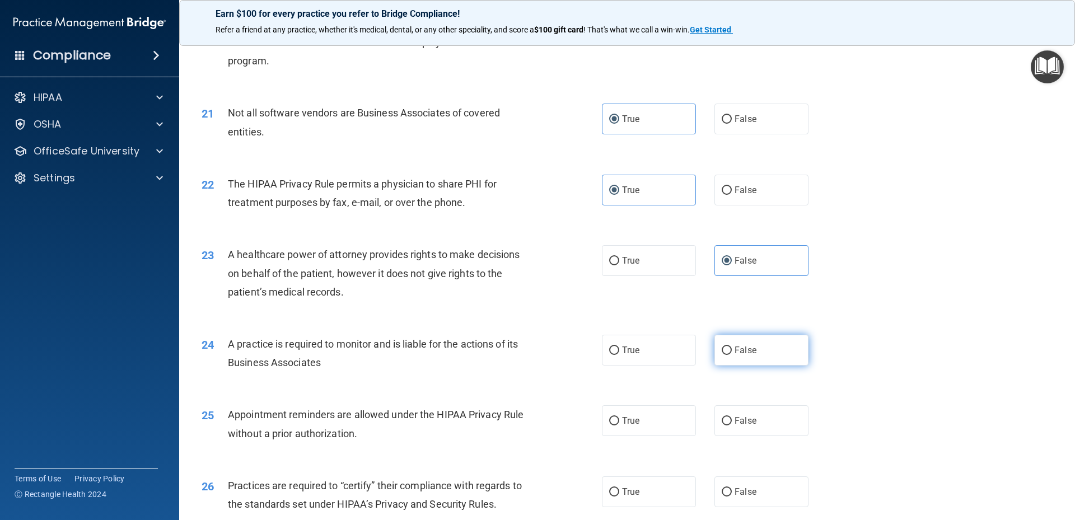
click at [729, 347] on input "False" at bounding box center [727, 351] width 10 height 8
radio input "true"
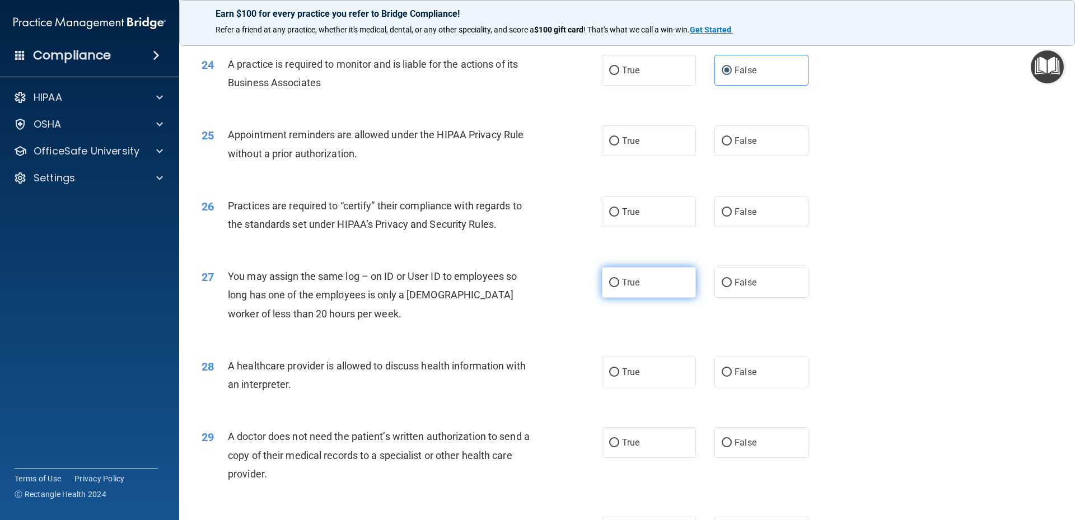
scroll to position [2015, 0]
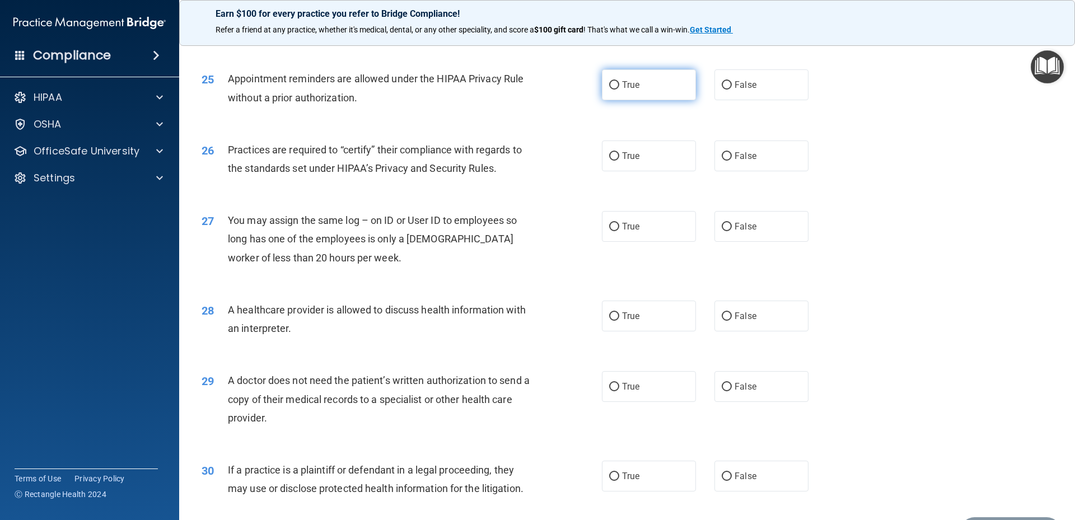
click at [622, 90] on label "True" at bounding box center [649, 84] width 94 height 31
click at [619, 90] on input "True" at bounding box center [614, 85] width 10 height 8
radio input "true"
click at [722, 158] on input "False" at bounding box center [727, 156] width 10 height 8
radio input "true"
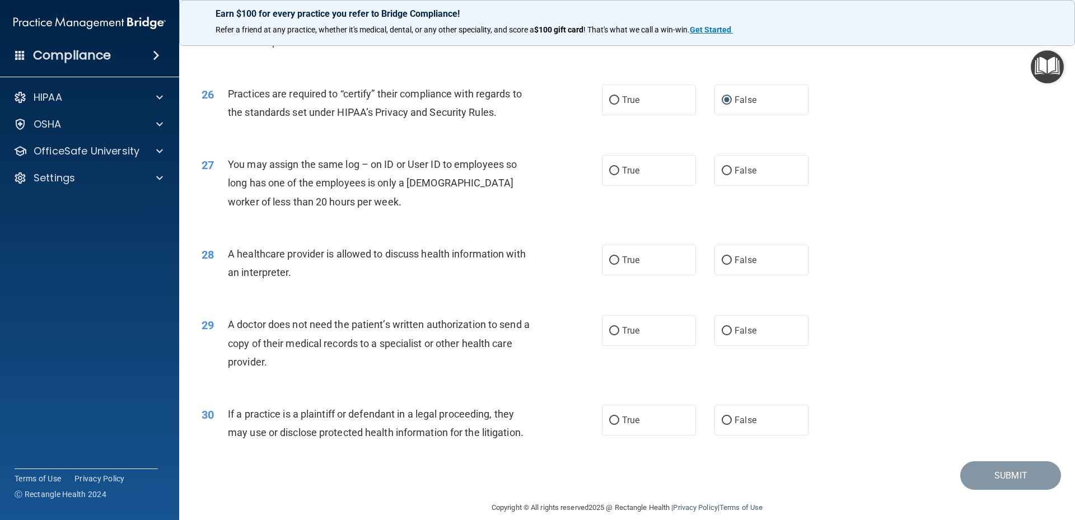
scroll to position [2086, 0]
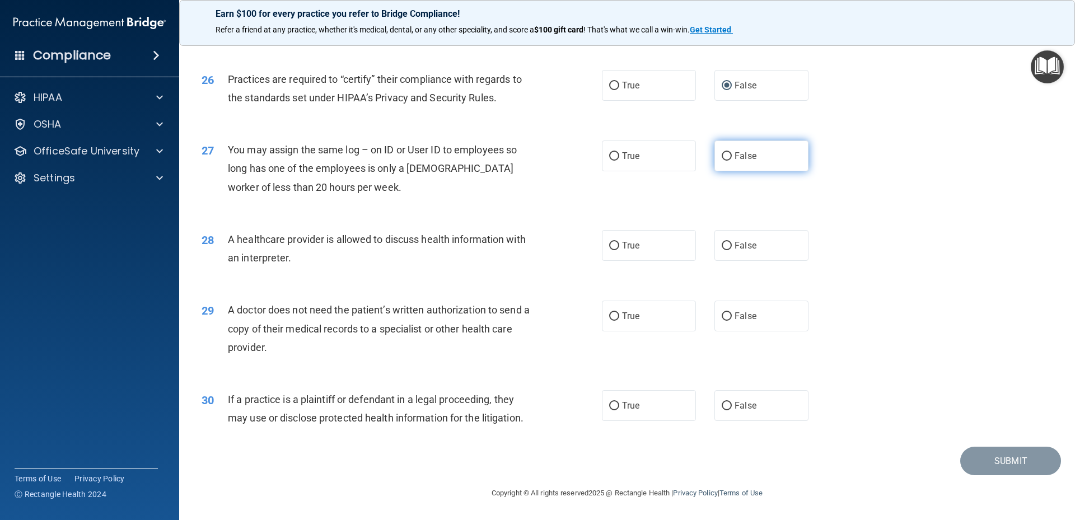
click at [734, 158] on span "False" at bounding box center [745, 156] width 22 height 11
click at [729, 158] on input "False" at bounding box center [727, 156] width 10 height 8
radio input "true"
click at [629, 240] on label "True" at bounding box center [649, 245] width 94 height 31
click at [619, 242] on input "True" at bounding box center [614, 246] width 10 height 8
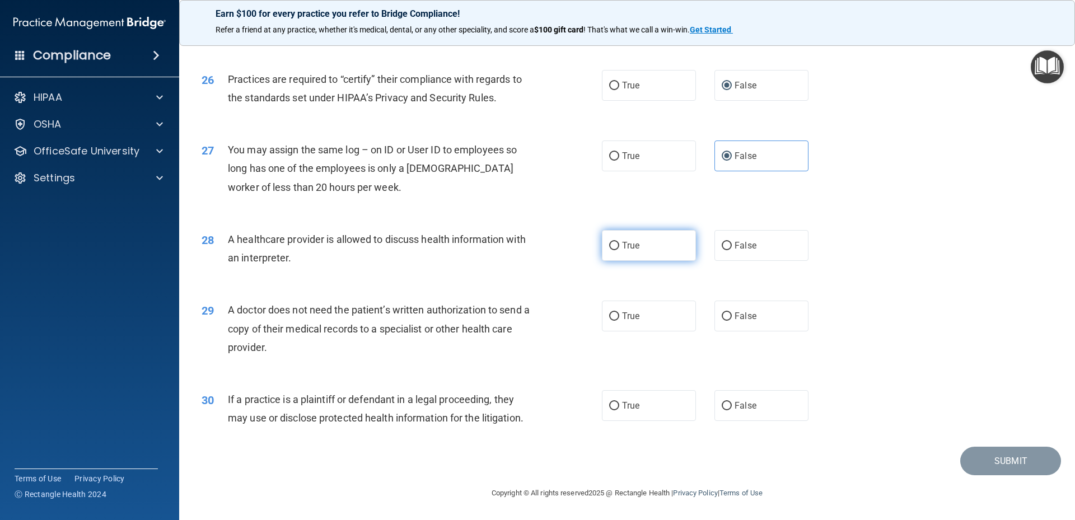
radio input "true"
click at [632, 318] on span "True" at bounding box center [630, 316] width 17 height 11
click at [619, 318] on input "True" at bounding box center [614, 316] width 10 height 8
radio input "true"
click at [635, 415] on label "True" at bounding box center [649, 405] width 94 height 31
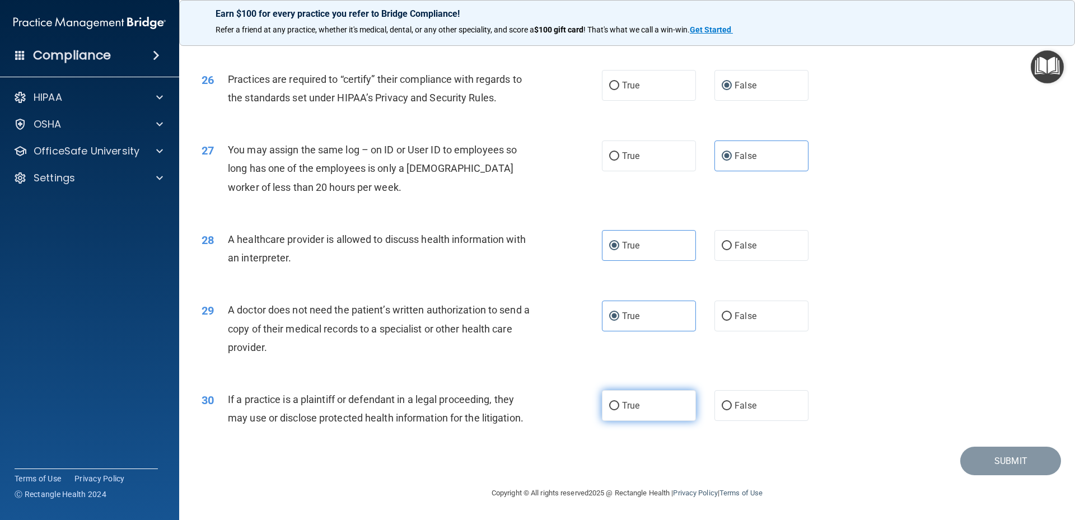
click at [619, 410] on input "True" at bounding box center [614, 406] width 10 height 8
radio input "true"
click at [993, 472] on button "Submit" at bounding box center [1010, 461] width 101 height 29
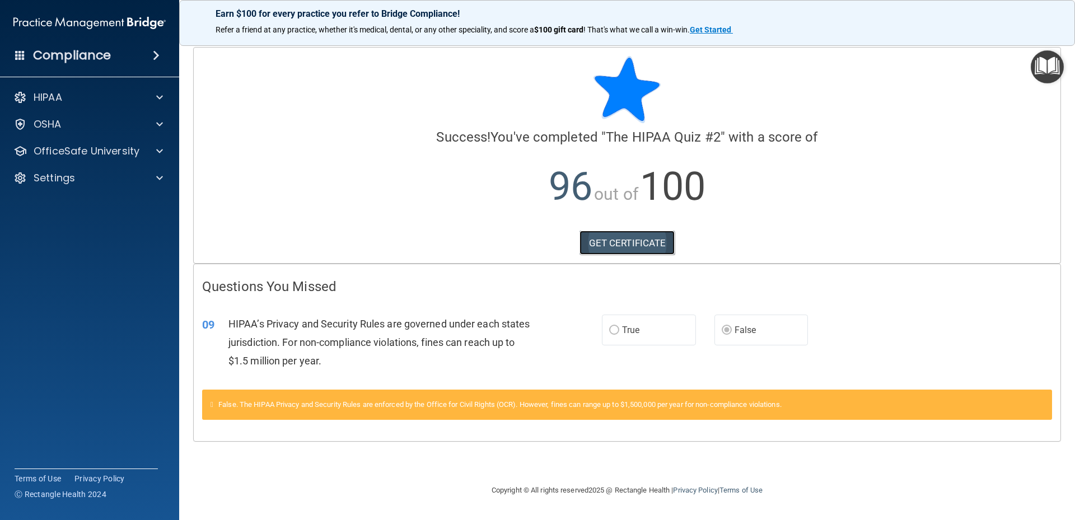
click at [624, 242] on link "GET CERTIFICATE" at bounding box center [627, 243] width 96 height 25
click at [125, 153] on p "OfficeSafe University" at bounding box center [87, 150] width 106 height 13
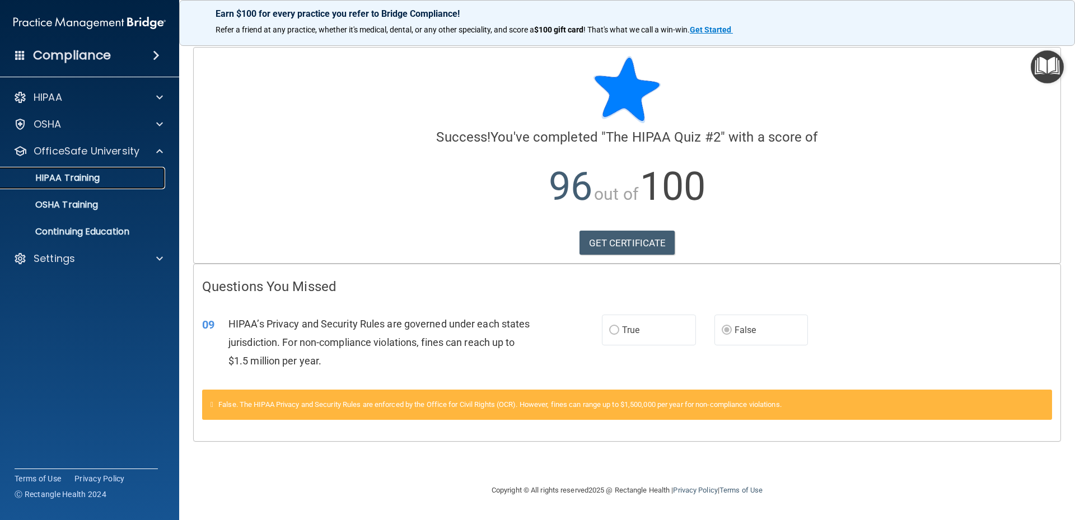
click at [115, 184] on link "HIPAA Training" at bounding box center [77, 178] width 176 height 22
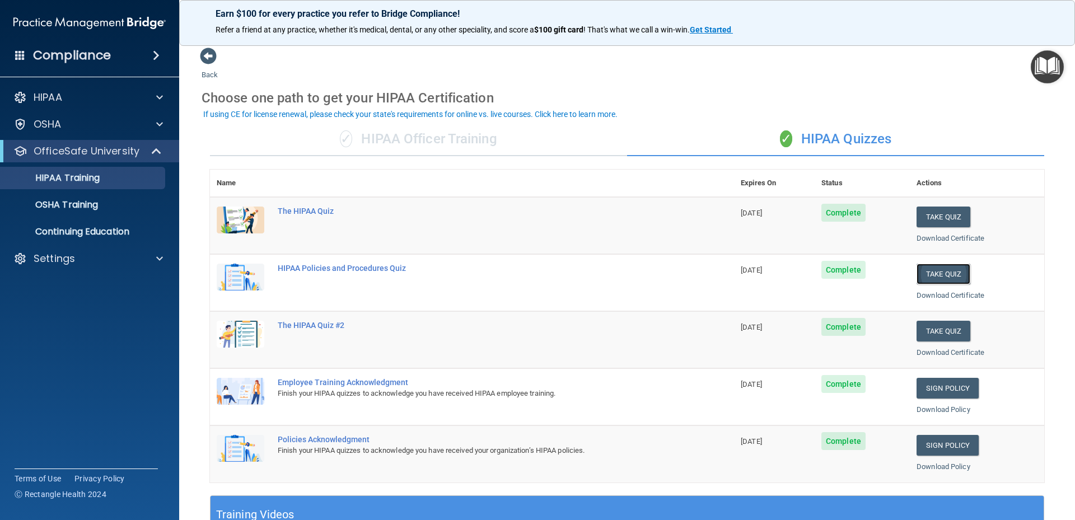
click at [928, 271] on button "Take Quiz" at bounding box center [943, 274] width 54 height 21
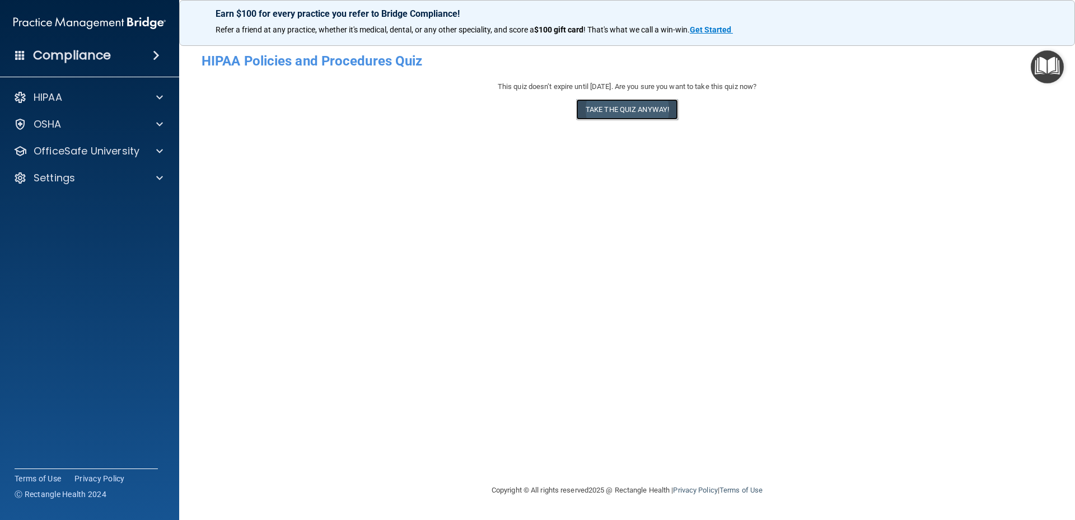
click at [640, 106] on button "Take the quiz anyway!" at bounding box center [627, 109] width 102 height 21
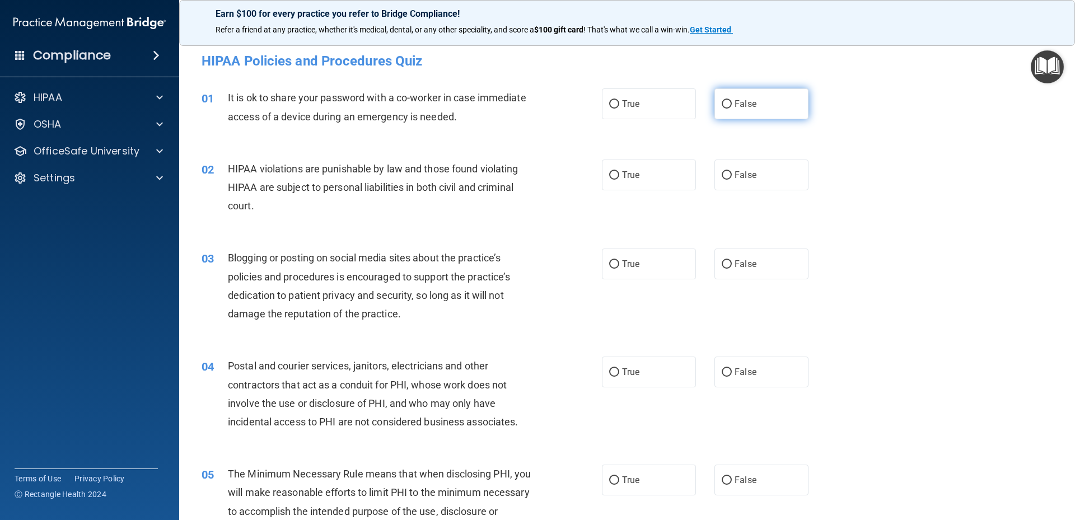
click at [725, 106] on input "False" at bounding box center [727, 104] width 10 height 8
radio input "true"
click at [641, 181] on label "True" at bounding box center [649, 175] width 94 height 31
click at [619, 180] on input "True" at bounding box center [614, 175] width 10 height 8
radio input "true"
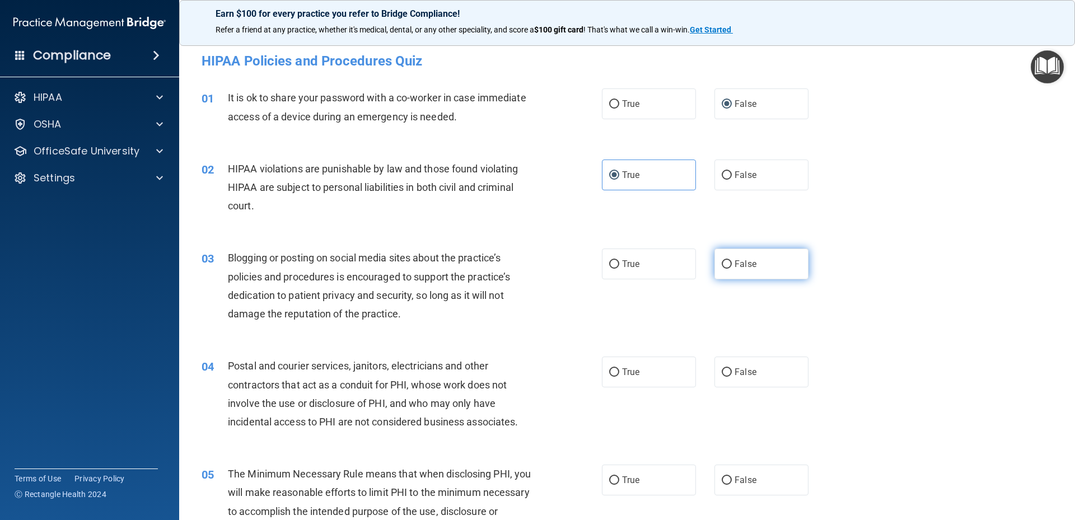
click at [723, 265] on input "False" at bounding box center [727, 264] width 10 height 8
radio input "true"
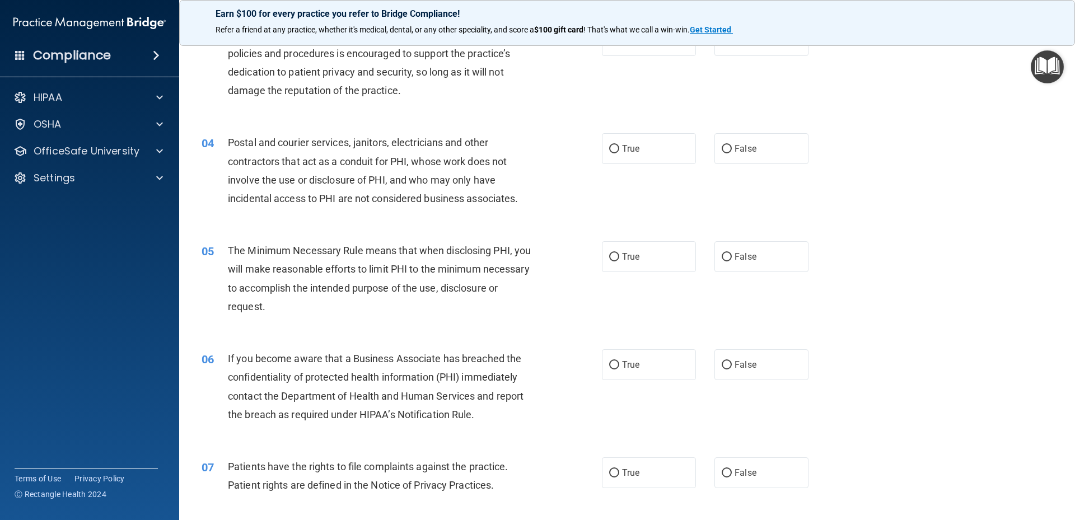
scroll to position [224, 0]
click at [722, 147] on input "False" at bounding box center [727, 148] width 10 height 8
radio input "true"
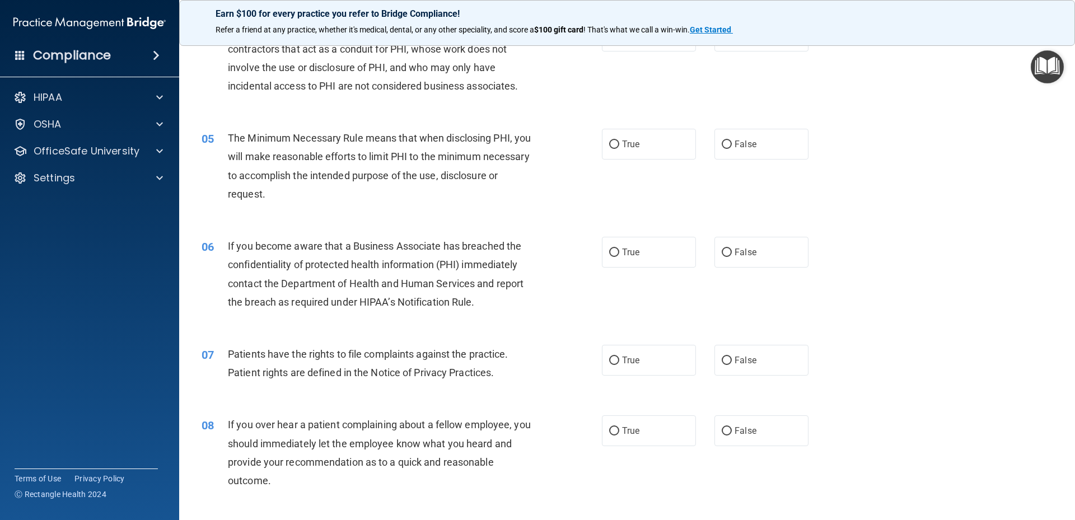
scroll to position [392, 0]
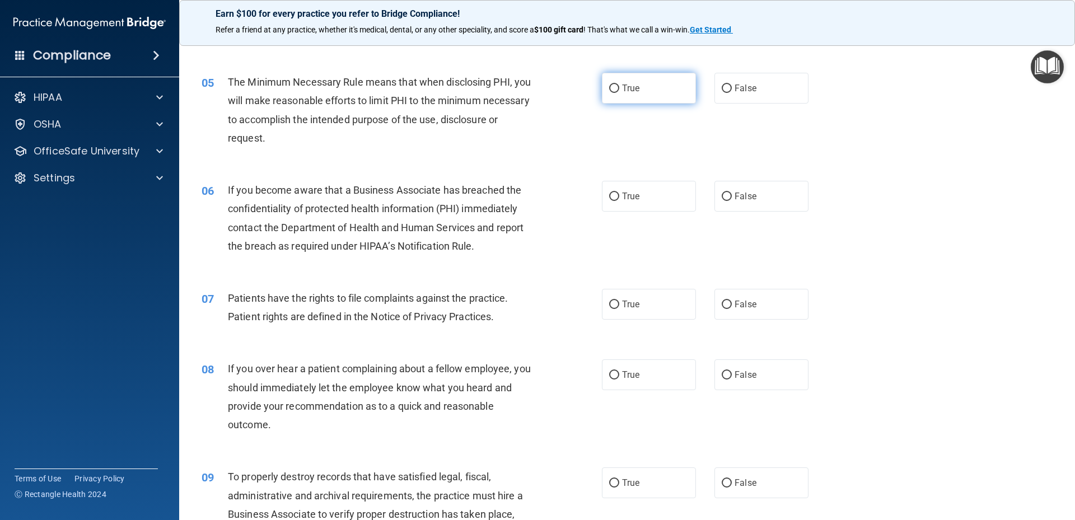
click at [610, 92] on input "True" at bounding box center [614, 89] width 10 height 8
radio input "true"
click at [611, 199] on input "True" at bounding box center [614, 197] width 10 height 8
radio input "true"
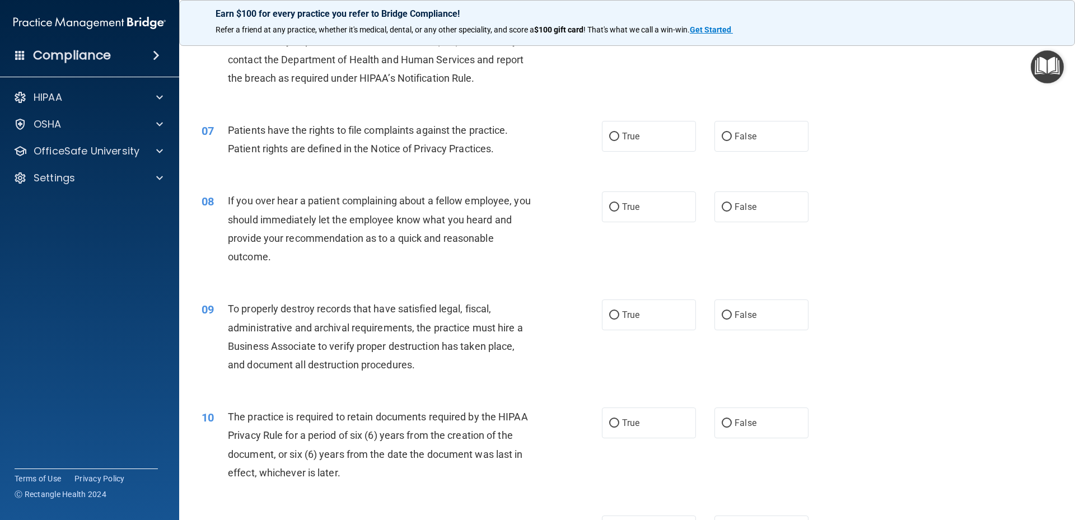
scroll to position [616, 0]
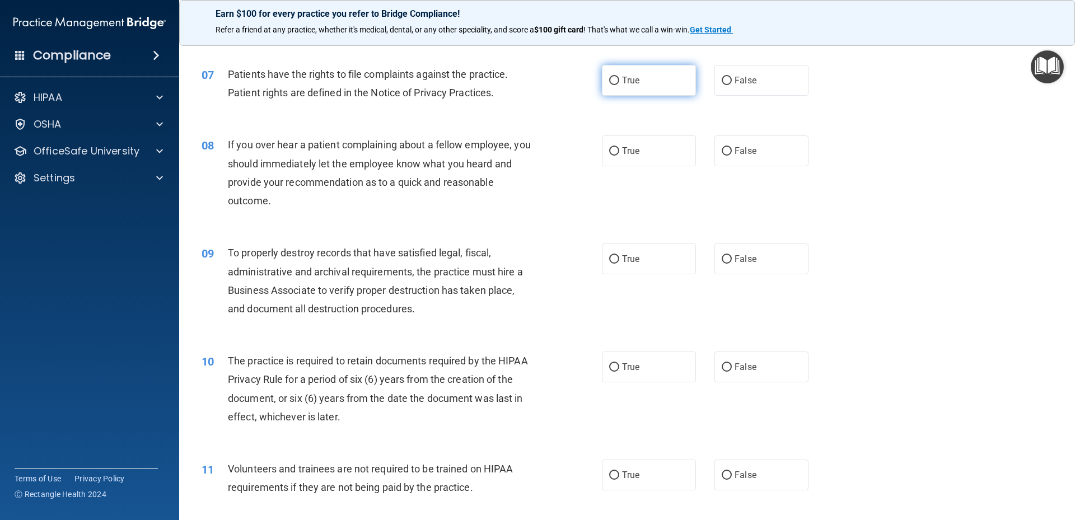
click at [612, 83] on input "True" at bounding box center [614, 81] width 10 height 8
radio input "true"
click at [729, 149] on label "False" at bounding box center [761, 150] width 94 height 31
click at [729, 149] on input "False" at bounding box center [727, 151] width 10 height 8
radio input "true"
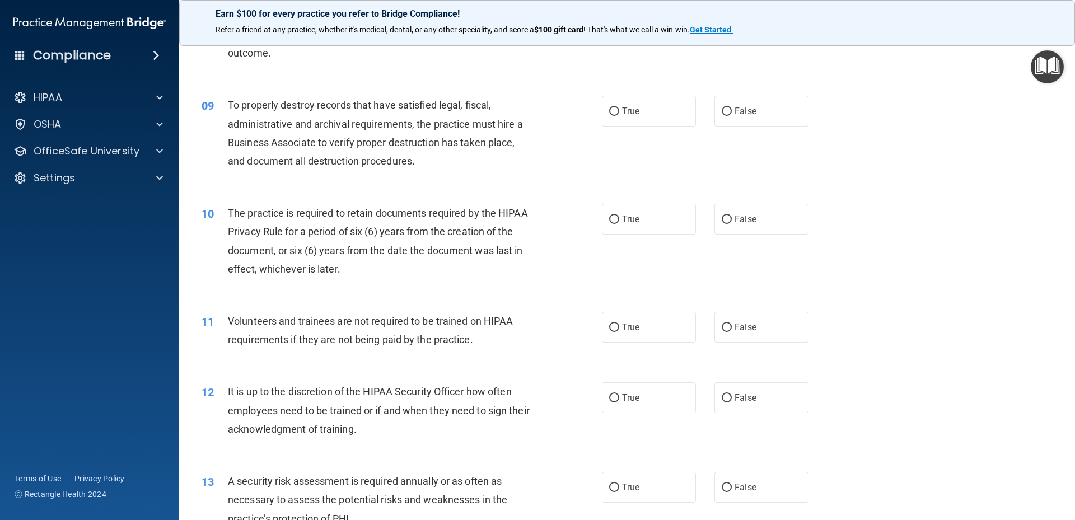
scroll to position [784, 0]
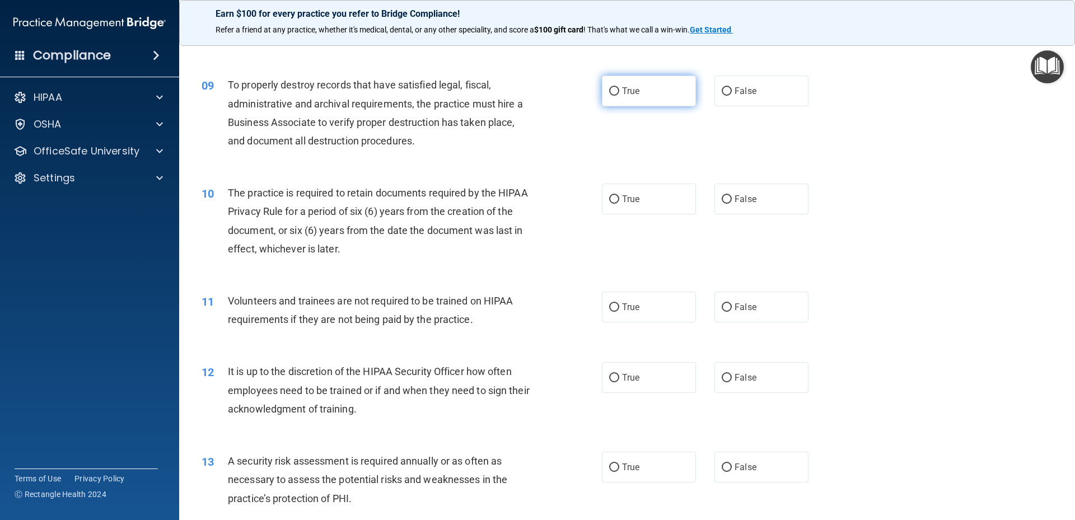
click at [622, 96] on span "True" at bounding box center [630, 91] width 17 height 11
click at [619, 96] on input "True" at bounding box center [614, 91] width 10 height 8
radio input "true"
click at [722, 199] on input "False" at bounding box center [727, 199] width 10 height 8
radio input "true"
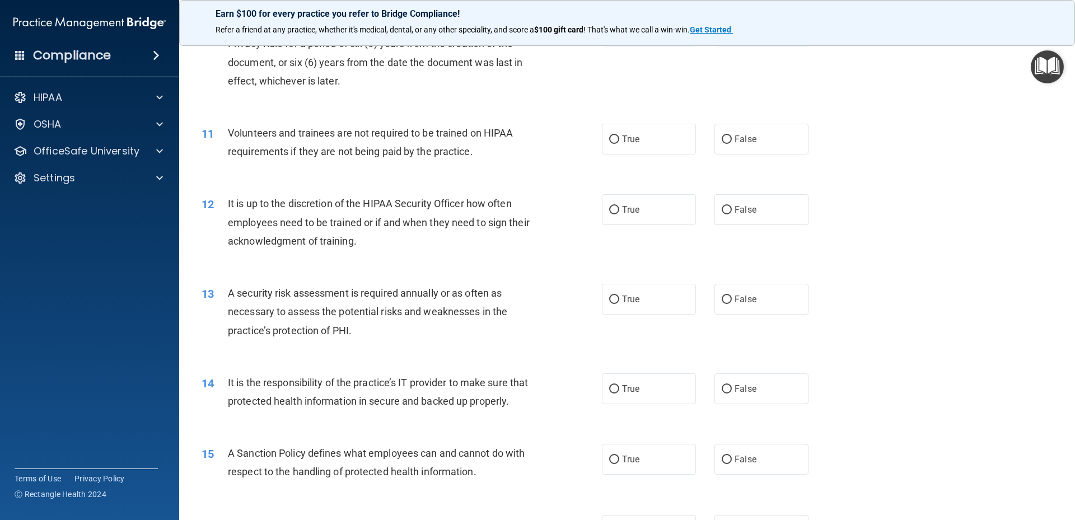
scroll to position [1008, 0]
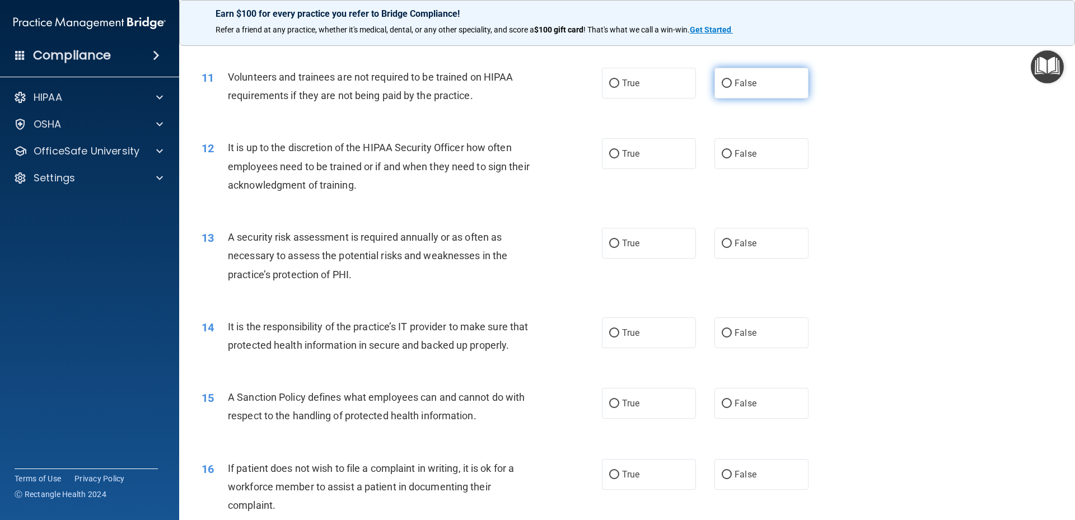
click at [715, 83] on label "False" at bounding box center [761, 83] width 94 height 31
click at [722, 83] on input "False" at bounding box center [727, 83] width 10 height 8
radio input "true"
click at [722, 155] on input "False" at bounding box center [727, 154] width 10 height 8
radio input "true"
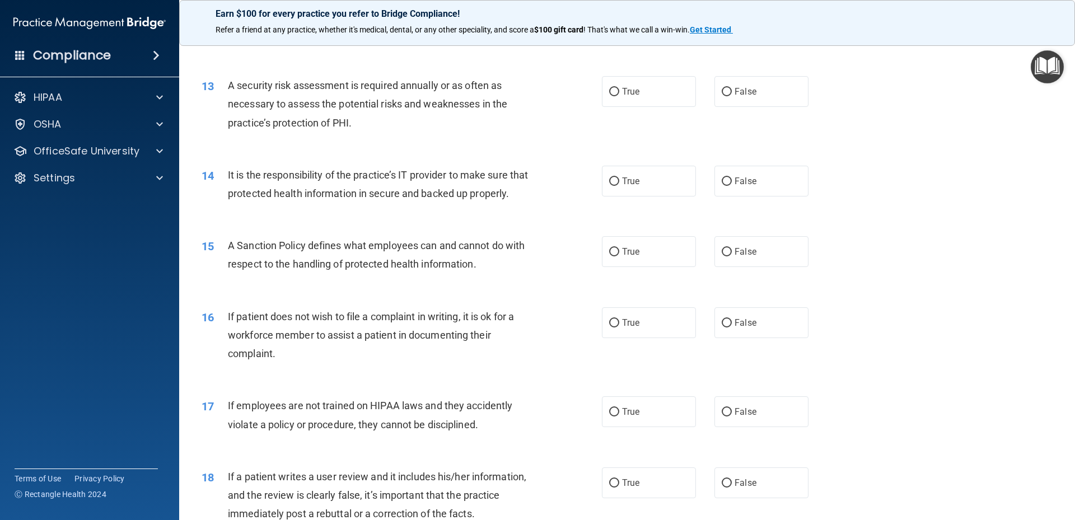
scroll to position [1176, 0]
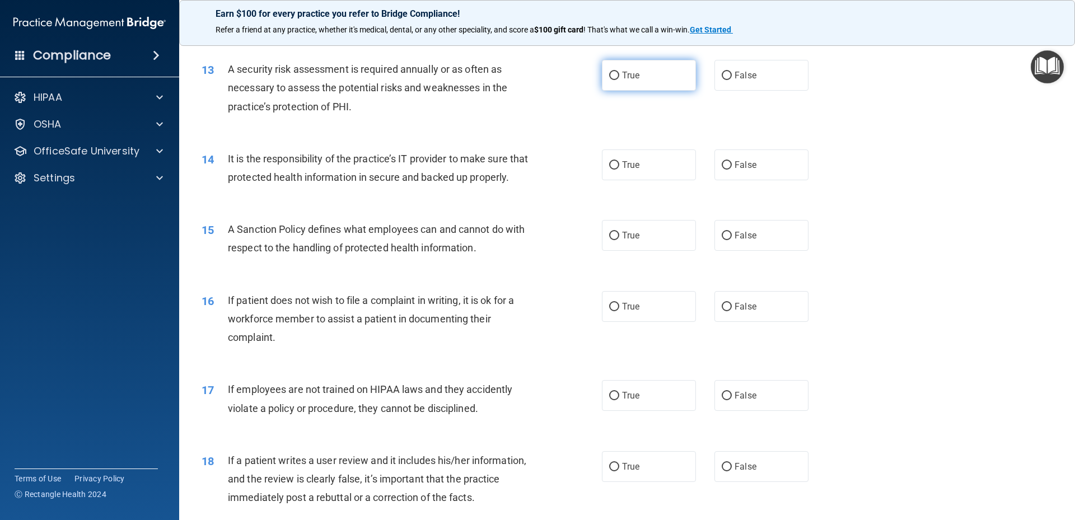
click at [609, 76] on input "True" at bounding box center [614, 76] width 10 height 8
radio input "true"
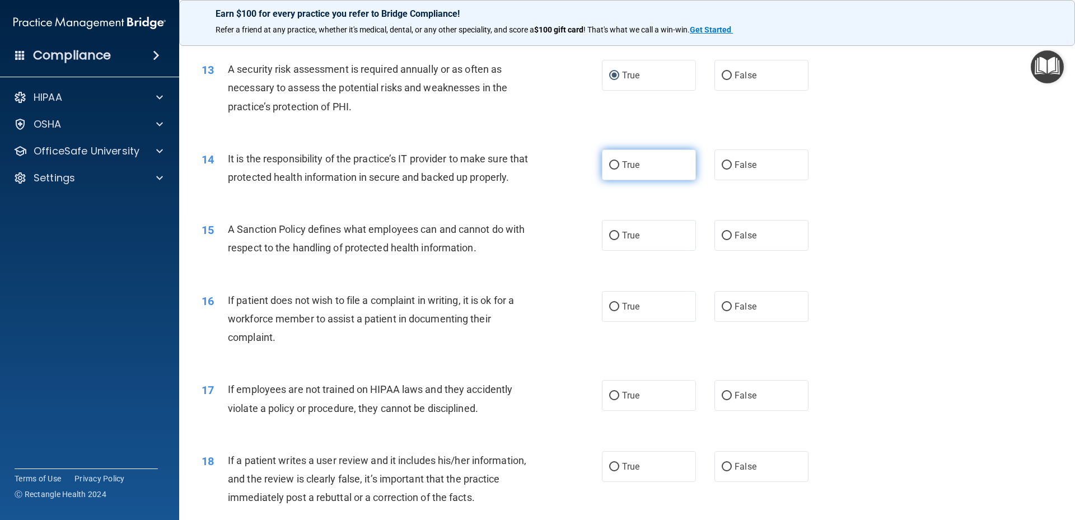
click at [622, 167] on span "True" at bounding box center [630, 165] width 17 height 11
click at [619, 167] on input "True" at bounding box center [614, 165] width 10 height 8
radio input "true"
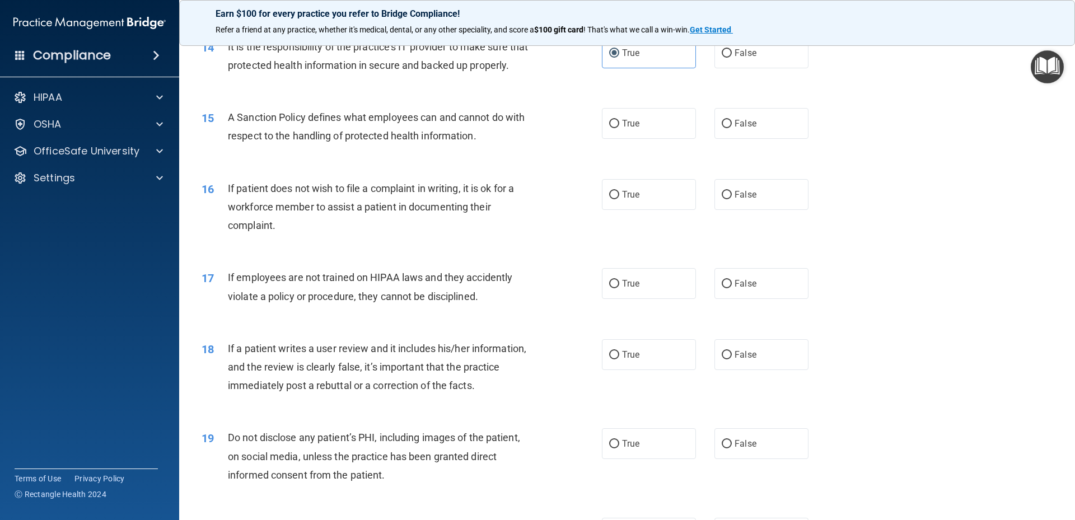
scroll to position [1343, 0]
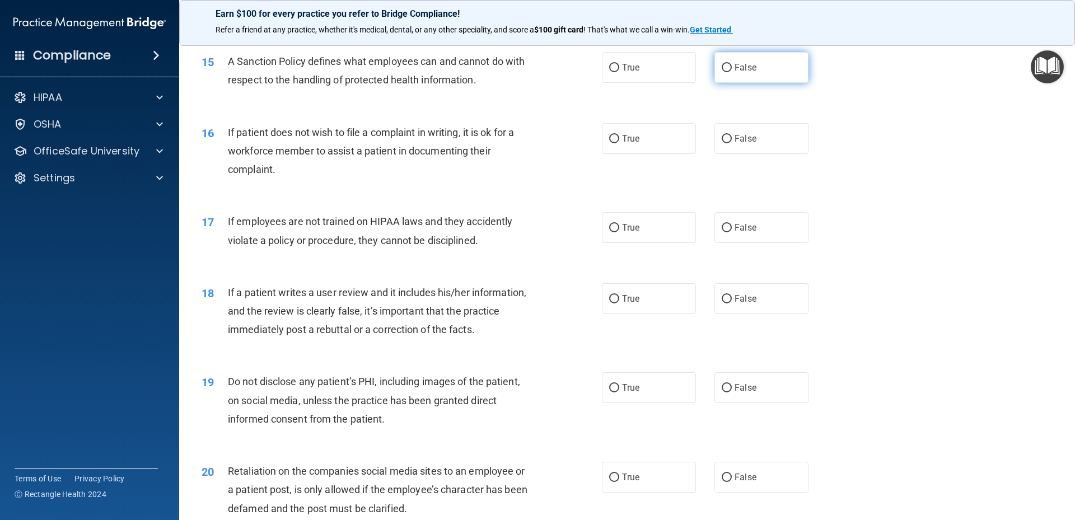
click at [722, 72] on input "False" at bounding box center [727, 68] width 10 height 8
radio input "true"
drag, startPoint x: 605, startPoint y: 159, endPoint x: 577, endPoint y: 172, distance: 31.0
click at [609, 143] on input "True" at bounding box center [614, 139] width 10 height 8
radio input "true"
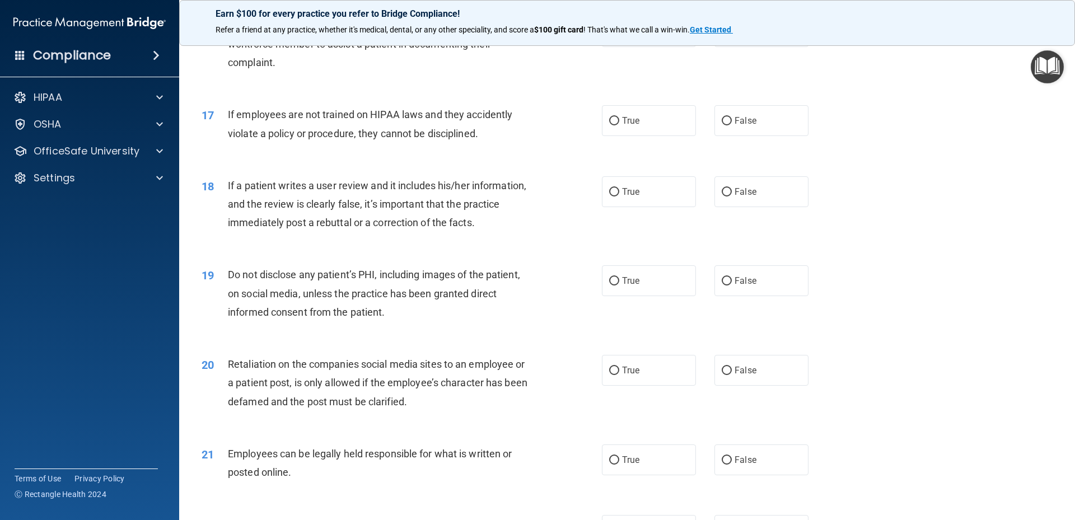
scroll to position [1455, 0]
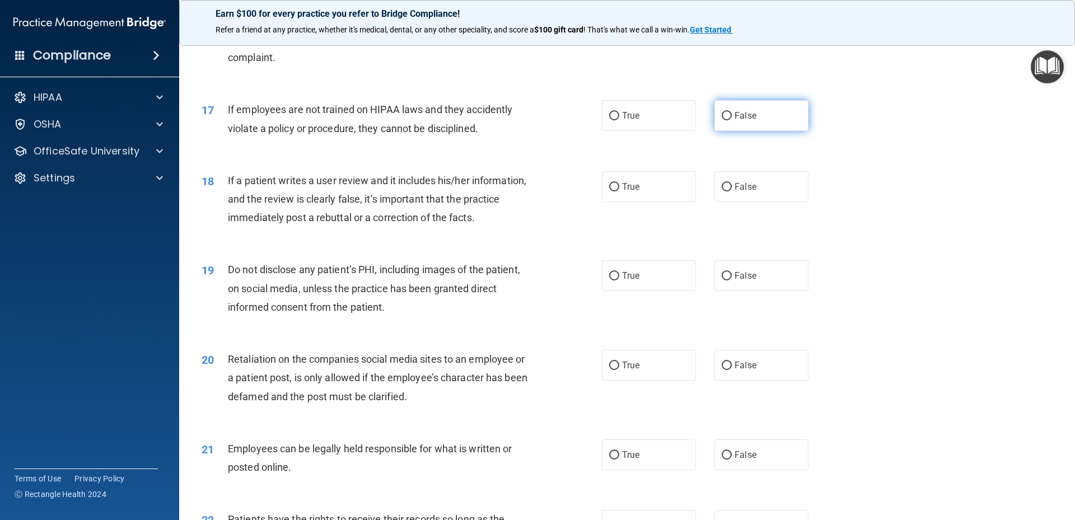
click at [722, 120] on input "False" at bounding box center [727, 116] width 10 height 8
radio input "true"
click at [722, 191] on input "False" at bounding box center [727, 187] width 10 height 8
radio input "true"
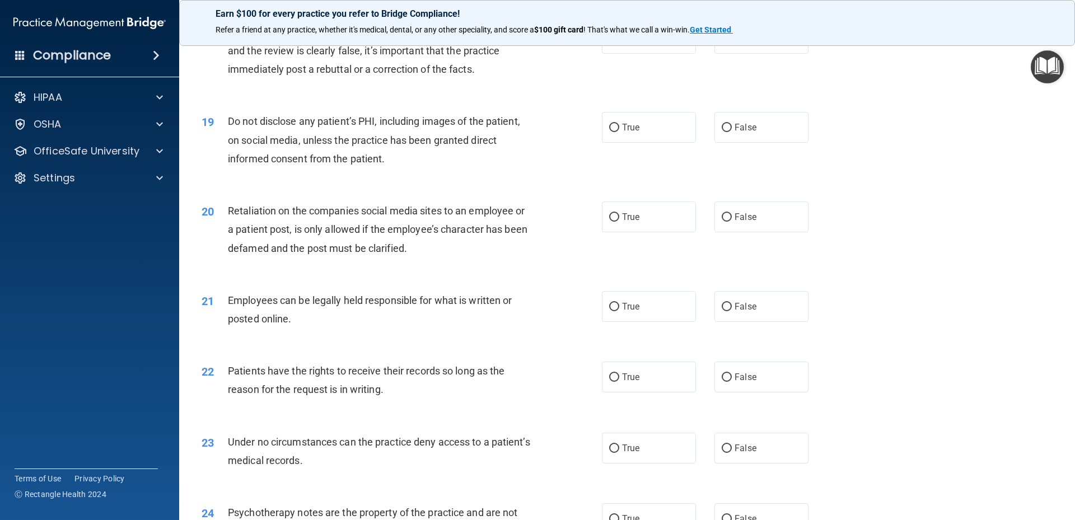
scroll to position [1623, 0]
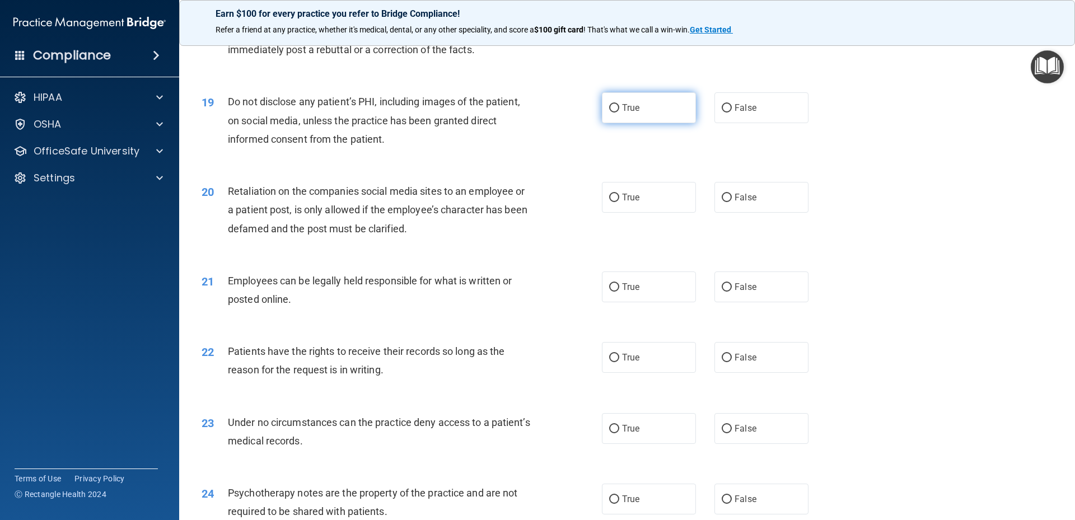
click at [610, 113] on input "True" at bounding box center [614, 108] width 10 height 8
radio input "true"
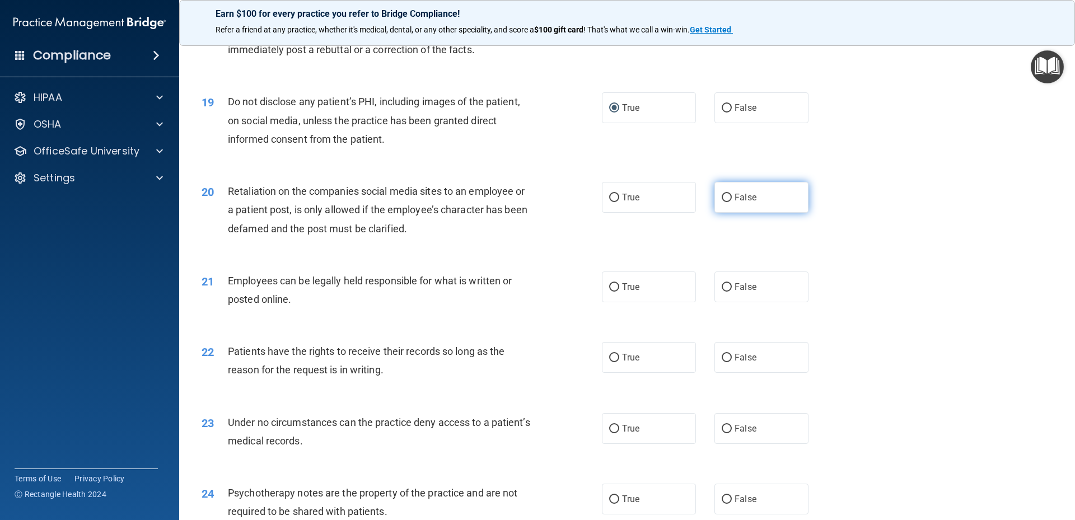
click at [727, 213] on label "False" at bounding box center [761, 197] width 94 height 31
click at [727, 202] on input "False" at bounding box center [727, 198] width 10 height 8
radio input "true"
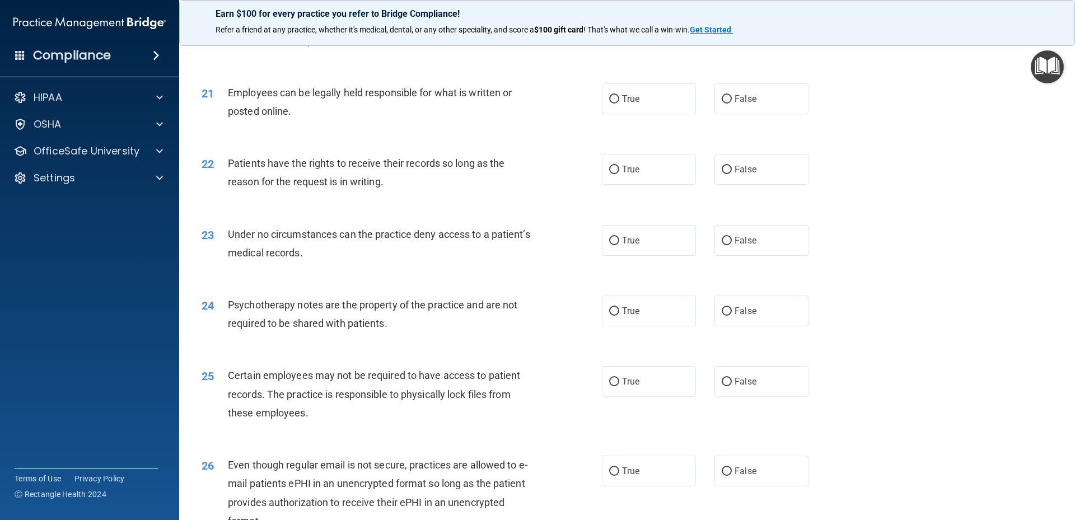
scroll to position [1847, 0]
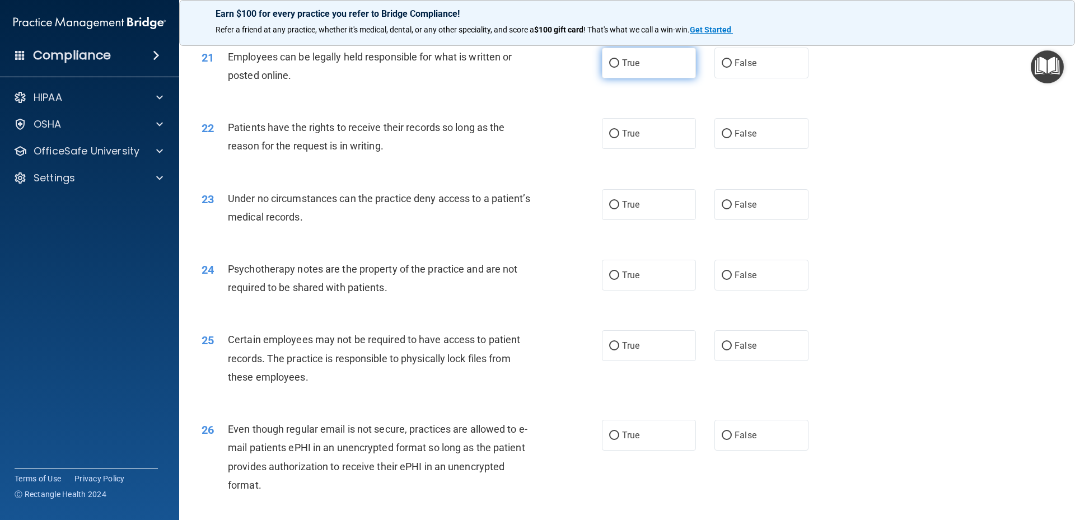
click at [625, 78] on label "True" at bounding box center [649, 63] width 94 height 31
click at [619, 68] on input "True" at bounding box center [614, 63] width 10 height 8
radio input "true"
click at [614, 138] on input "True" at bounding box center [614, 134] width 10 height 8
radio input "true"
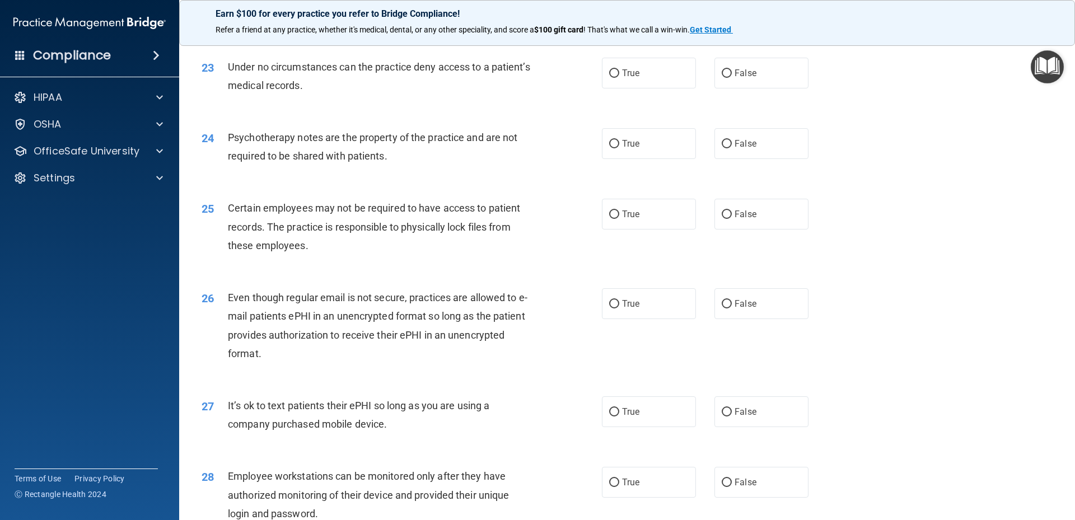
scroll to position [1959, 0]
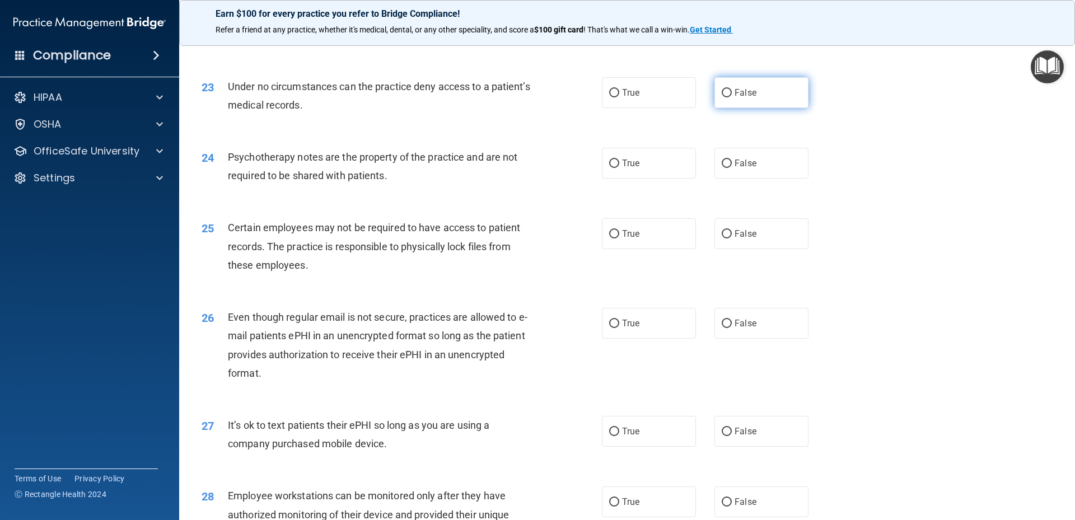
click at [734, 98] on span "False" at bounding box center [745, 92] width 22 height 11
click at [732, 97] on input "False" at bounding box center [727, 93] width 10 height 8
radio input "true"
click at [726, 168] on input "False" at bounding box center [727, 164] width 10 height 8
radio input "true"
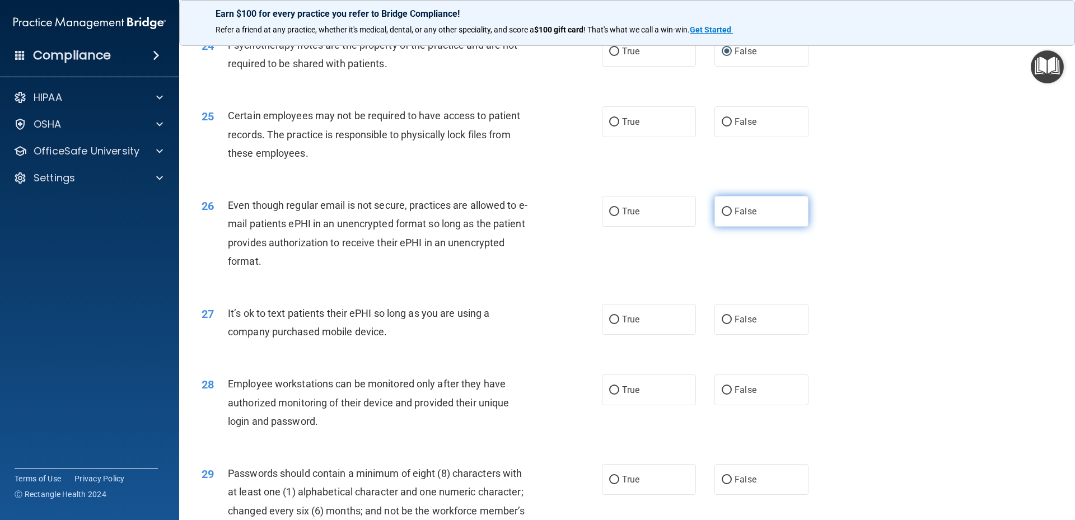
scroll to position [2127, 0]
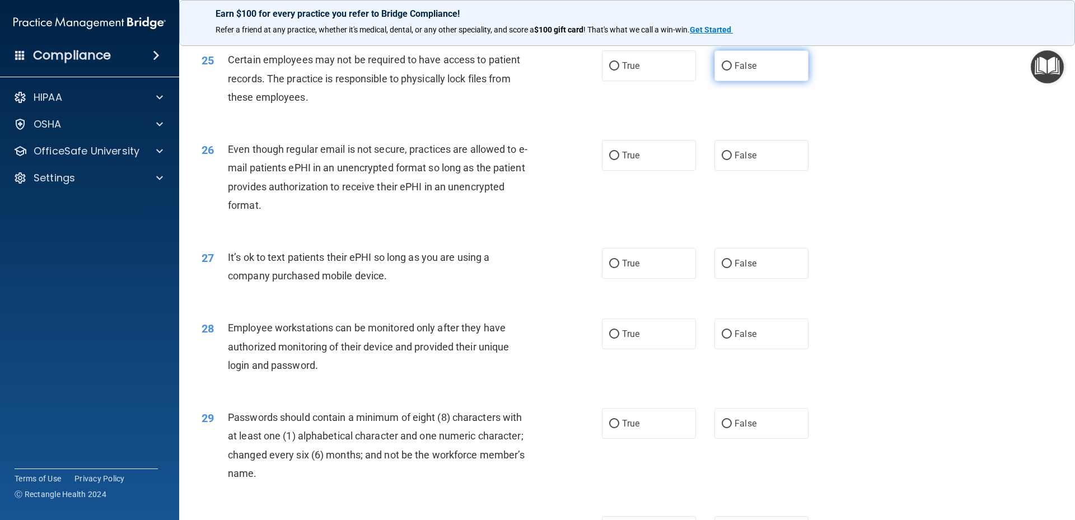
click at [722, 71] on input "False" at bounding box center [727, 66] width 10 height 8
radio input "true"
click at [624, 161] on span "True" at bounding box center [630, 155] width 17 height 11
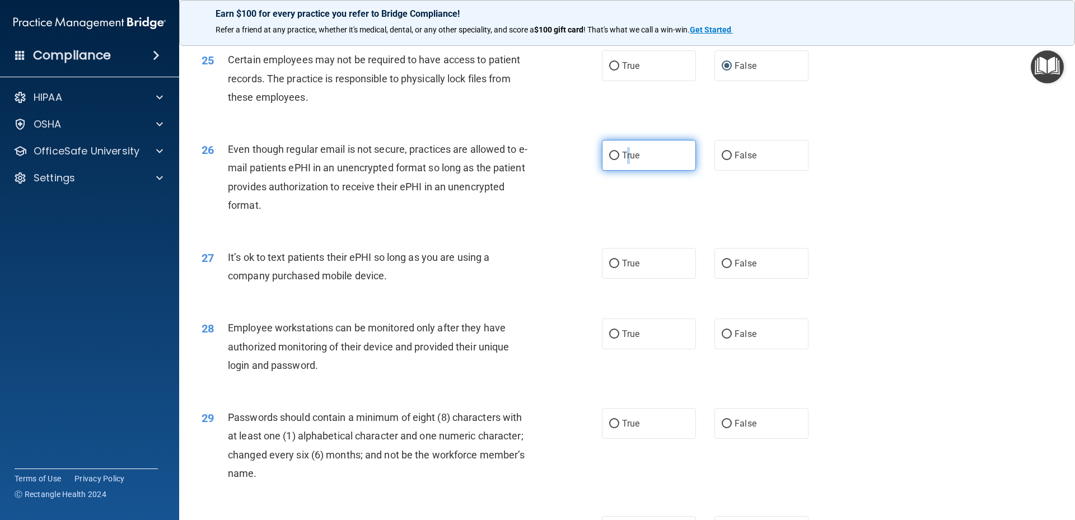
drag, startPoint x: 624, startPoint y: 176, endPoint x: 608, endPoint y: 172, distance: 16.6
click at [609, 160] on input "True" at bounding box center [614, 156] width 10 height 8
radio input "true"
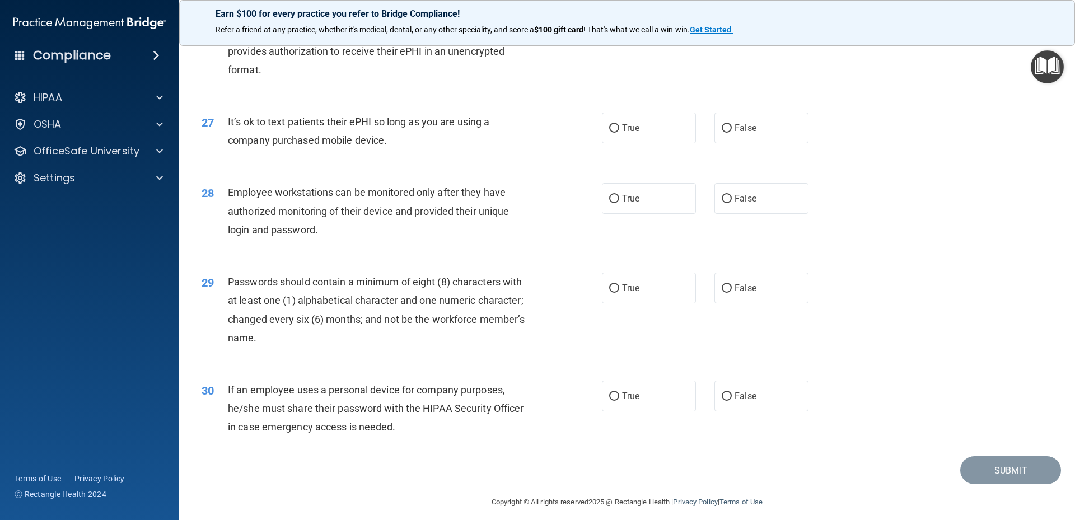
scroll to position [2290, 0]
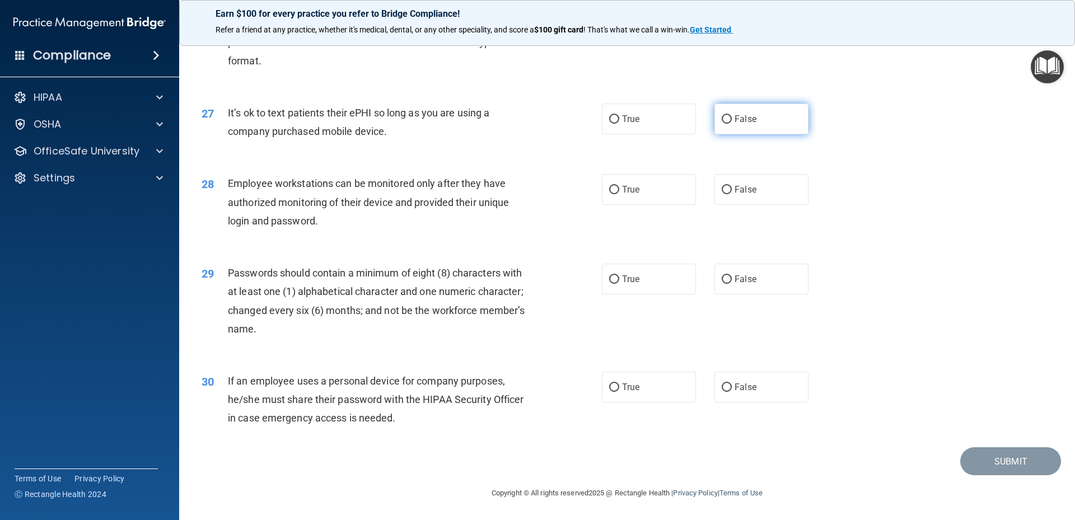
click at [722, 121] on input "False" at bounding box center [727, 119] width 10 height 8
radio input "true"
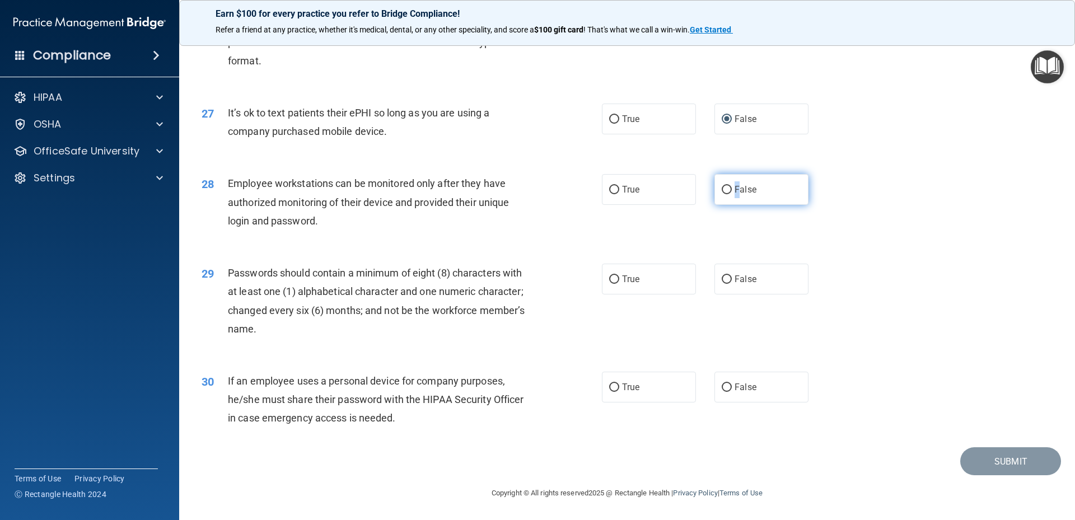
click at [734, 194] on span "False" at bounding box center [745, 189] width 22 height 11
drag, startPoint x: 732, startPoint y: 194, endPoint x: 726, endPoint y: 190, distance: 7.2
click at [722, 188] on input "False" at bounding box center [727, 190] width 10 height 8
radio input "true"
click at [611, 278] on input "True" at bounding box center [614, 279] width 10 height 8
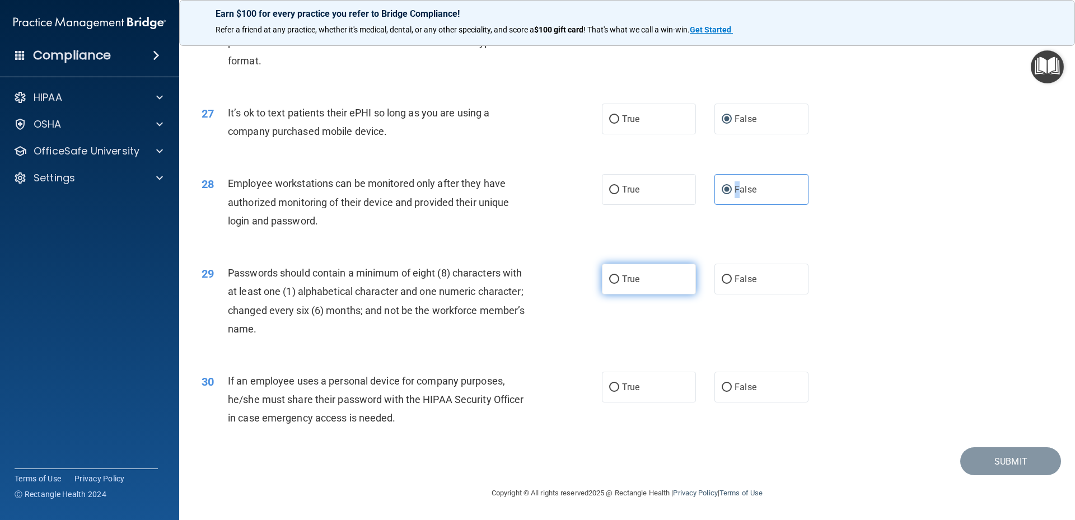
radio input "true"
click at [614, 386] on input "True" at bounding box center [614, 387] width 10 height 8
radio input "true"
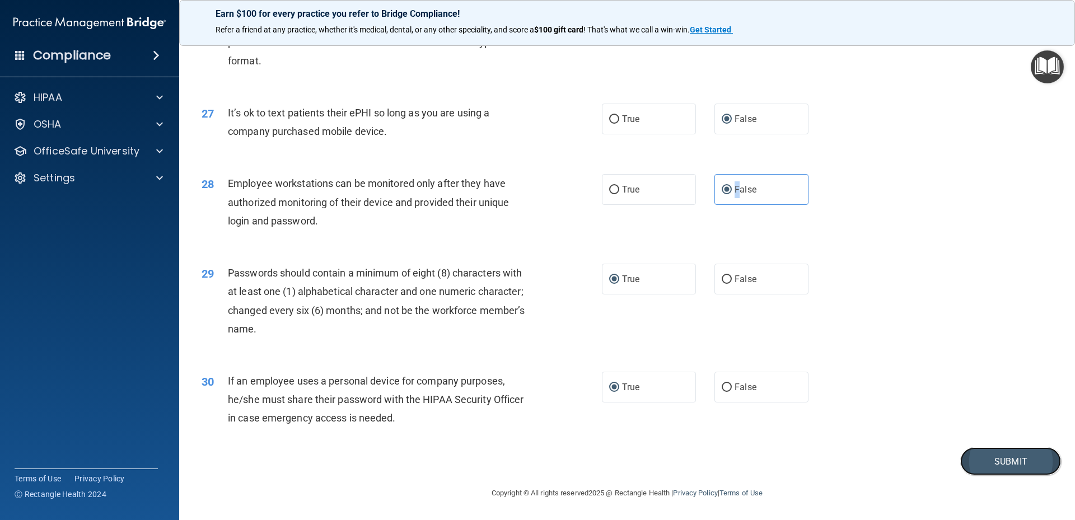
click at [983, 462] on button "Submit" at bounding box center [1010, 461] width 101 height 29
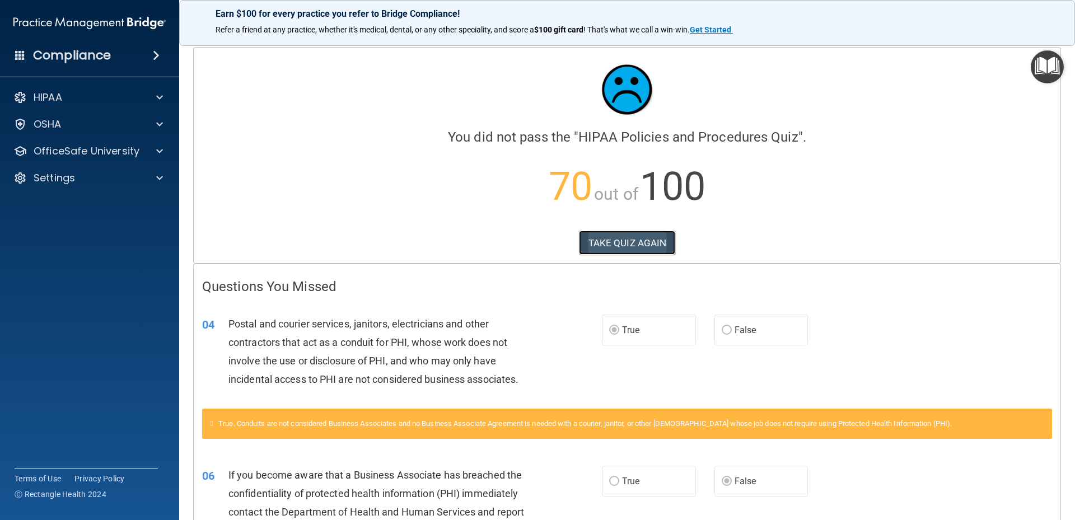
click at [613, 244] on button "TAKE QUIZ AGAIN" at bounding box center [627, 243] width 97 height 25
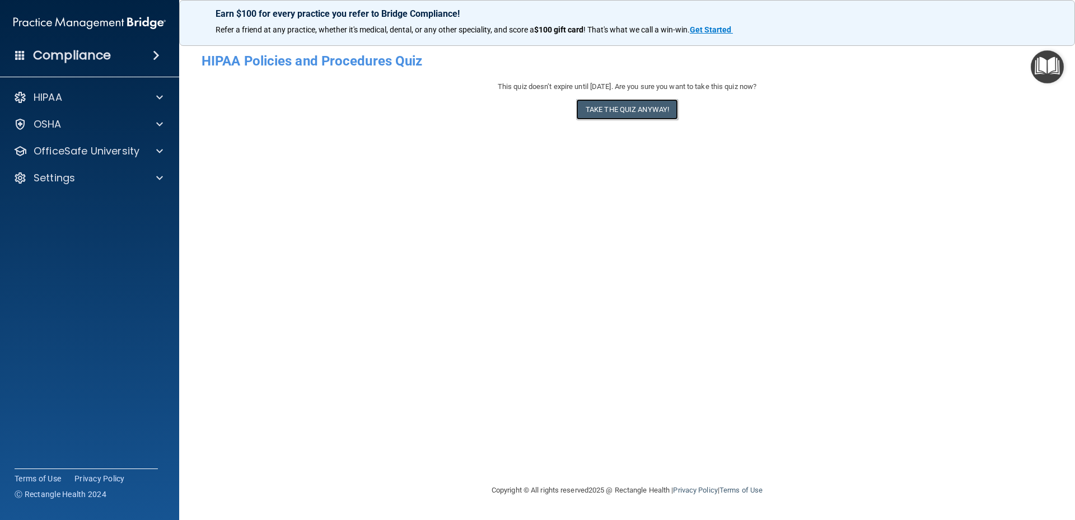
drag, startPoint x: 617, startPoint y: 104, endPoint x: 711, endPoint y: 220, distance: 148.9
click at [698, 210] on div "- HIPAA Policies and Procedures Quiz This quiz doesn’t expire until 11/26/2025.…" at bounding box center [627, 259] width 851 height 425
click at [626, 109] on button "Take the quiz anyway!" at bounding box center [627, 109] width 102 height 21
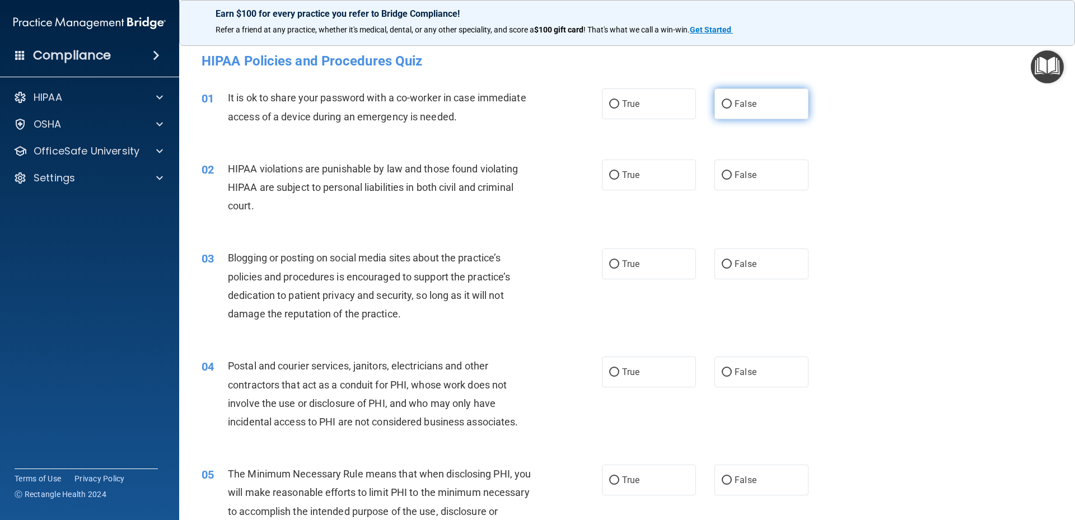
click at [734, 100] on span "False" at bounding box center [745, 104] width 22 height 11
click at [732, 100] on input "False" at bounding box center [727, 104] width 10 height 8
radio input "true"
click at [617, 174] on label "True" at bounding box center [649, 175] width 94 height 31
click at [617, 174] on input "True" at bounding box center [614, 175] width 10 height 8
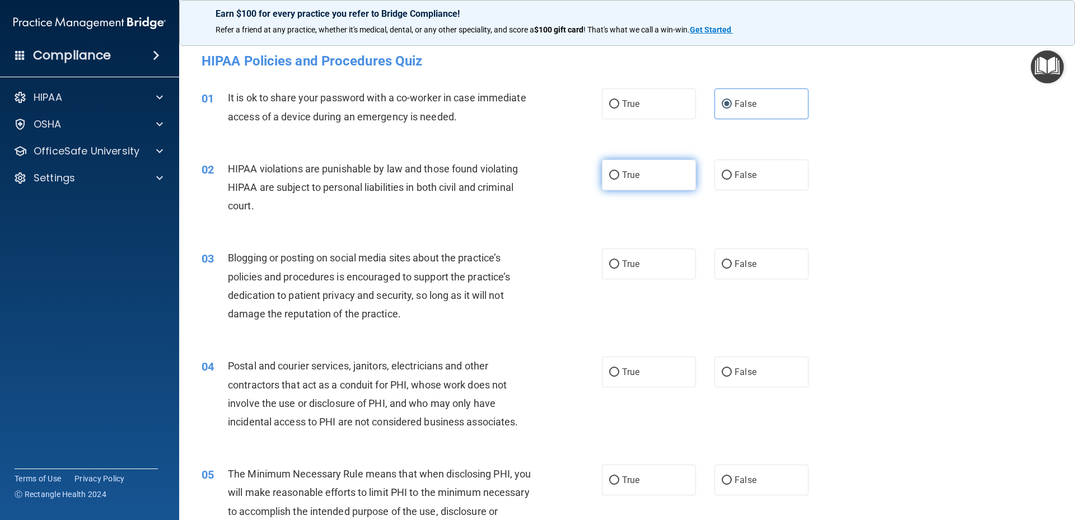
radio input "true"
click at [725, 267] on input "False" at bounding box center [727, 264] width 10 height 8
radio input "true"
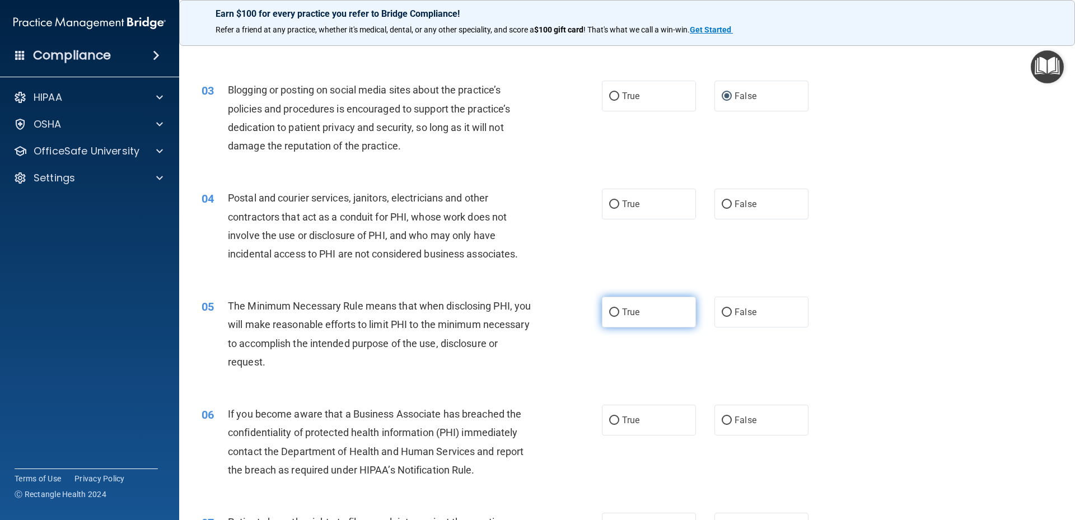
scroll to position [224, 0]
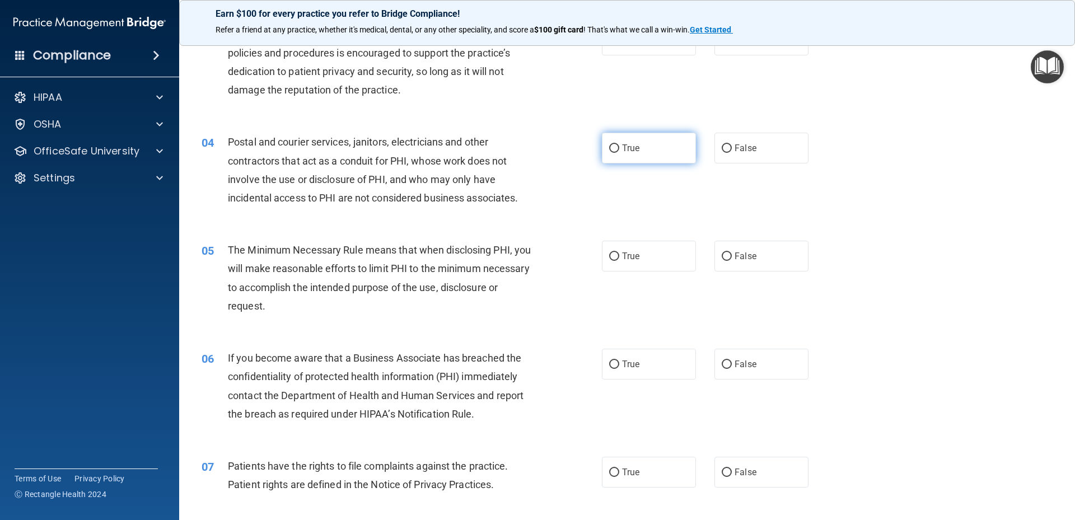
click at [616, 151] on label "True" at bounding box center [649, 148] width 94 height 31
click at [616, 151] on input "True" at bounding box center [614, 148] width 10 height 8
radio input "true"
click at [611, 247] on label "True" at bounding box center [649, 256] width 94 height 31
click at [611, 252] on input "True" at bounding box center [614, 256] width 10 height 8
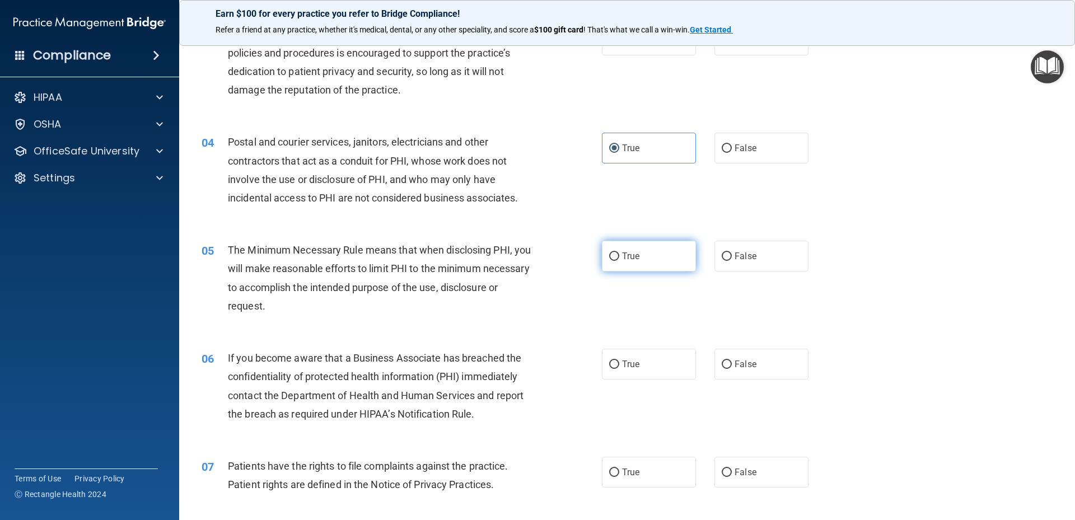
radio input "true"
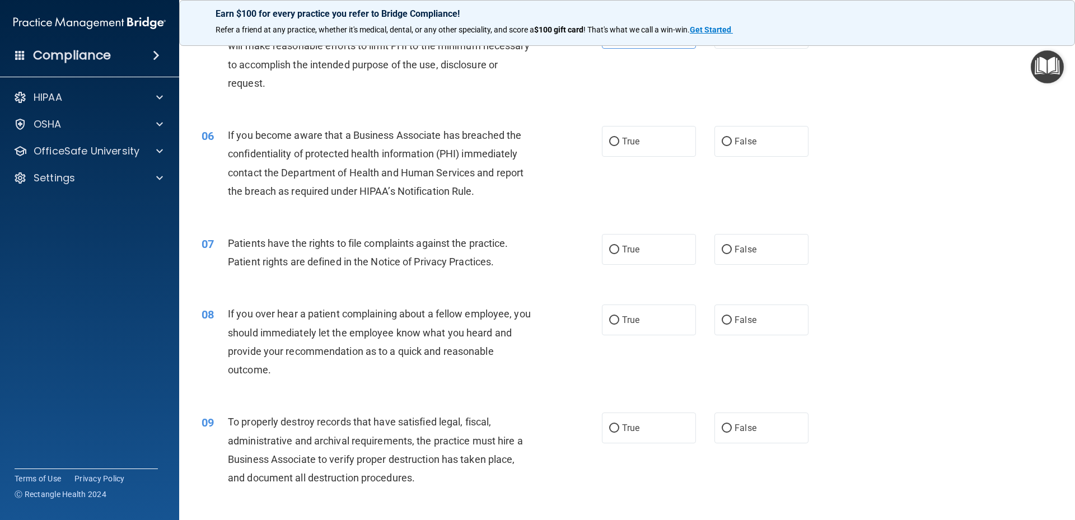
scroll to position [448, 0]
click at [734, 141] on span "False" at bounding box center [745, 140] width 22 height 11
click at [731, 141] on input "False" at bounding box center [727, 141] width 10 height 8
radio input "true"
click at [636, 251] on label "True" at bounding box center [649, 248] width 94 height 31
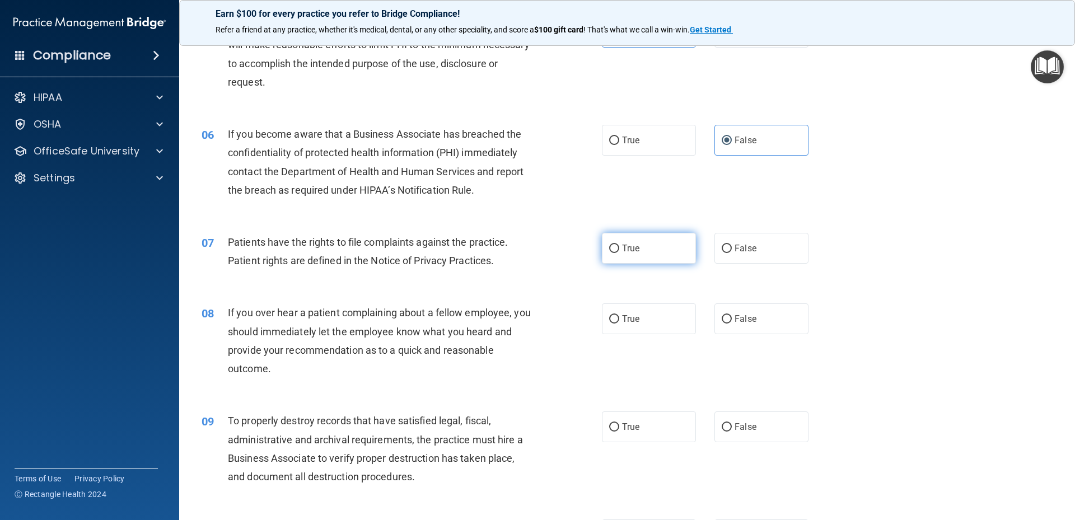
click at [619, 251] on input "True" at bounding box center [614, 249] width 10 height 8
radio input "true"
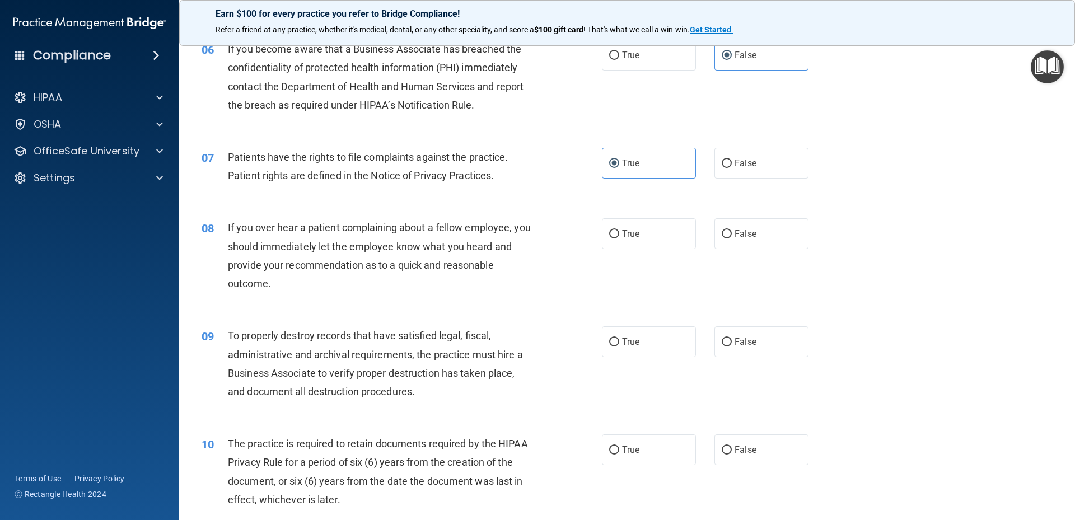
scroll to position [560, 0]
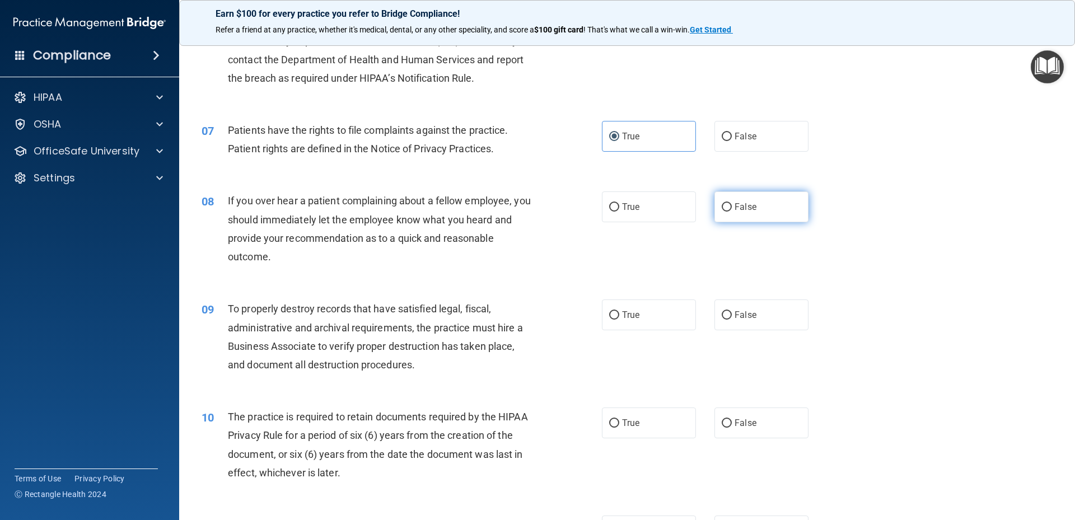
click at [722, 206] on input "False" at bounding box center [727, 207] width 10 height 8
radio input "true"
click at [722, 311] on input "False" at bounding box center [727, 315] width 10 height 8
radio input "true"
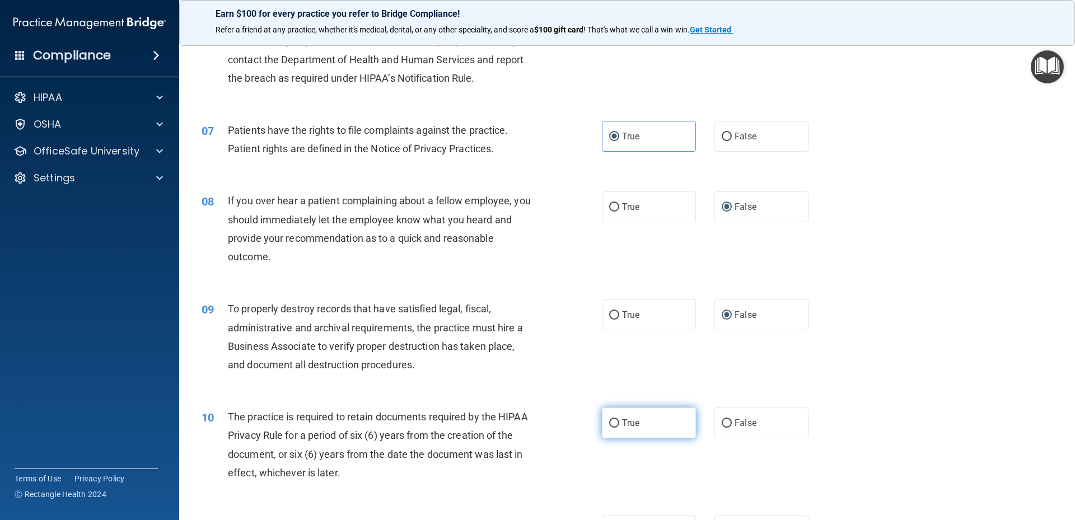
click at [622, 423] on span "True" at bounding box center [630, 423] width 17 height 11
click at [619, 423] on input "True" at bounding box center [614, 423] width 10 height 8
radio input "true"
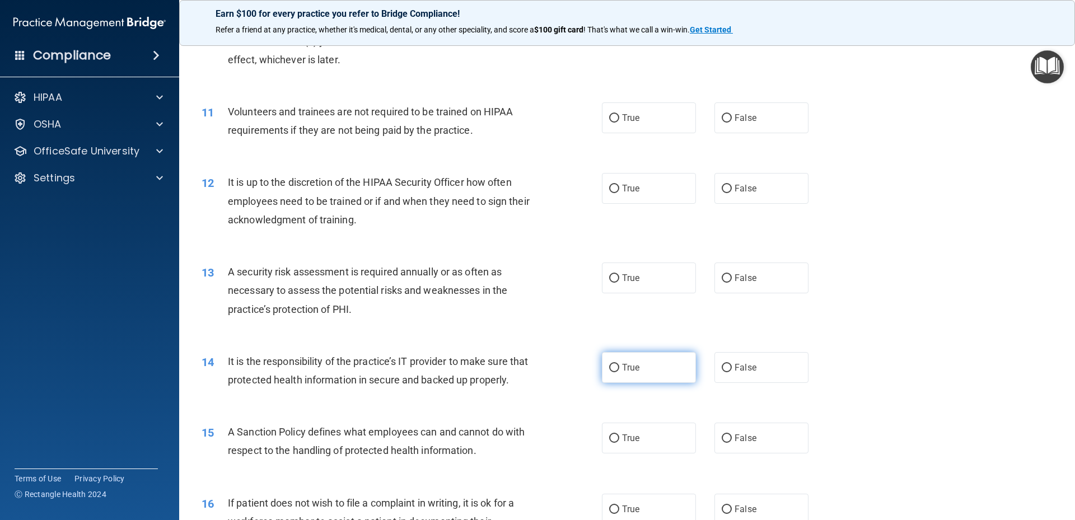
scroll to position [1008, 0]
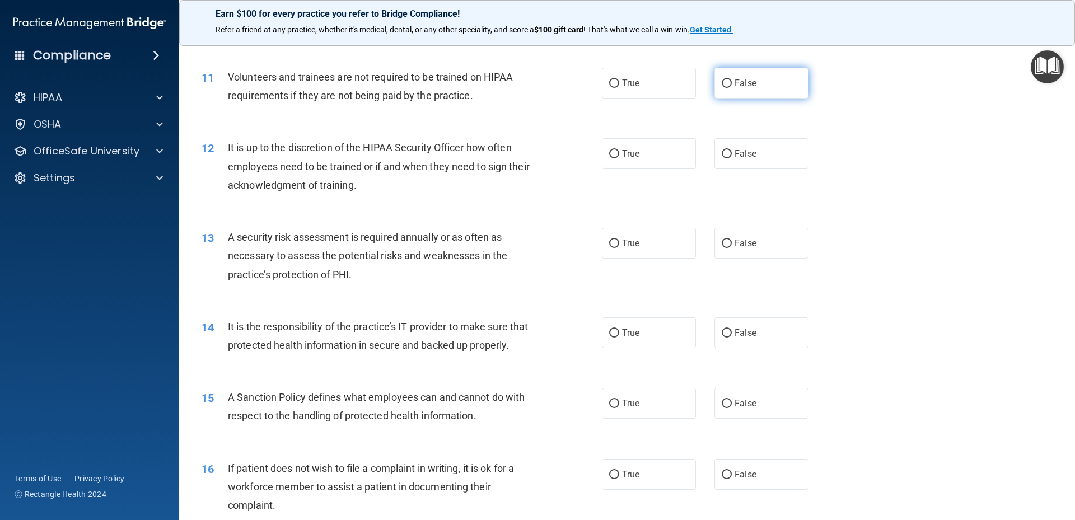
click at [722, 87] on input "False" at bounding box center [727, 83] width 10 height 8
radio input "true"
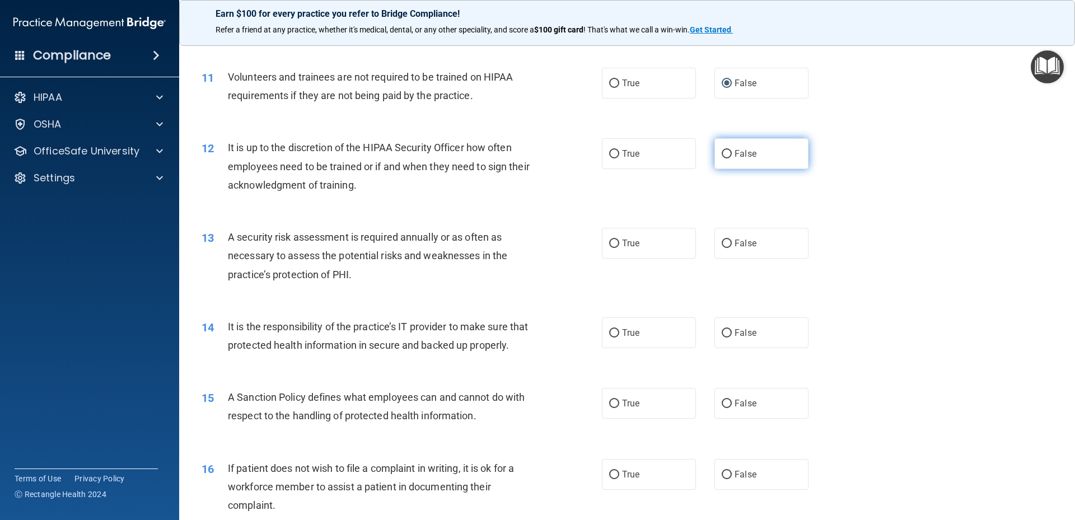
click at [722, 153] on input "False" at bounding box center [727, 154] width 10 height 8
radio input "true"
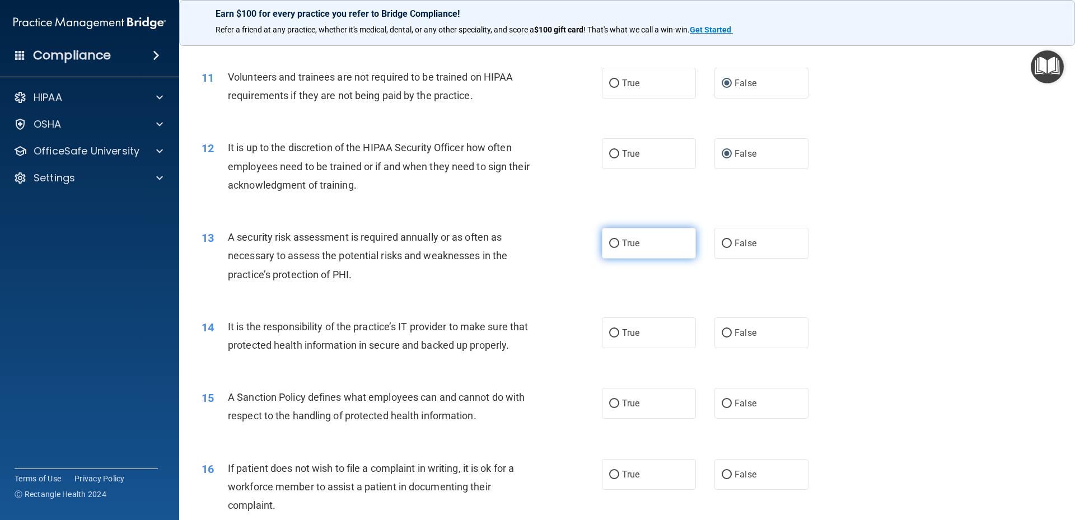
click at [610, 242] on input "True" at bounding box center [614, 244] width 10 height 8
radio input "true"
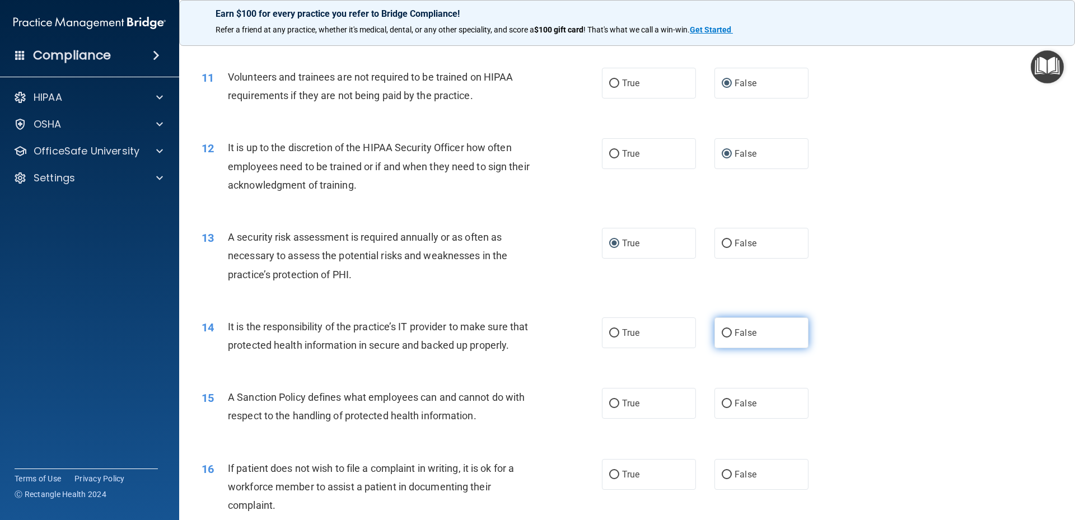
click at [722, 331] on input "False" at bounding box center [727, 333] width 10 height 8
radio input "true"
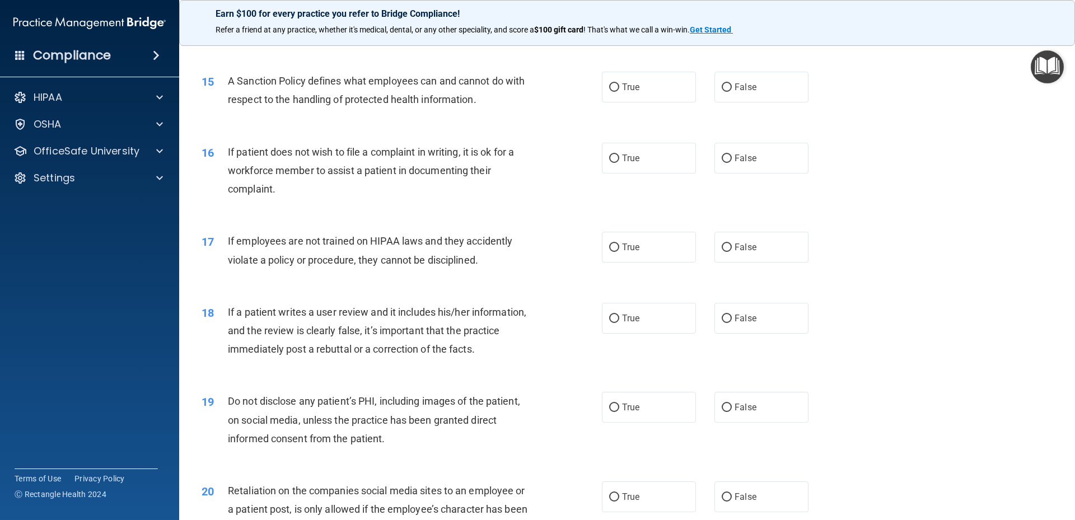
scroll to position [1343, 0]
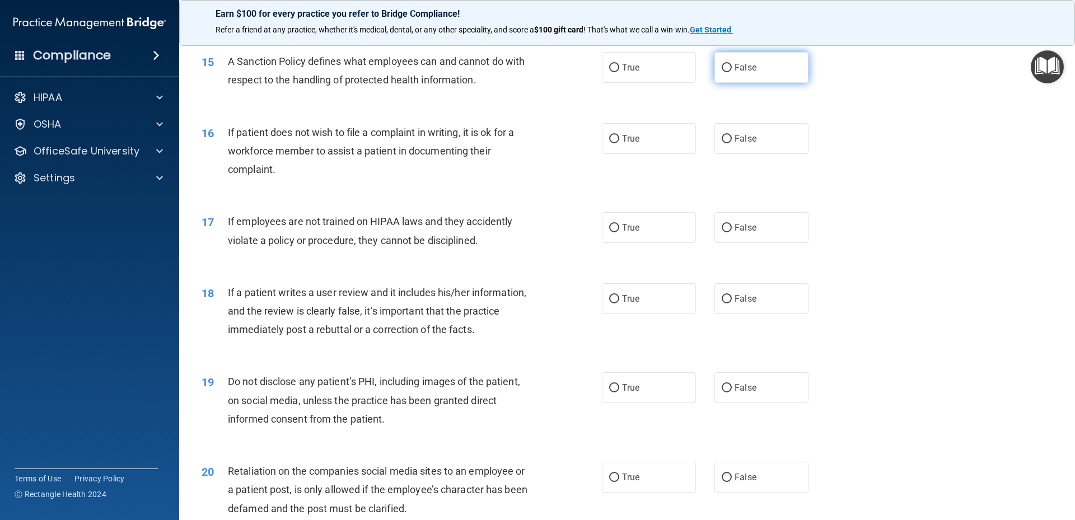
click at [722, 72] on input "False" at bounding box center [727, 68] width 10 height 8
radio input "true"
click at [609, 143] on input "True" at bounding box center [614, 139] width 10 height 8
radio input "true"
click at [724, 232] on input "False" at bounding box center [727, 228] width 10 height 8
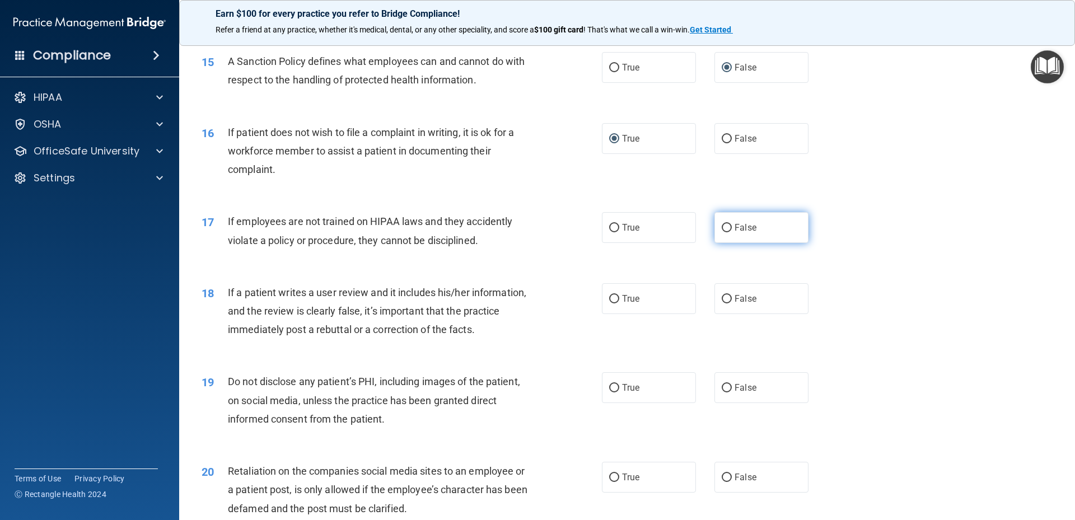
radio input "true"
click at [723, 303] on input "False" at bounding box center [727, 299] width 10 height 8
radio input "true"
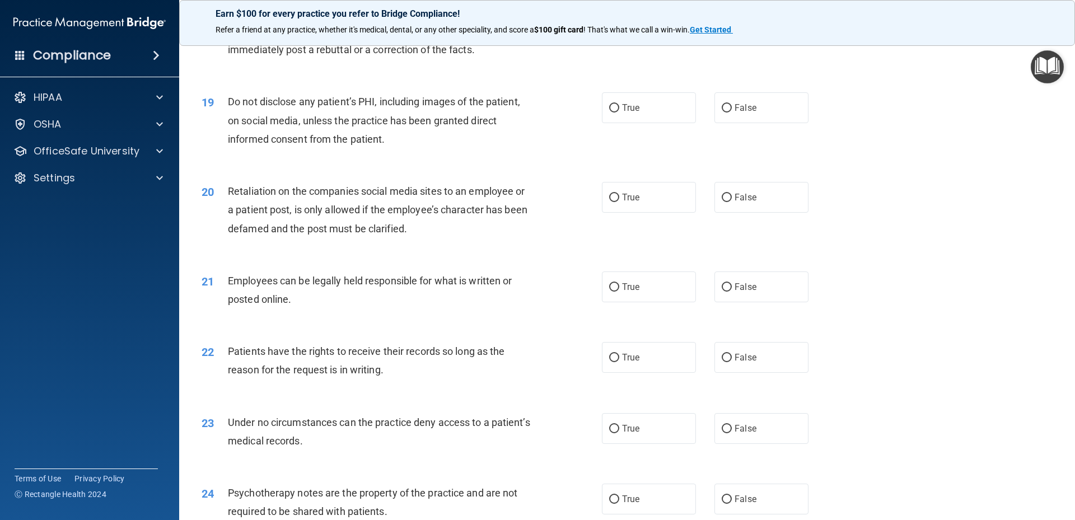
scroll to position [1679, 0]
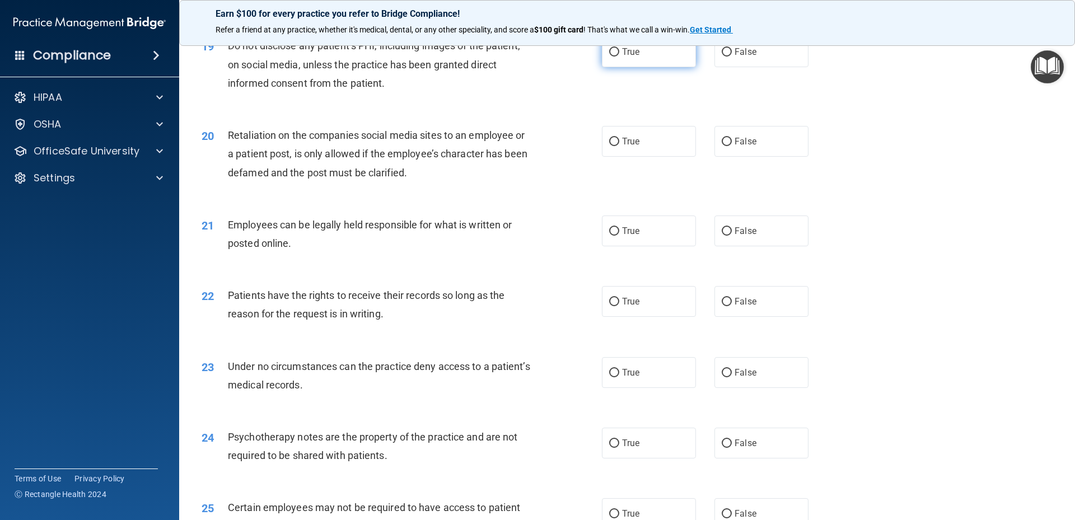
click at [609, 57] on input "True" at bounding box center [614, 52] width 10 height 8
radio input "true"
click at [723, 146] on input "False" at bounding box center [727, 142] width 10 height 8
radio input "true"
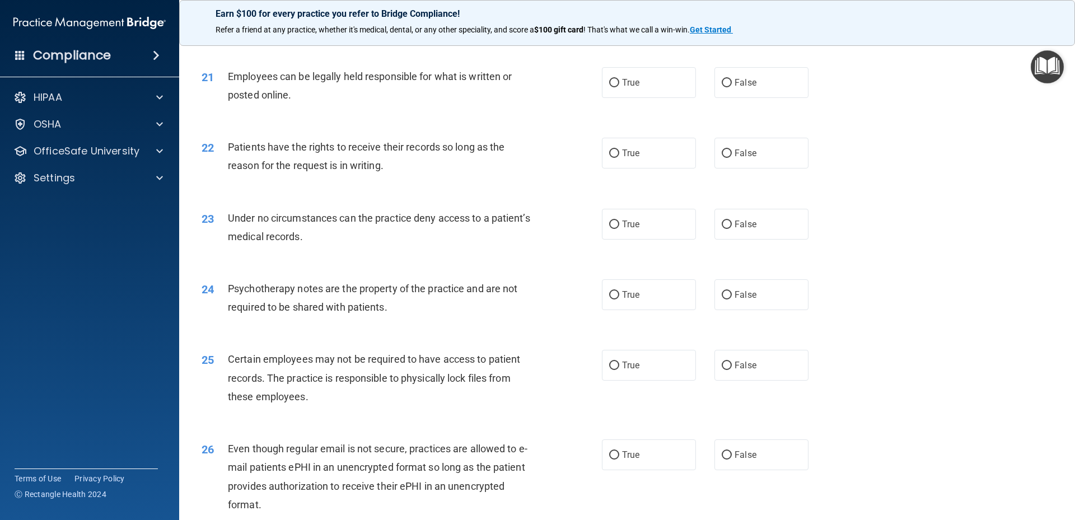
scroll to position [1847, 0]
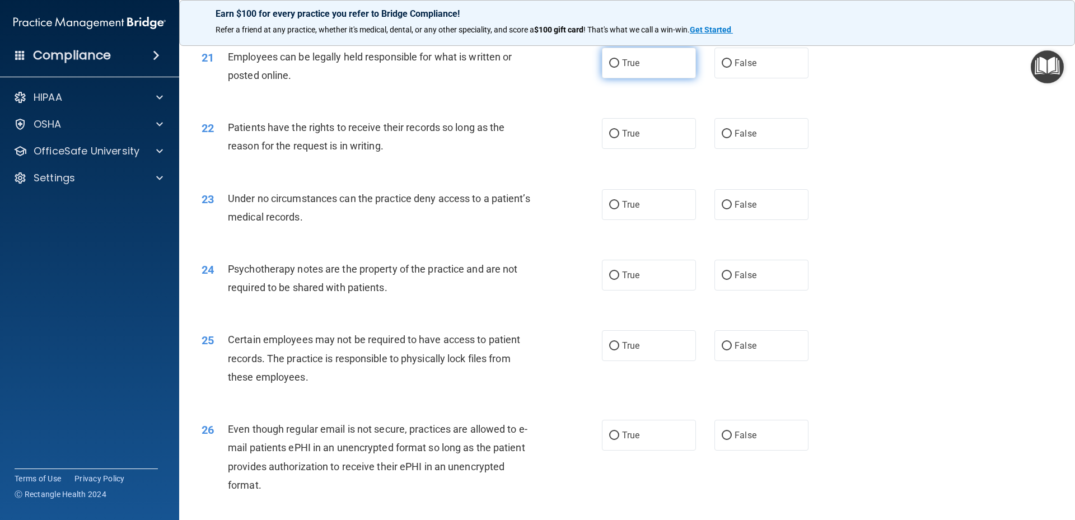
click at [609, 68] on input "True" at bounding box center [614, 63] width 10 height 8
radio input "true"
click at [724, 138] on input "False" at bounding box center [727, 134] width 10 height 8
radio input "true"
click at [722, 209] on input "False" at bounding box center [727, 205] width 10 height 8
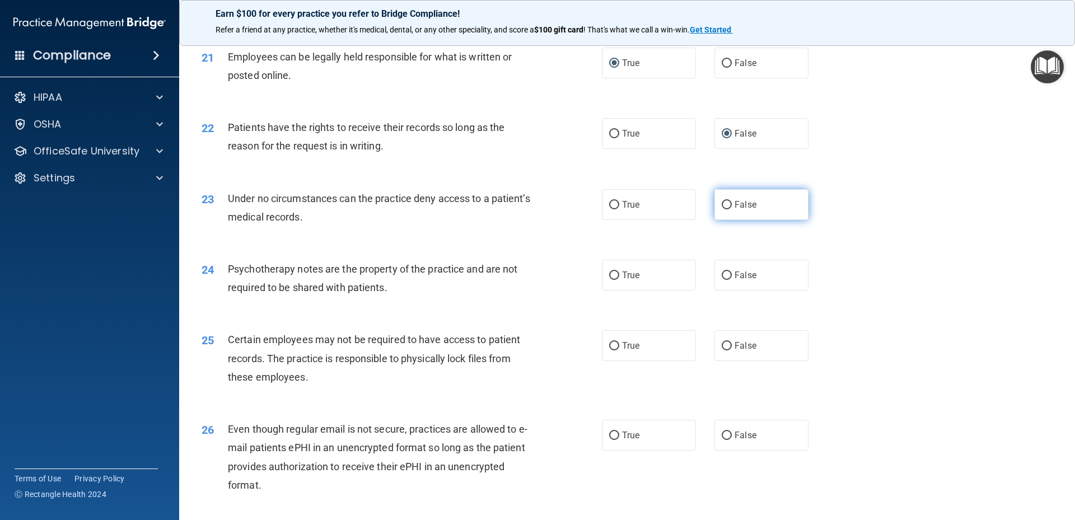
radio input "true"
click at [614, 280] on input "True" at bounding box center [614, 275] width 10 height 8
radio input "true"
click at [609, 350] on input "True" at bounding box center [614, 346] width 10 height 8
radio input "true"
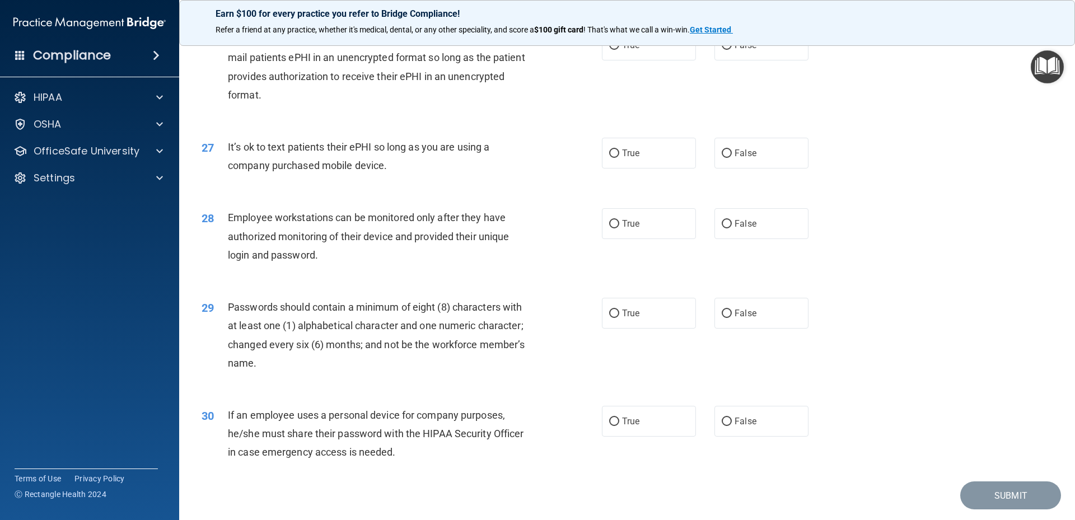
scroll to position [2239, 0]
click at [608, 54] on label "True" at bounding box center [649, 43] width 94 height 31
click at [609, 48] on input "True" at bounding box center [614, 44] width 10 height 8
radio input "true"
click at [722, 156] on input "False" at bounding box center [727, 152] width 10 height 8
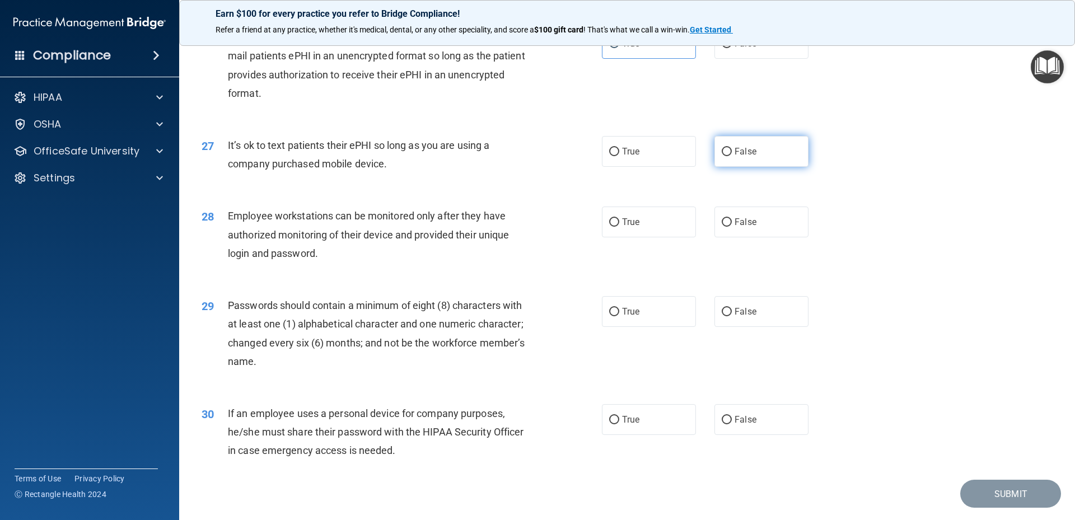
radio input "true"
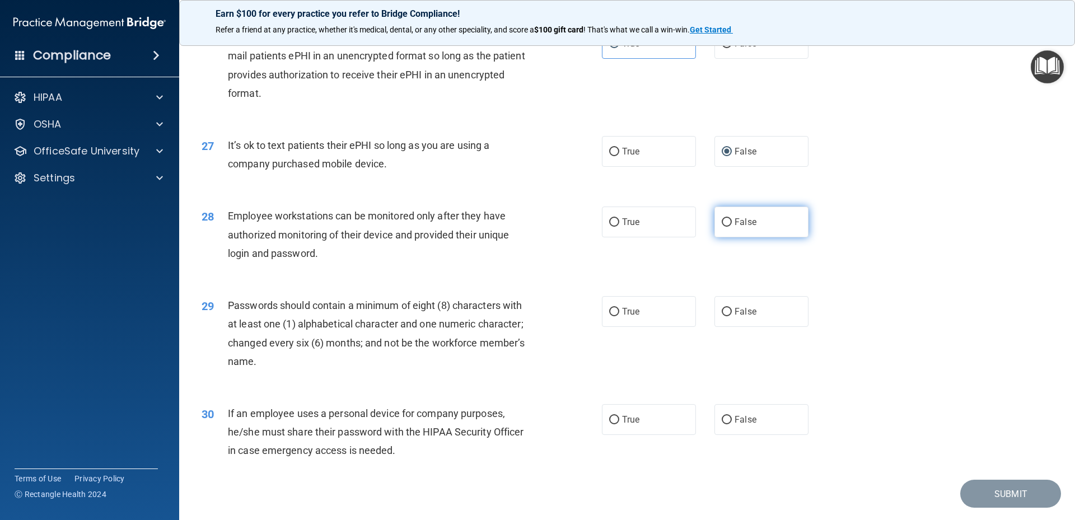
click at [722, 227] on input "False" at bounding box center [727, 222] width 10 height 8
radio input "true"
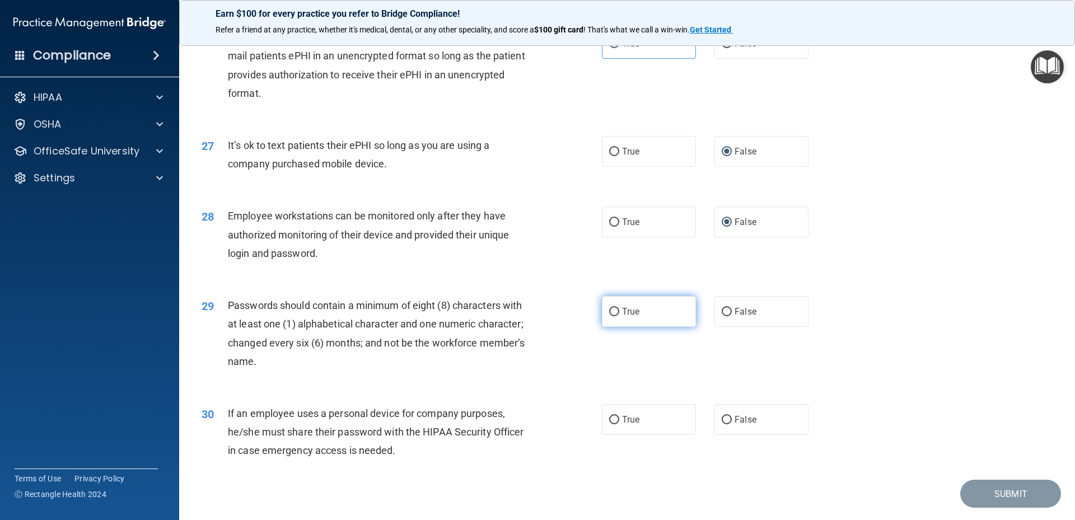
click at [612, 316] on input "True" at bounding box center [614, 312] width 10 height 8
radio input "true"
click at [722, 424] on input "False" at bounding box center [727, 420] width 10 height 8
radio input "true"
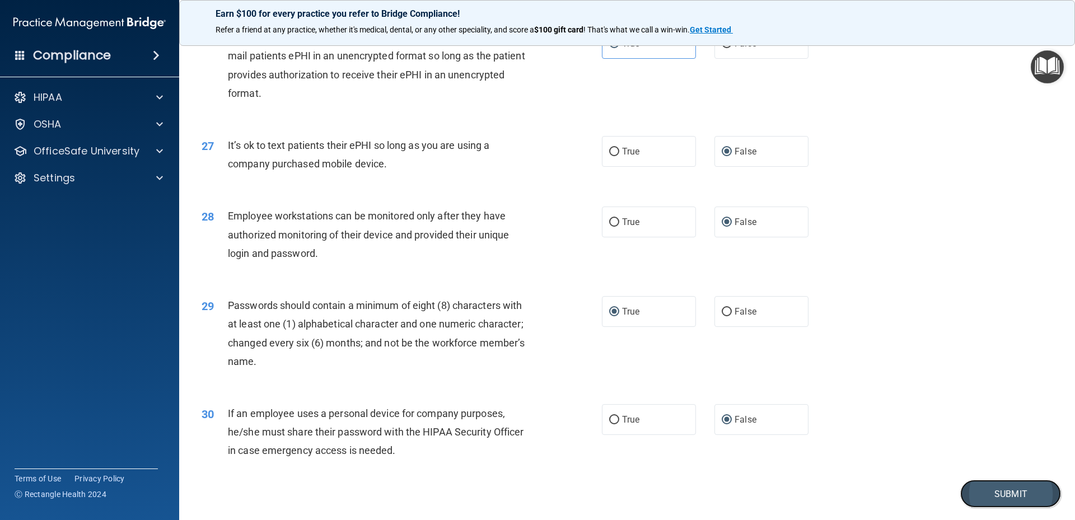
click at [979, 508] on button "Submit" at bounding box center [1010, 494] width 101 height 29
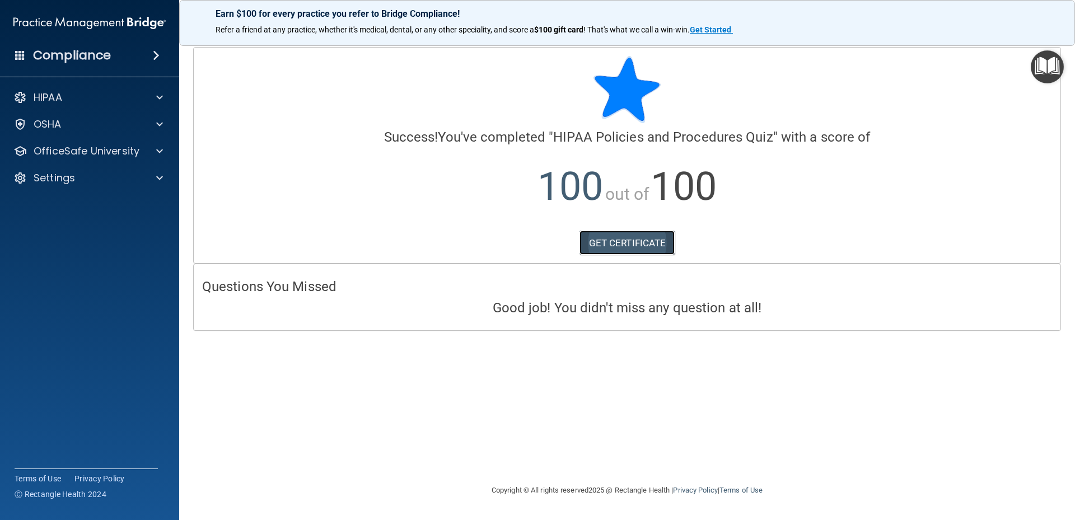
click at [634, 237] on link "GET CERTIFICATE" at bounding box center [627, 243] width 96 height 25
click at [87, 154] on p "OfficeSafe University" at bounding box center [87, 150] width 106 height 13
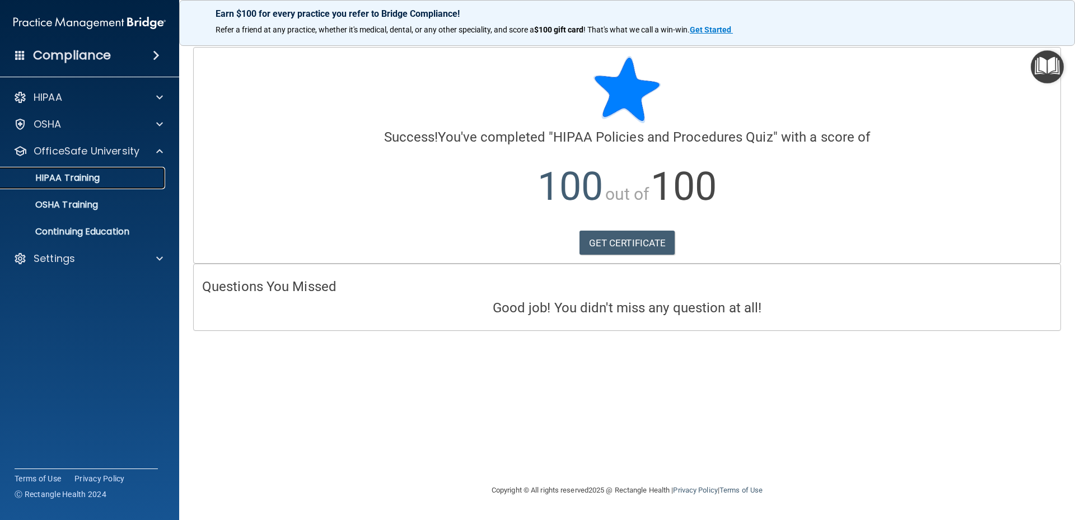
click at [88, 178] on p "HIPAA Training" at bounding box center [53, 177] width 92 height 11
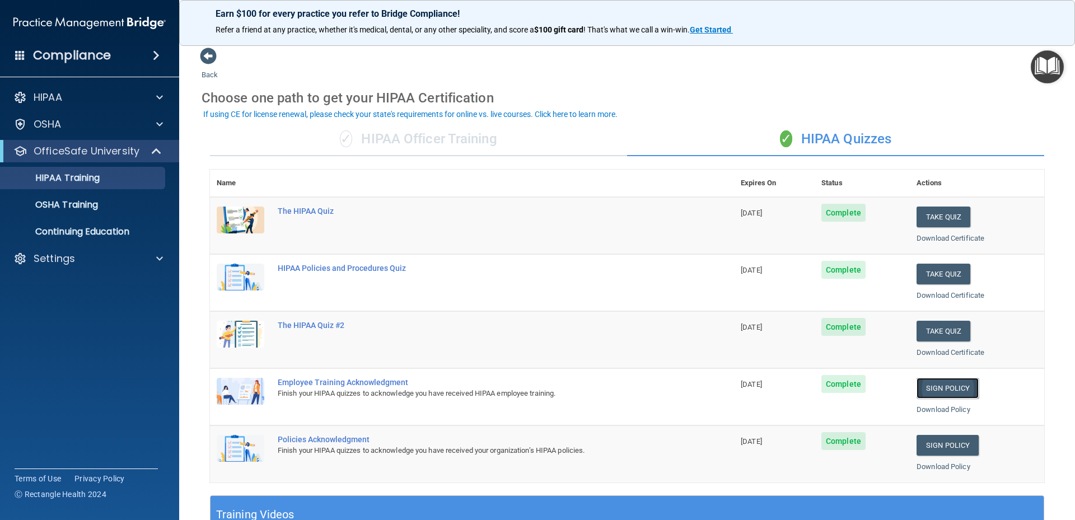
click at [940, 391] on link "Sign Policy" at bounding box center [947, 388] width 62 height 21
click at [121, 179] on div "HIPAA Training" at bounding box center [83, 177] width 153 height 11
click at [83, 176] on p "HIPAA Training" at bounding box center [53, 177] width 92 height 11
click at [91, 204] on p "OSHA Training" at bounding box center [52, 204] width 91 height 11
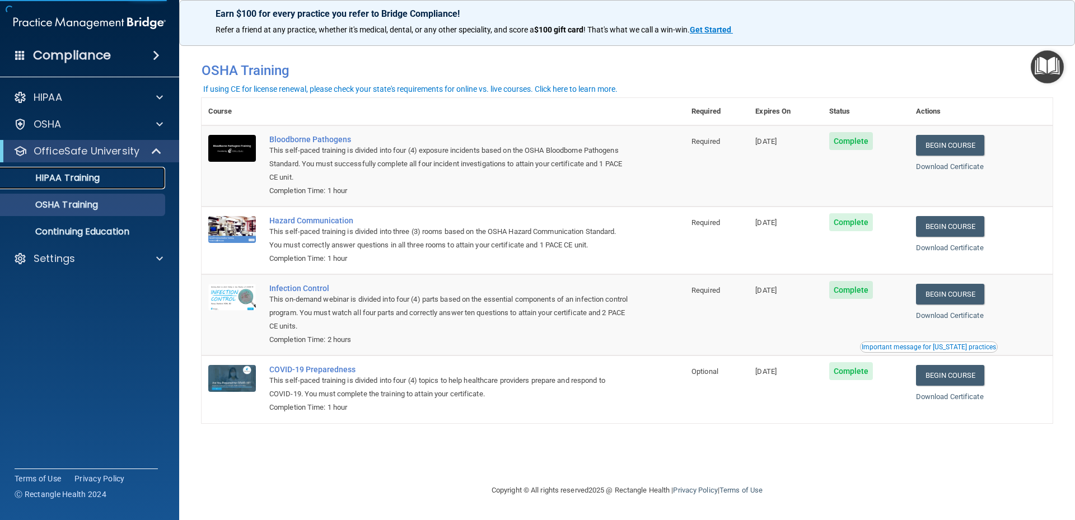
click at [87, 179] on p "HIPAA Training" at bounding box center [53, 177] width 92 height 11
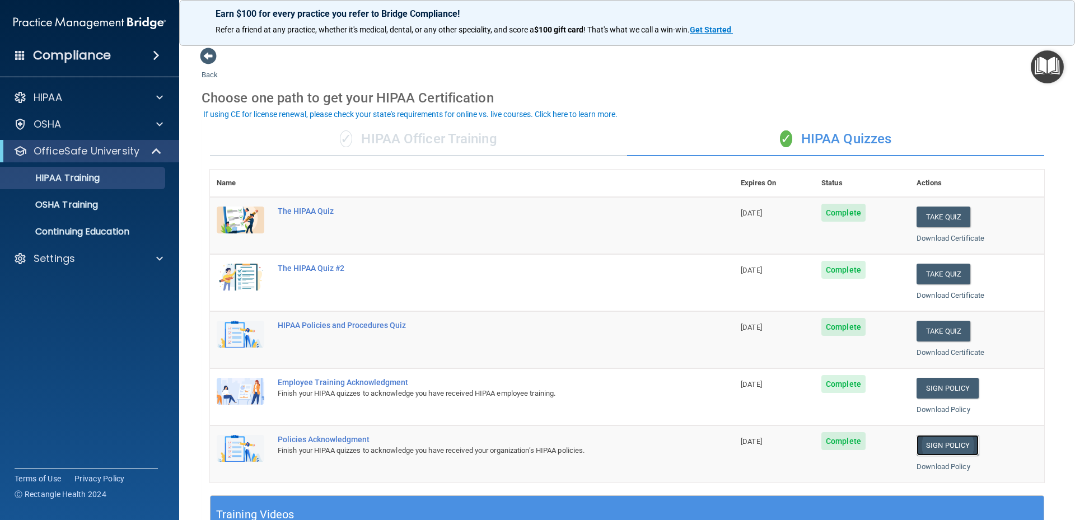
click at [933, 447] on link "Sign Policy" at bounding box center [947, 445] width 62 height 21
click at [128, 208] on div "OSHA Training" at bounding box center [83, 204] width 153 height 11
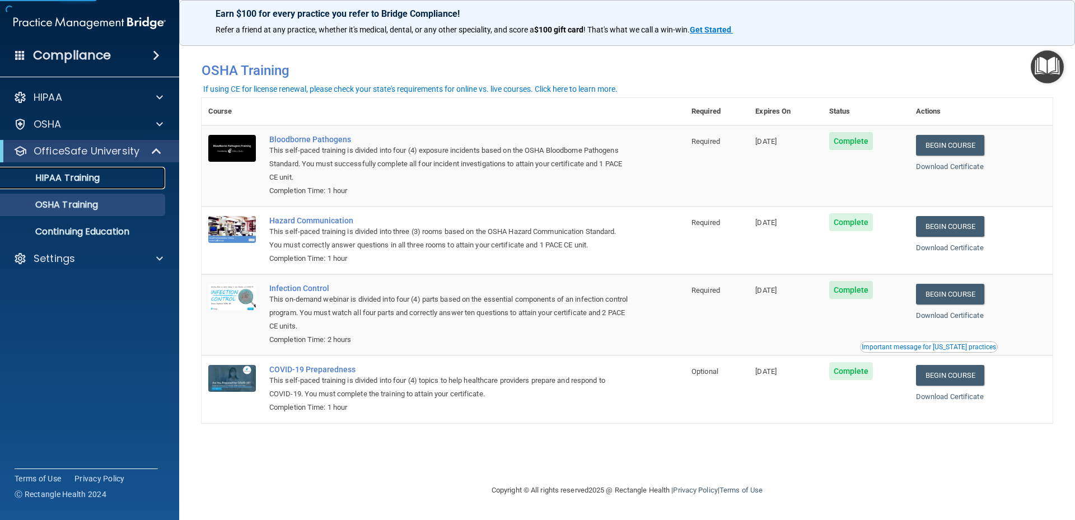
click at [107, 176] on div "HIPAA Training" at bounding box center [83, 177] width 153 height 11
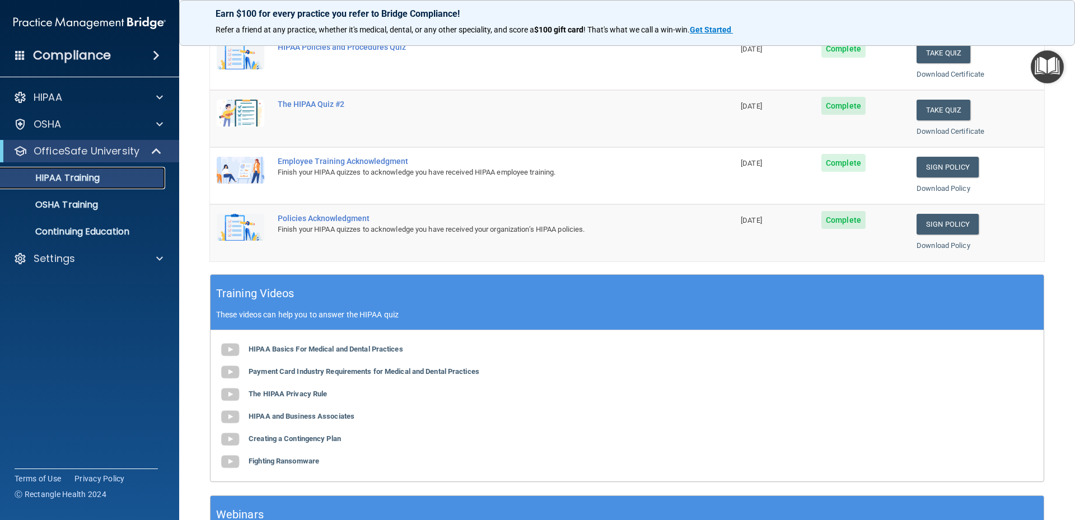
scroll to position [323, 0]
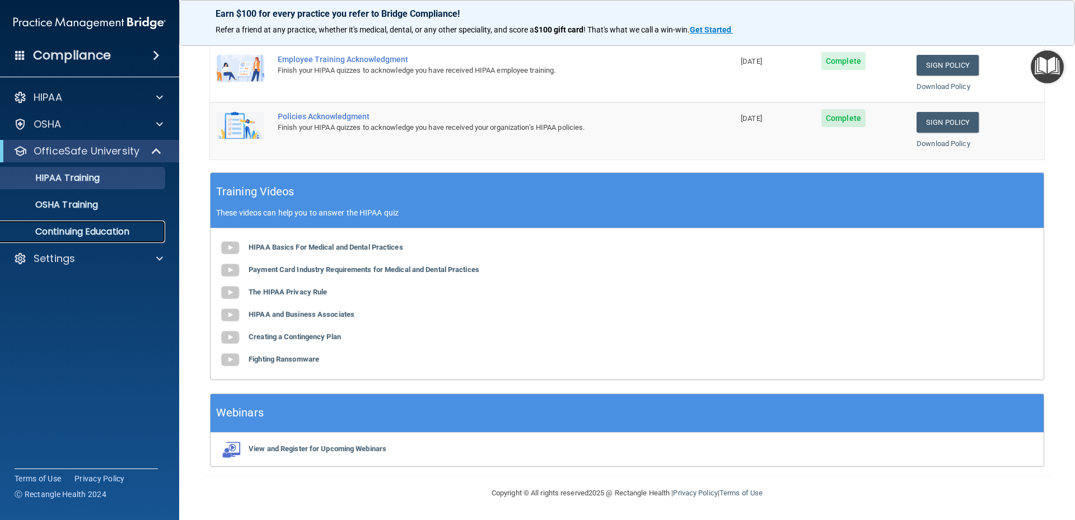
click at [115, 238] on link "Continuing Education" at bounding box center [77, 232] width 176 height 22
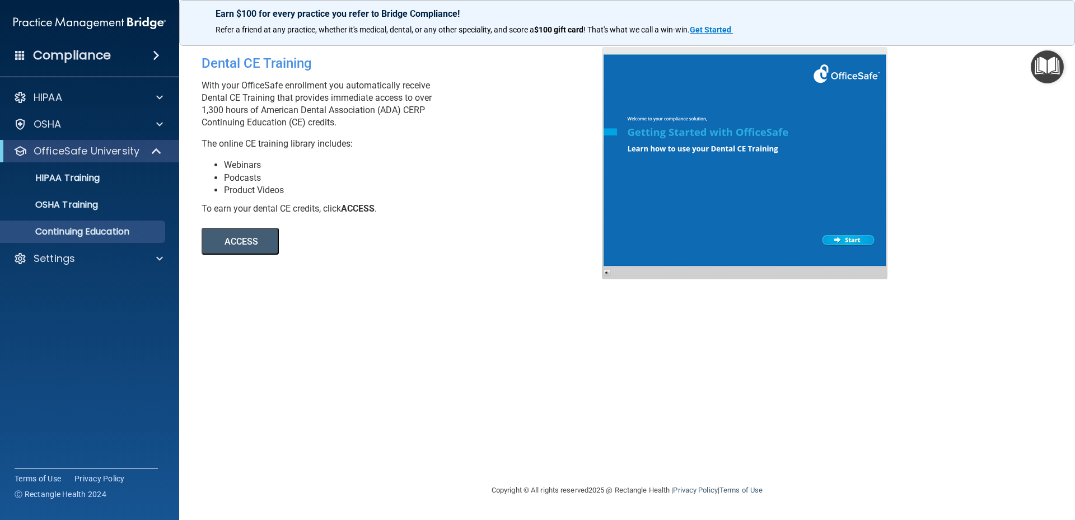
click at [251, 240] on button "ACCESS" at bounding box center [240, 241] width 77 height 27
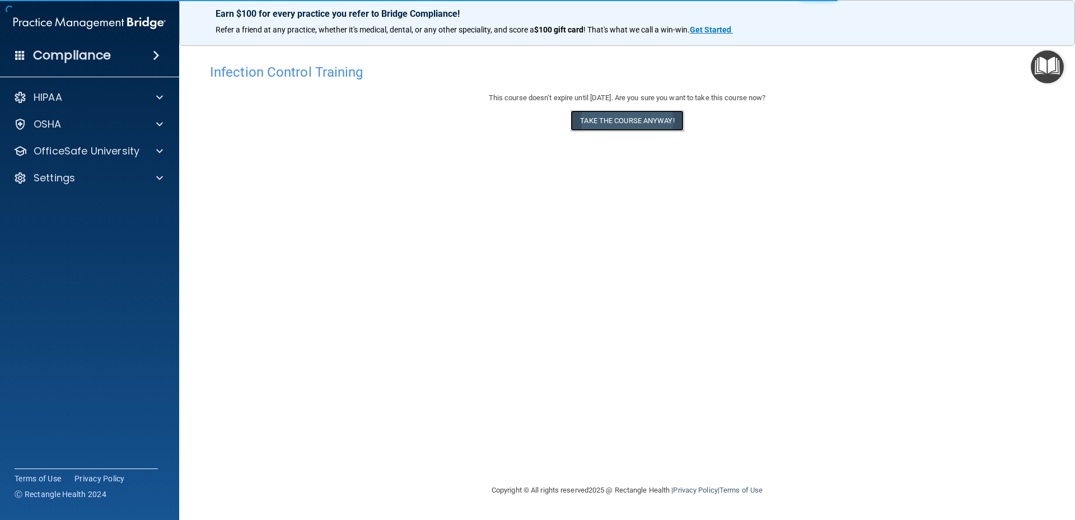
click at [616, 119] on button "Take the course anyway!" at bounding box center [626, 120] width 113 height 21
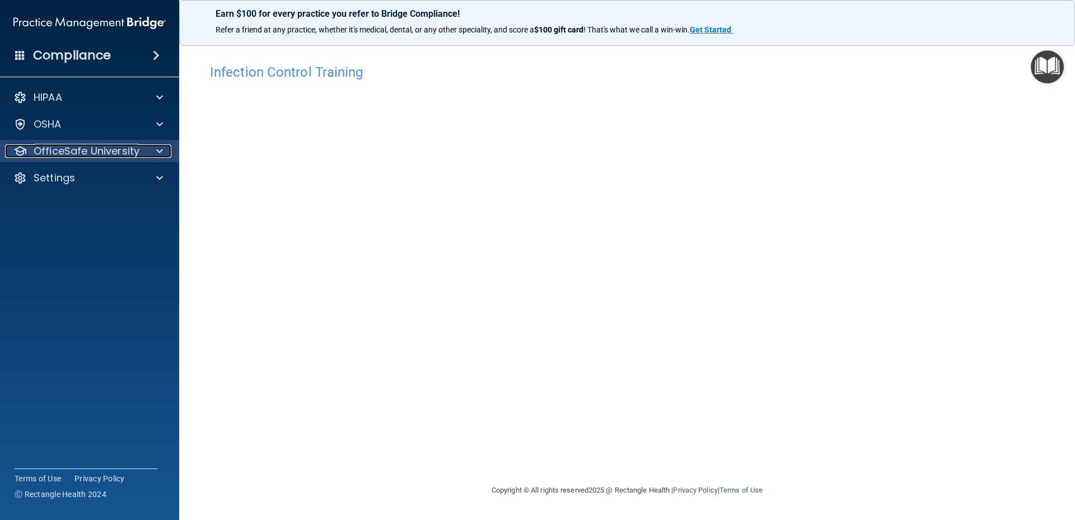
click at [137, 151] on p "OfficeSafe University" at bounding box center [87, 150] width 106 height 13
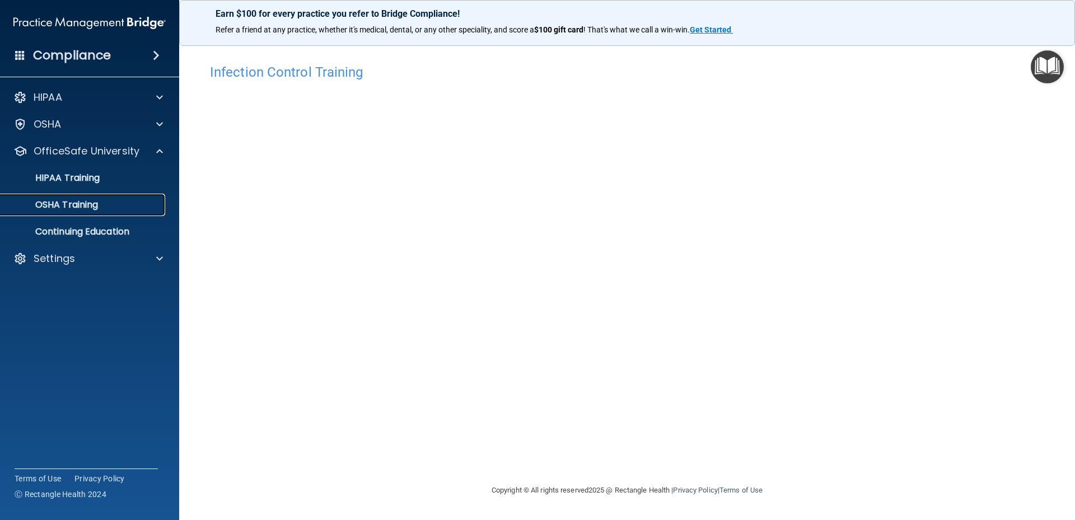
click at [113, 204] on div "OSHA Training" at bounding box center [83, 204] width 153 height 11
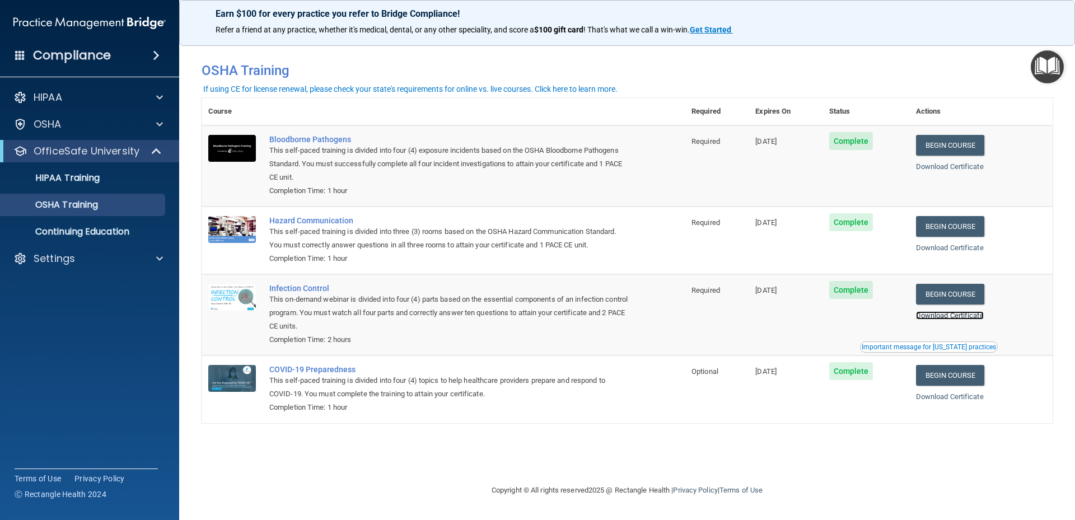
click at [962, 315] on link "Download Certificate" at bounding box center [950, 315] width 68 height 8
click at [938, 245] on link "Download Certificate" at bounding box center [950, 248] width 68 height 8
click at [949, 166] on link "Download Certificate" at bounding box center [950, 166] width 68 height 8
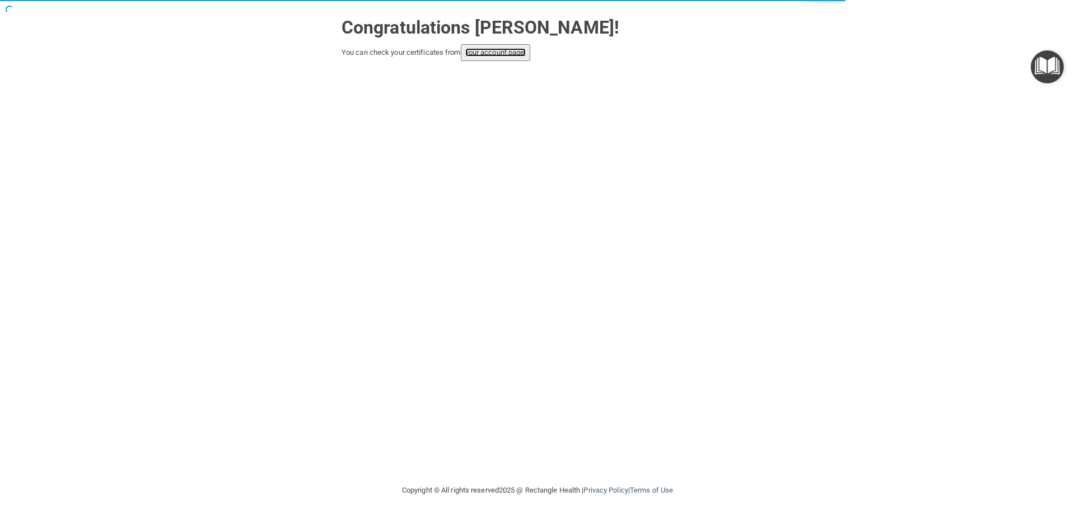
click at [509, 56] on link "your account page!" at bounding box center [495, 52] width 61 height 8
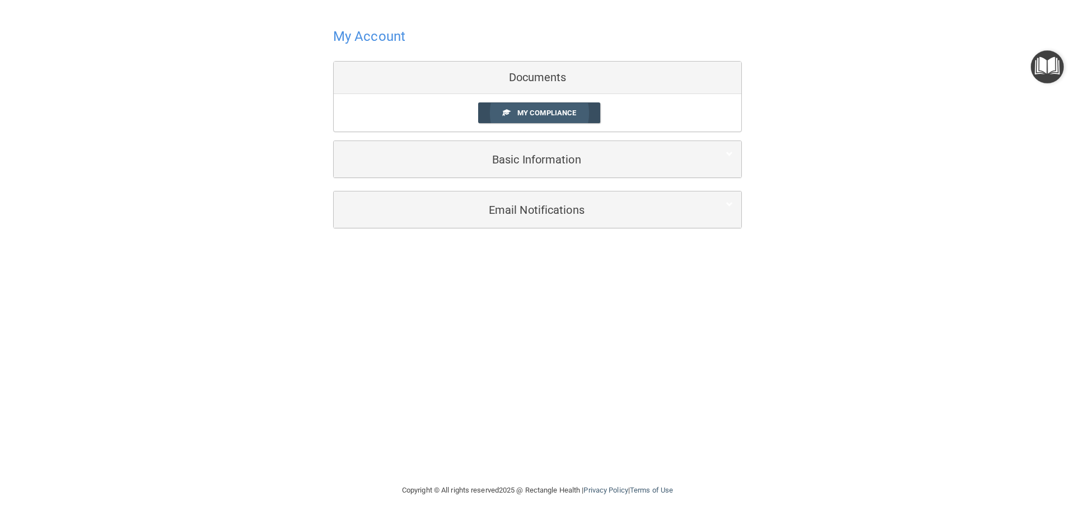
click at [555, 116] on span "My Compliance" at bounding box center [546, 113] width 59 height 8
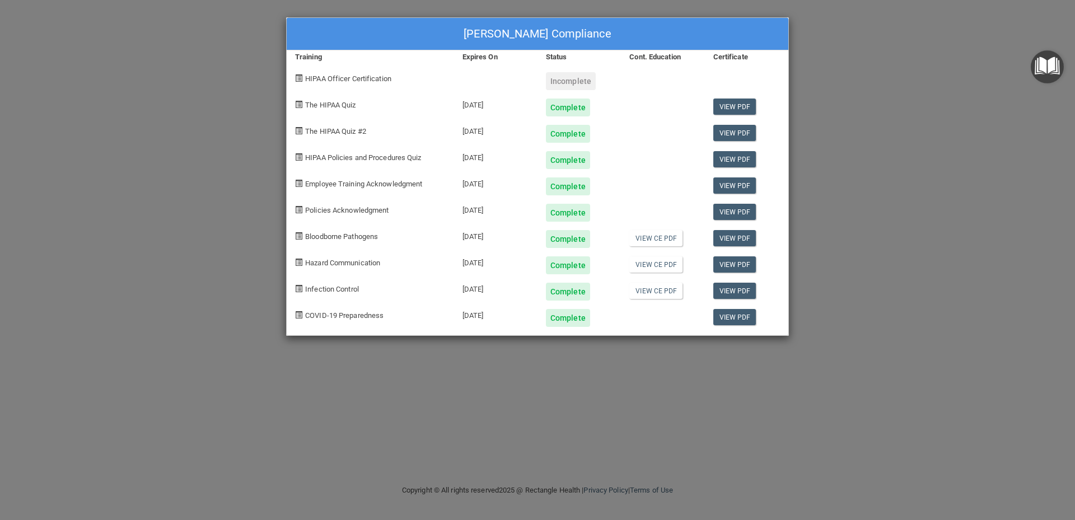
click at [881, 174] on div "James D Nickman's Compliance Training Expires On Status Cont. Education Certifi…" at bounding box center [537, 260] width 1075 height 520
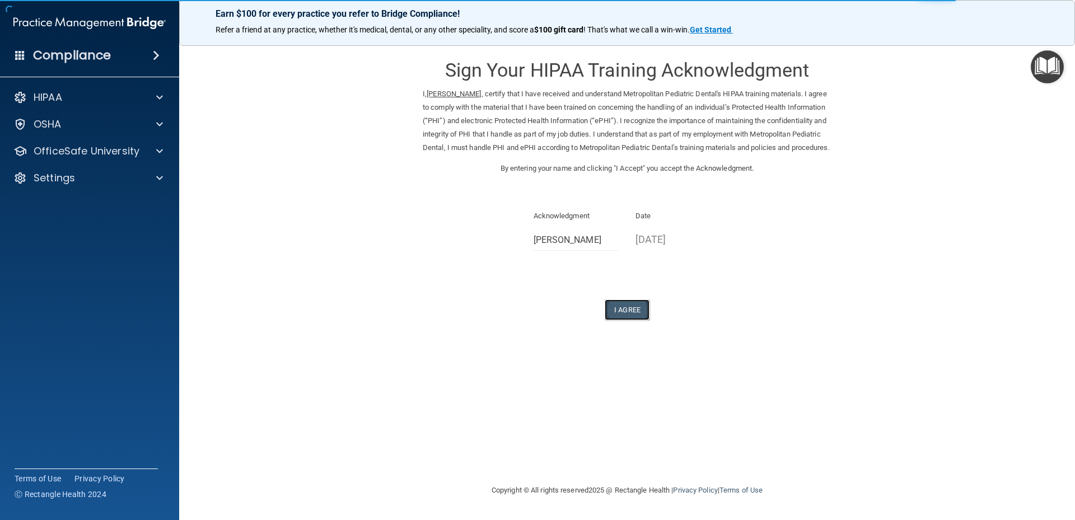
click at [634, 320] on button "I Agree" at bounding box center [627, 309] width 45 height 21
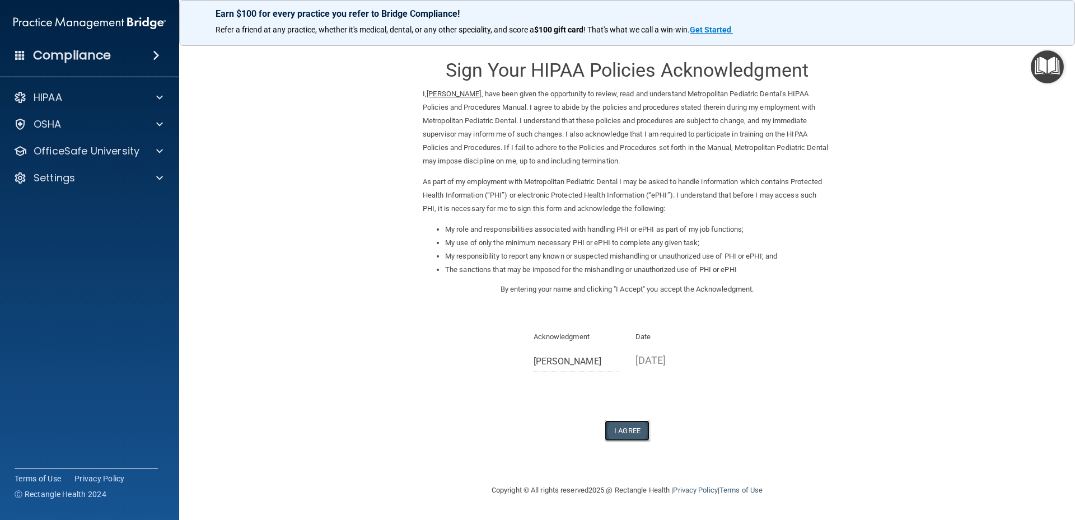
click at [635, 428] on button "I Agree" at bounding box center [627, 430] width 45 height 21
